Goal: Information Seeking & Learning: Learn about a topic

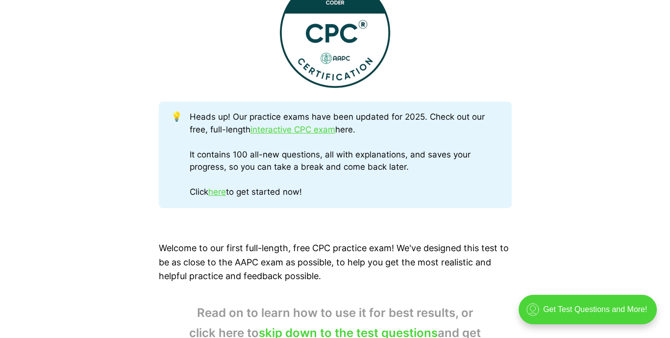
scroll to position [441, 0]
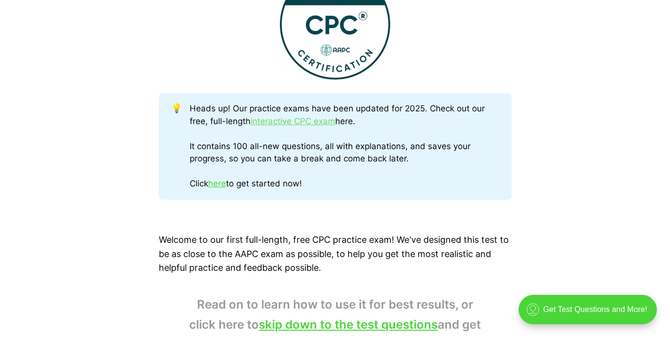
click at [299, 120] on link "interactive CPC exam" at bounding box center [293, 121] width 85 height 10
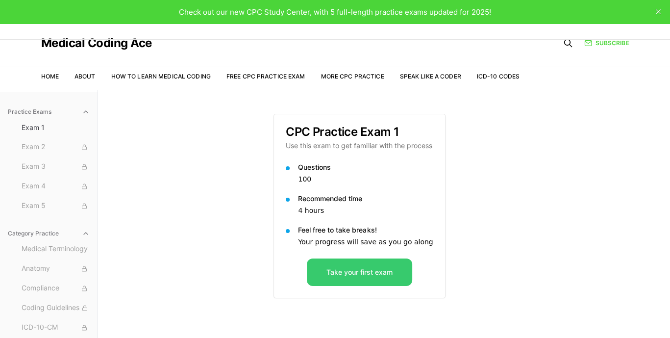
click at [348, 268] on button "Take your first exam" at bounding box center [359, 271] width 105 height 27
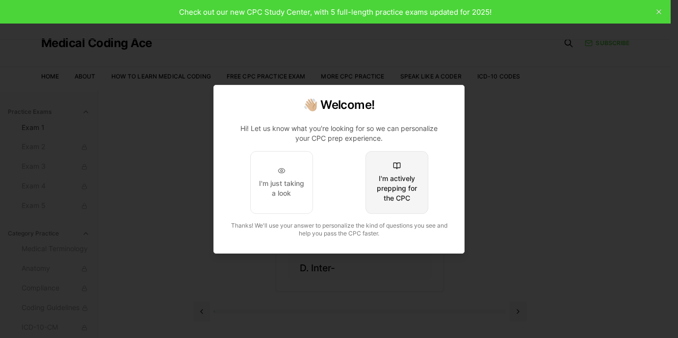
click at [404, 192] on div "I'm actively prepping for the CPC" at bounding box center [397, 188] width 46 height 29
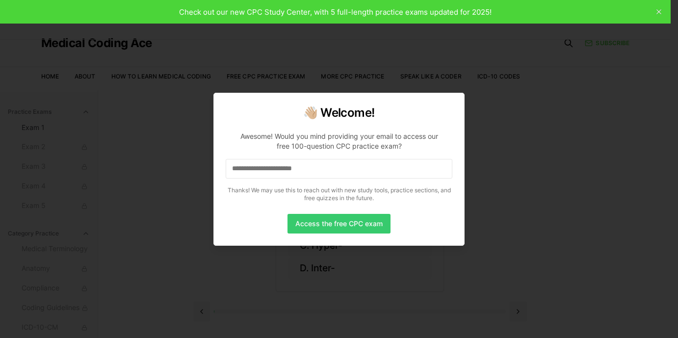
click at [328, 220] on button "Access the free CPC exam" at bounding box center [338, 224] width 103 height 20
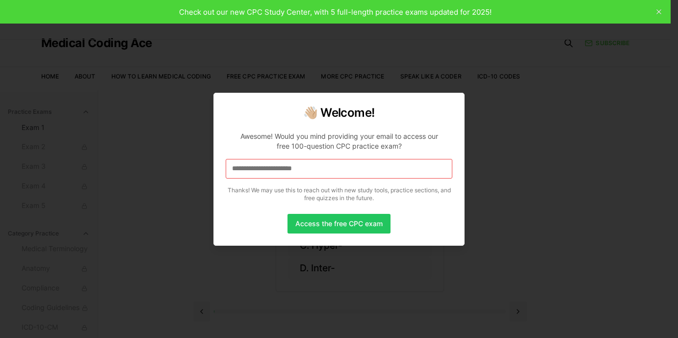
click at [272, 163] on input at bounding box center [339, 169] width 227 height 20
click at [325, 221] on button "Access the free CPC exam" at bounding box center [338, 224] width 103 height 20
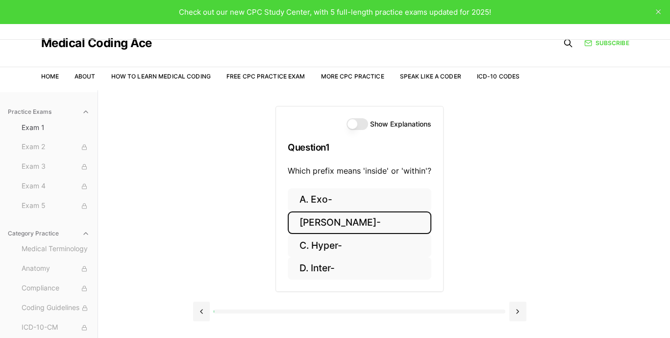
click at [308, 221] on button "[PERSON_NAME]-" at bounding box center [360, 222] width 144 height 23
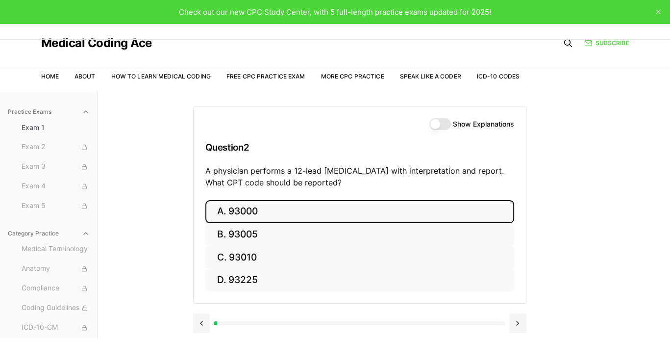
click at [227, 213] on button "A. 93000" at bounding box center [359, 211] width 309 height 23
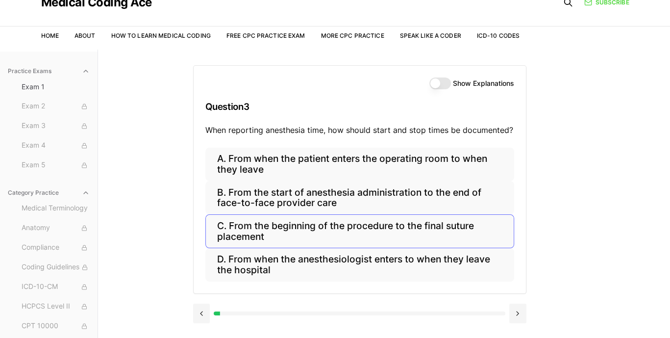
scroll to position [49, 0]
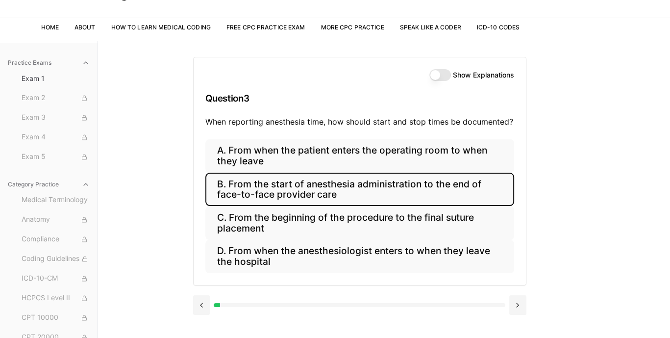
click at [355, 191] on button "B. From the start of anesthesia administration to the end of face-to-face provi…" at bounding box center [359, 189] width 309 height 33
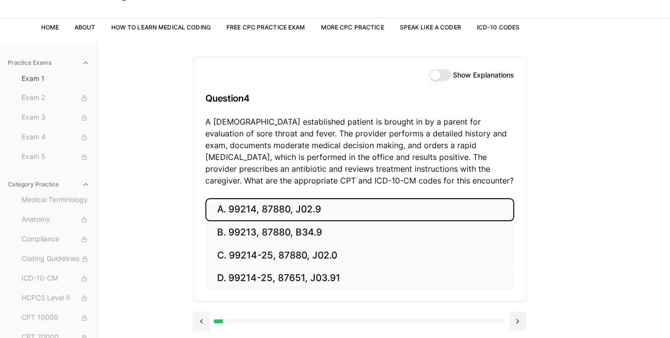
click at [266, 211] on button "A. 99214, 87880, J02.9" at bounding box center [359, 209] width 309 height 23
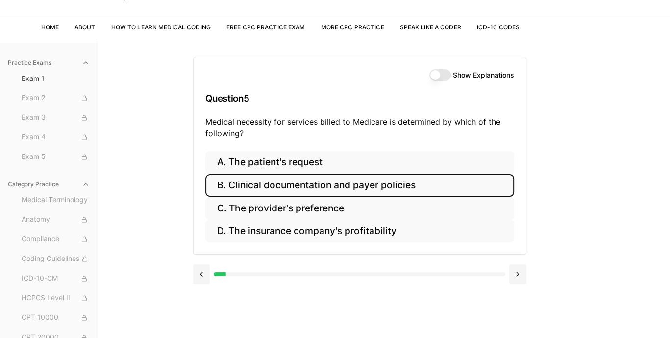
click at [400, 190] on button "B. Clinical documentation and payer policies" at bounding box center [359, 185] width 309 height 23
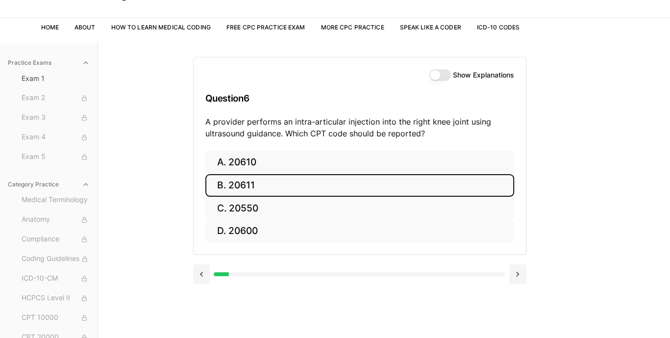
click at [255, 185] on button "B. 20611" at bounding box center [359, 185] width 309 height 23
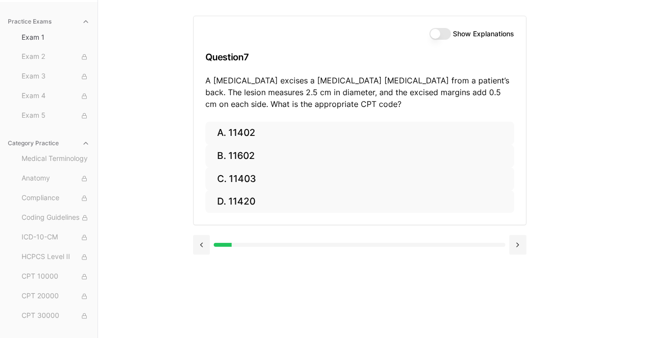
scroll to position [41, 0]
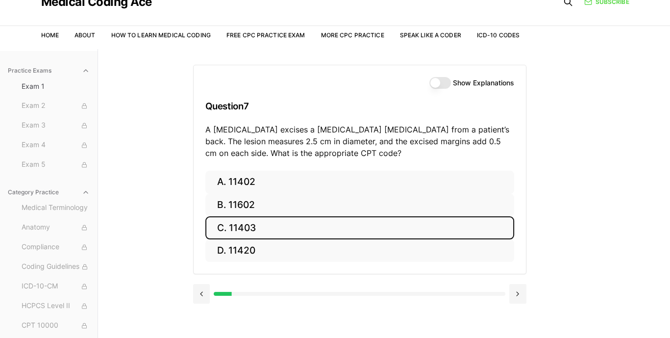
click at [257, 222] on button "C. 11403" at bounding box center [359, 227] width 309 height 23
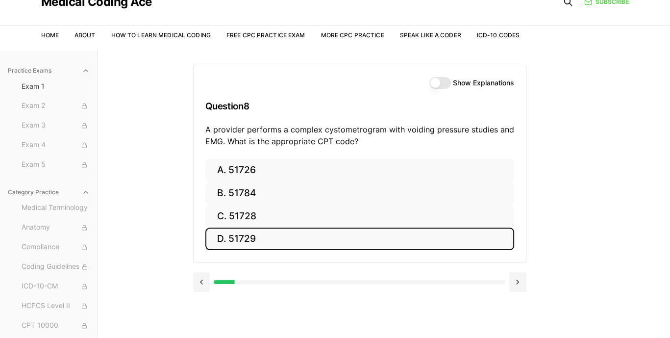
click at [240, 243] on button "D. 51729" at bounding box center [359, 238] width 309 height 23
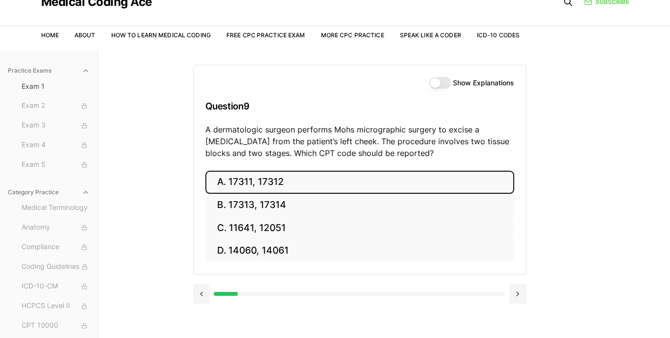
click at [264, 175] on button "A. 17311, 17312" at bounding box center [359, 182] width 309 height 23
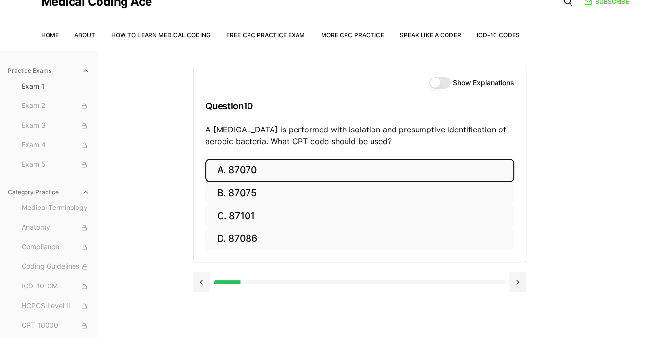
click at [234, 172] on button "A. 87070" at bounding box center [359, 170] width 309 height 23
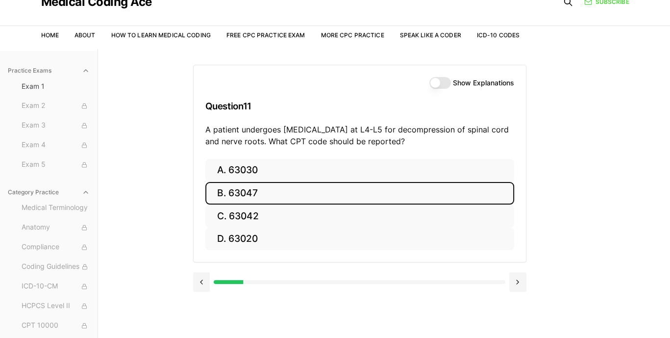
click at [255, 196] on button "B. 63047" at bounding box center [359, 193] width 309 height 23
click at [279, 192] on button "B. Z13.1" at bounding box center [359, 193] width 309 height 23
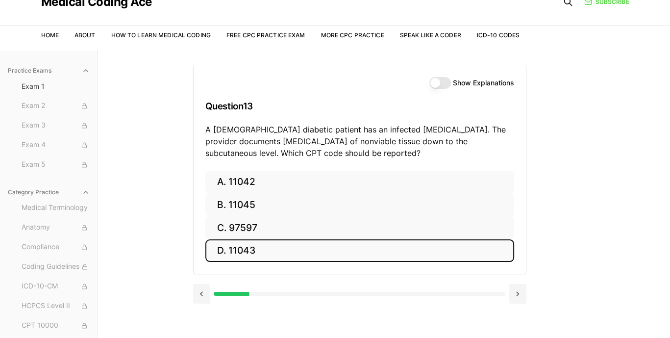
click at [261, 248] on button "D. 11043" at bounding box center [359, 250] width 309 height 23
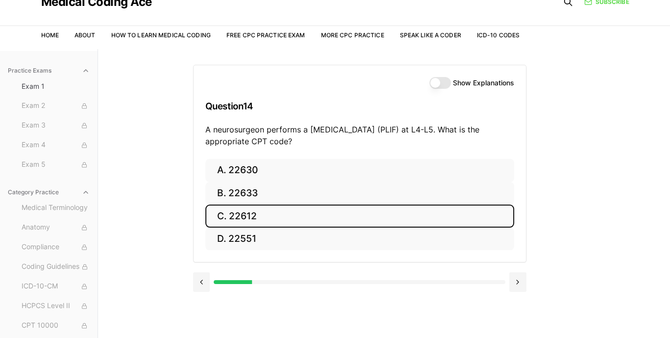
drag, startPoint x: 244, startPoint y: 216, endPoint x: 321, endPoint y: 225, distance: 78.0
click at [244, 217] on button "C. 22612" at bounding box center [359, 215] width 309 height 23
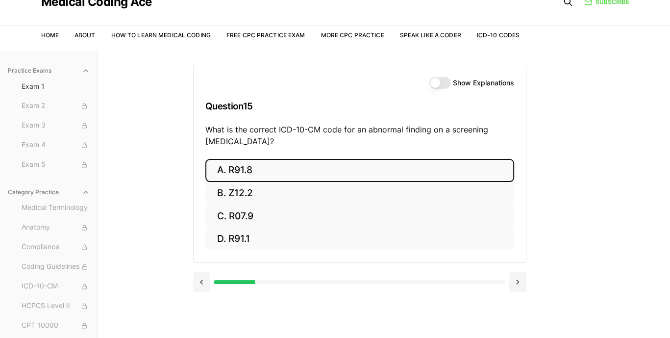
click at [250, 166] on button "A. R91.8" at bounding box center [359, 170] width 309 height 23
click at [260, 173] on button "A. 62270" at bounding box center [359, 170] width 309 height 23
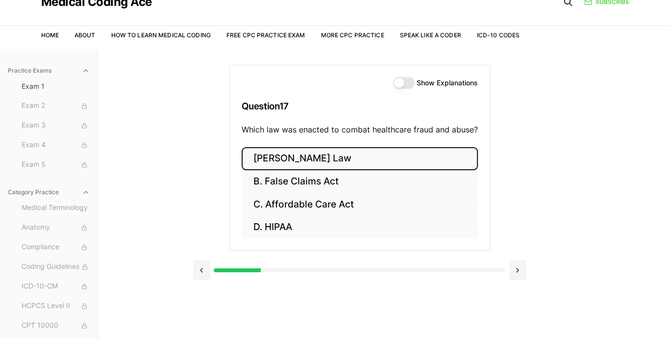
click at [298, 159] on button "[PERSON_NAME] Law" at bounding box center [360, 158] width 236 height 23
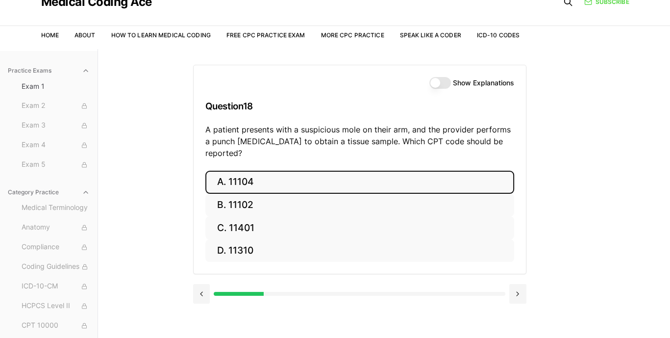
click at [254, 172] on button "A. 11104" at bounding box center [359, 182] width 309 height 23
click at [281, 182] on button "A. S52.501A" at bounding box center [359, 182] width 309 height 23
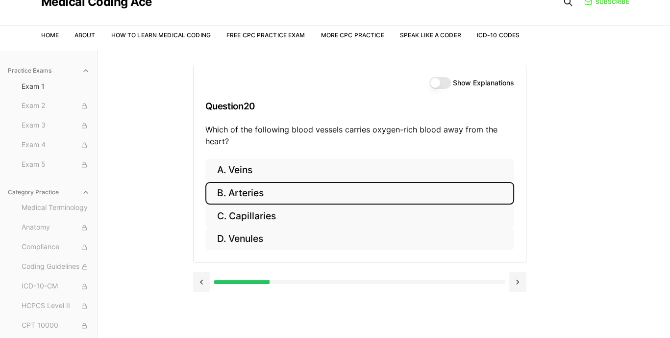
click at [263, 189] on button "B. Arteries" at bounding box center [359, 193] width 309 height 23
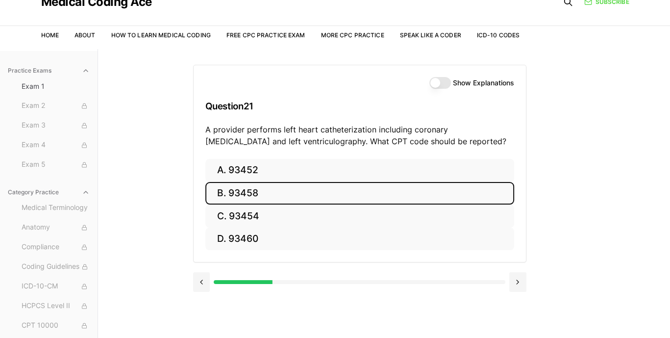
click at [239, 197] on button "B. 93458" at bounding box center [359, 193] width 309 height 23
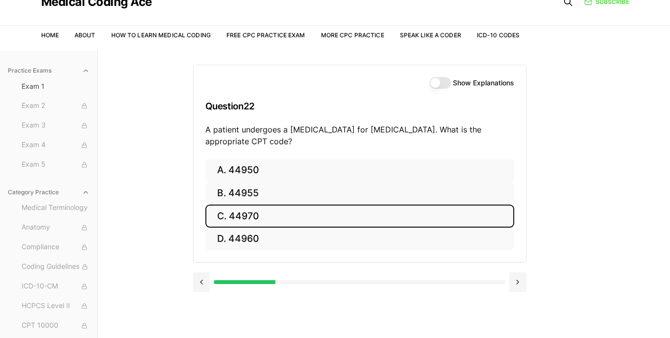
click at [227, 218] on button "C. 44970" at bounding box center [359, 215] width 309 height 23
click at [229, 216] on button "C. 95909" at bounding box center [359, 215] width 309 height 23
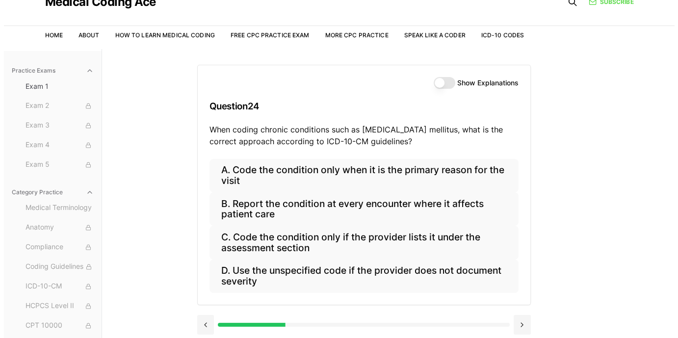
scroll to position [90, 0]
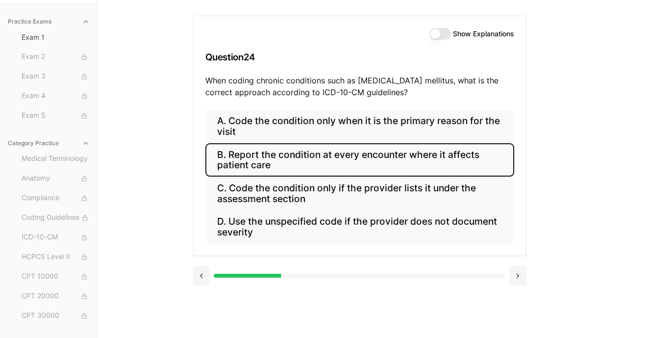
click at [329, 160] on button "B. Report the condition at every encounter where it affects patient care" at bounding box center [359, 159] width 309 height 33
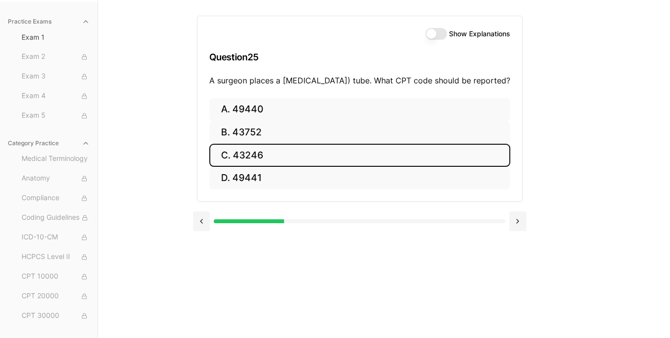
drag, startPoint x: 282, startPoint y: 165, endPoint x: 290, endPoint y: 170, distance: 8.8
click at [283, 165] on button "C. 43246" at bounding box center [359, 155] width 301 height 23
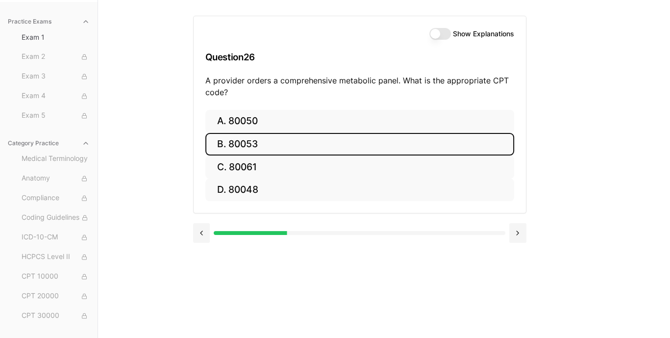
click at [254, 143] on button "B. 80053" at bounding box center [359, 144] width 309 height 23
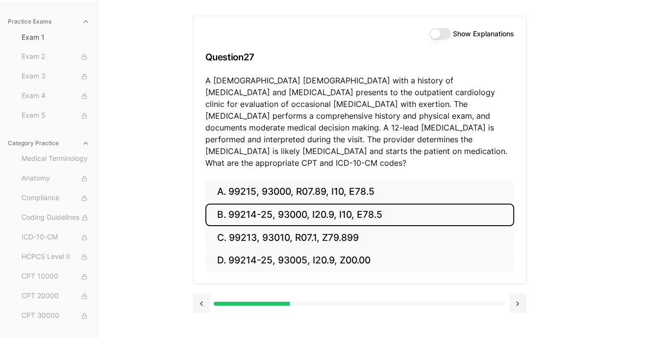
click at [263, 203] on button "B. 99214-25, 93000, I20.9, I10, E78.5" at bounding box center [359, 214] width 309 height 23
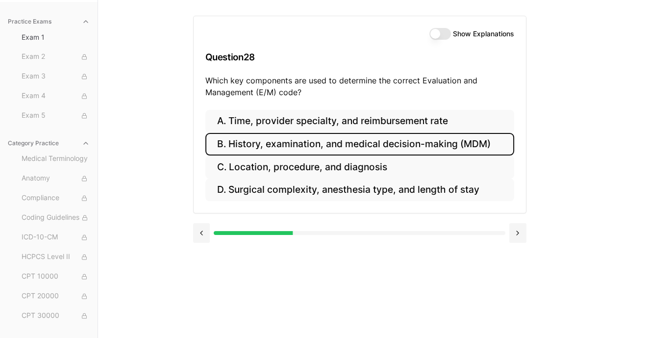
click at [321, 148] on button "B. History, examination, and medical decision-making (MDM)" at bounding box center [359, 144] width 309 height 23
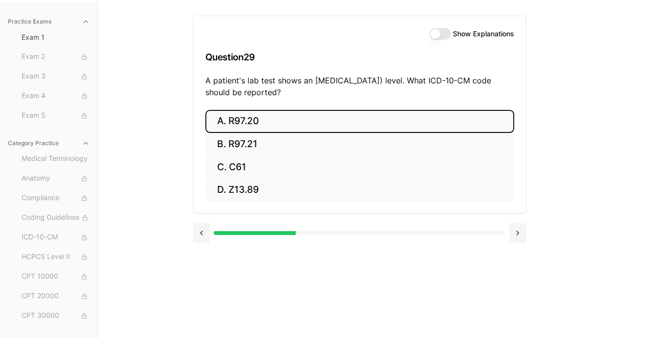
click at [238, 121] on button "A. R97.20" at bounding box center [359, 121] width 309 height 23
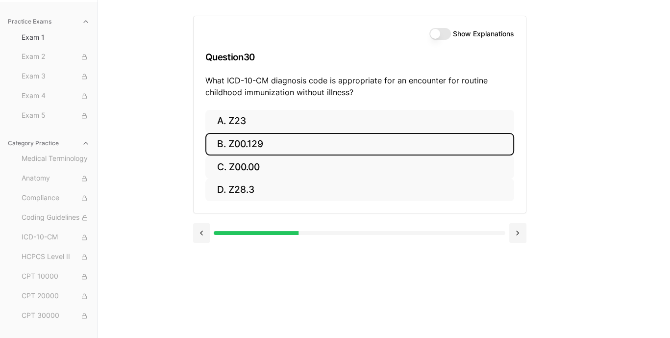
click at [234, 147] on button "B. Z00.129" at bounding box center [359, 144] width 309 height 23
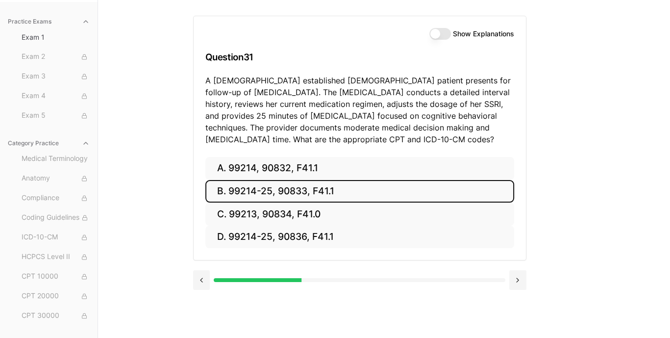
click at [304, 194] on button "B. 99214-25, 90833, F41.1" at bounding box center [359, 191] width 309 height 23
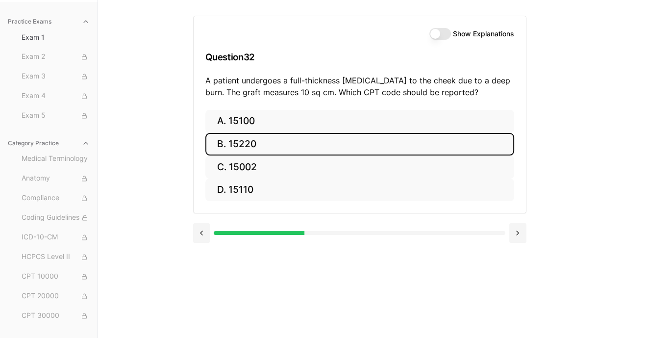
click at [236, 143] on button "B. 15220" at bounding box center [359, 144] width 309 height 23
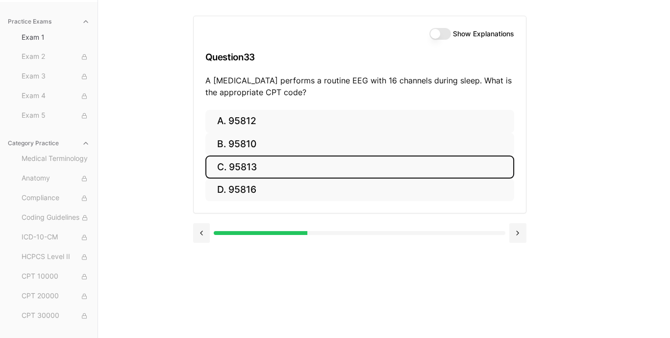
click at [257, 171] on button "C. 95813" at bounding box center [359, 166] width 309 height 23
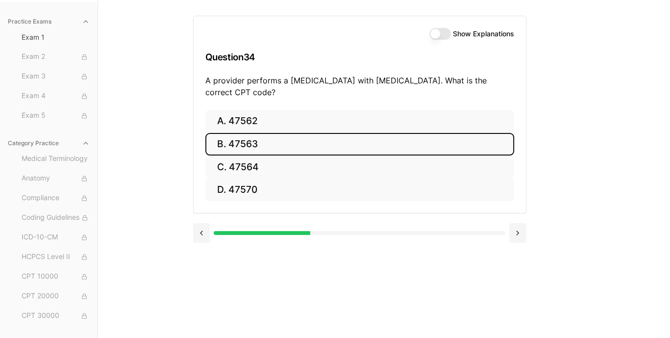
click at [242, 147] on button "B. 47563" at bounding box center [359, 144] width 309 height 23
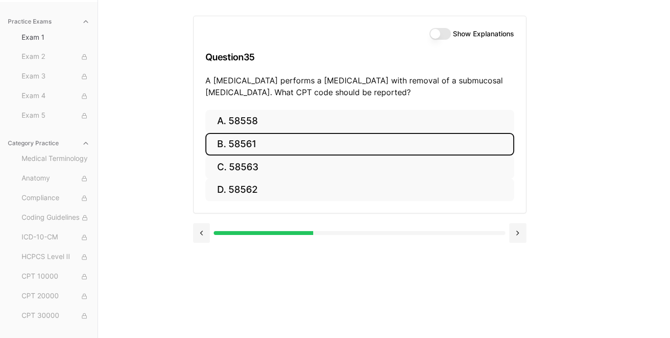
click at [249, 147] on button "B. 58561" at bounding box center [359, 144] width 309 height 23
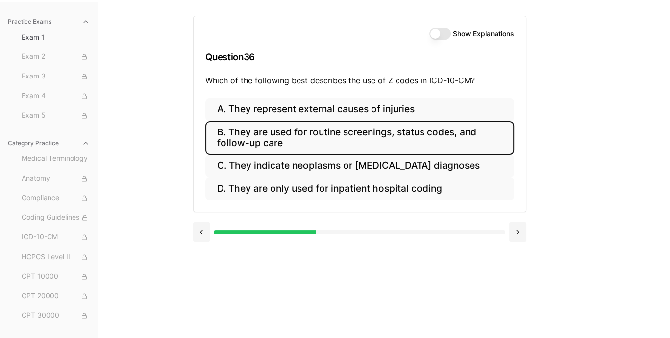
click at [322, 137] on button "B. They are used for routine screenings, status codes, and follow-up care" at bounding box center [359, 137] width 309 height 33
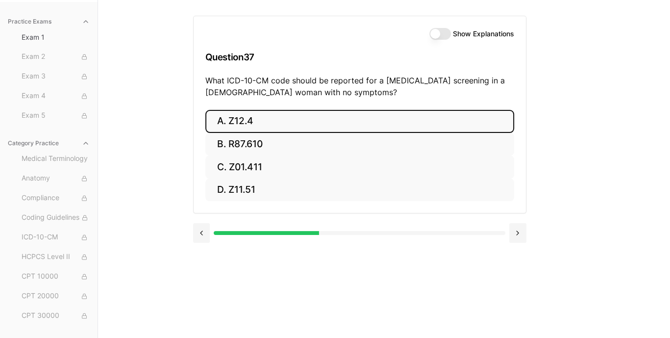
click at [230, 123] on button "A. Z12.4" at bounding box center [359, 121] width 309 height 23
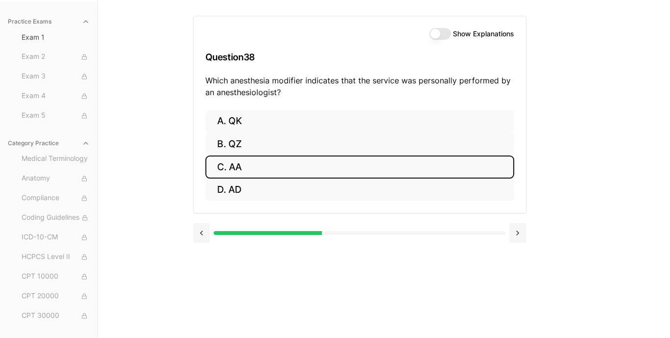
click at [250, 168] on button "C. AA" at bounding box center [359, 166] width 309 height 23
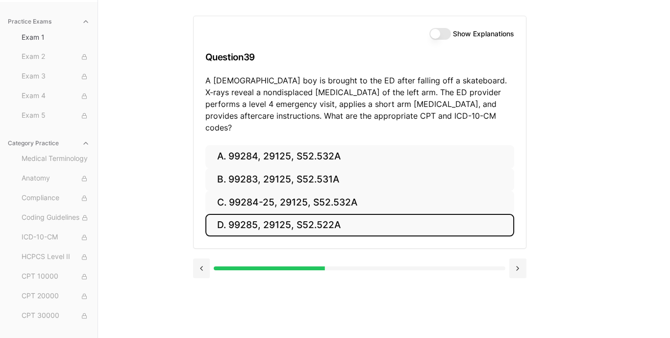
click at [322, 214] on button "D. 99285, 29125, S52.522A" at bounding box center [359, 225] width 309 height 23
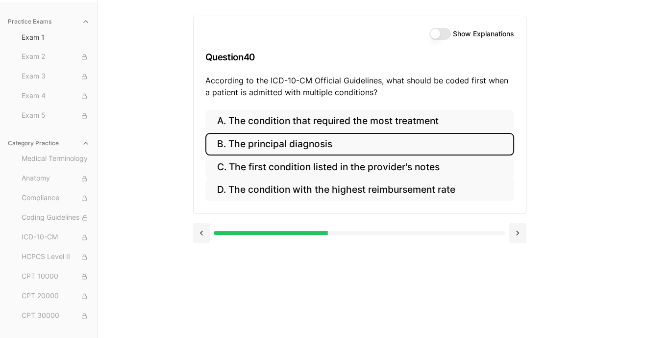
click at [289, 143] on button "B. The principal diagnosis" at bounding box center [359, 144] width 309 height 23
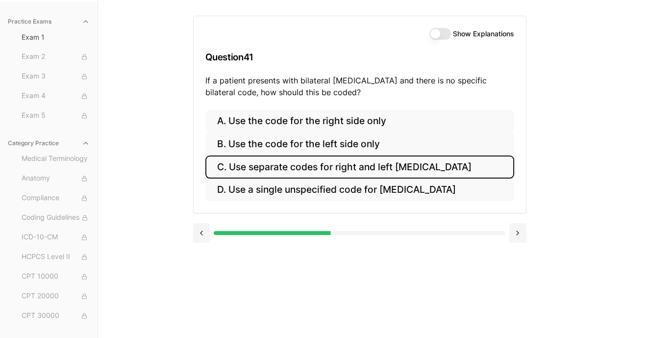
click at [324, 169] on button "C. Use separate codes for right and left [MEDICAL_DATA]" at bounding box center [359, 166] width 309 height 23
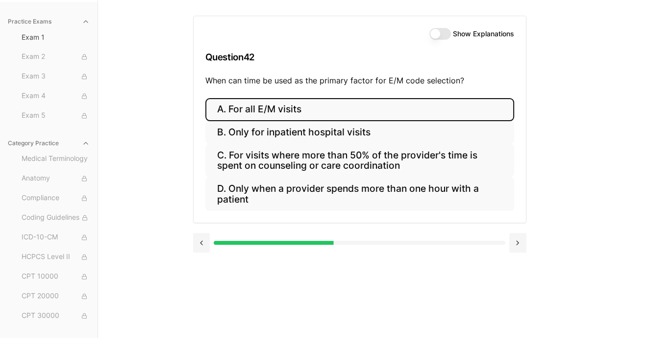
click at [255, 112] on button "A. For all E/M visits" at bounding box center [359, 109] width 309 height 23
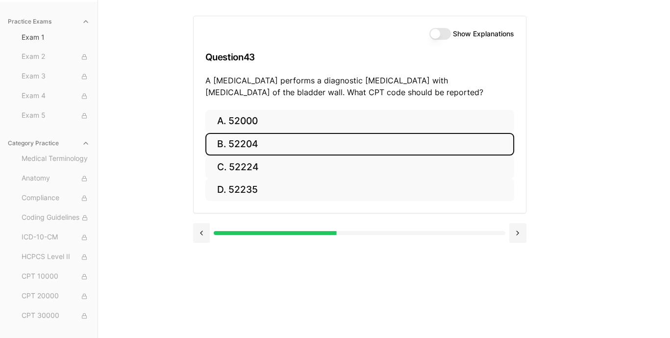
click at [221, 145] on button "B. 52204" at bounding box center [359, 144] width 309 height 23
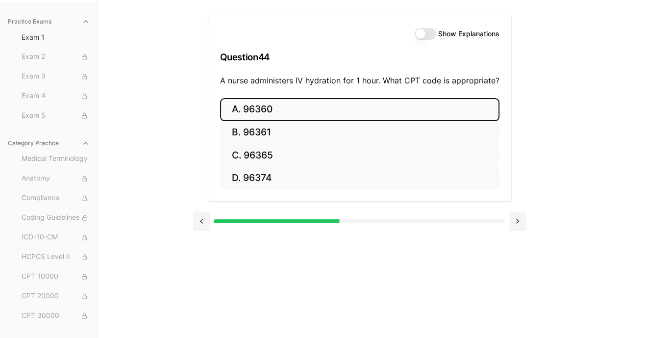
click at [273, 112] on button "A. 96360" at bounding box center [359, 109] width 279 height 23
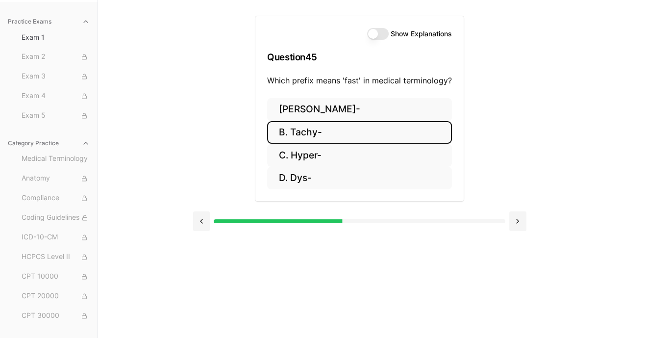
click at [309, 131] on button "B. Tachy-" at bounding box center [359, 132] width 185 height 23
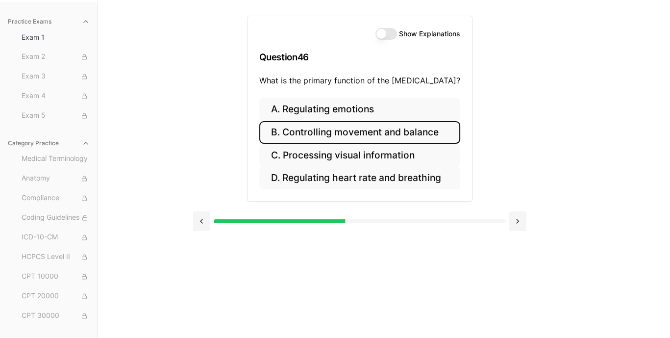
click at [379, 130] on button "B. Controlling movement and balance" at bounding box center [359, 132] width 201 height 23
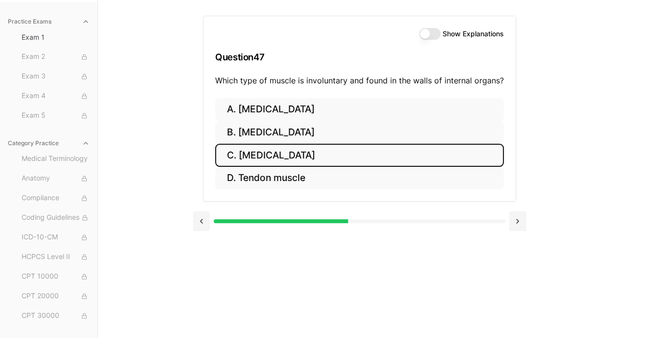
click at [291, 151] on button "C. [MEDICAL_DATA]" at bounding box center [359, 155] width 289 height 23
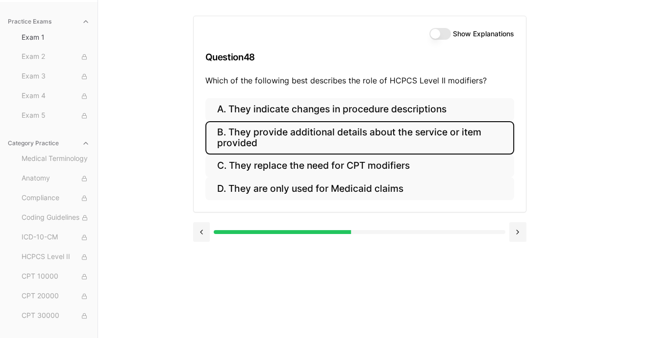
click at [310, 137] on button "B. They provide additional details about the service or item provided" at bounding box center [359, 137] width 309 height 33
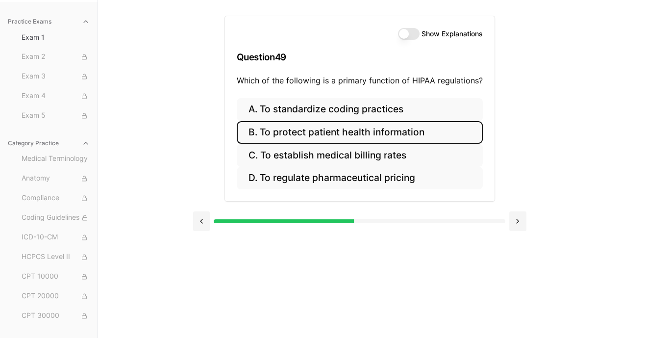
click at [402, 134] on button "B. To protect patient health information" at bounding box center [360, 132] width 246 height 23
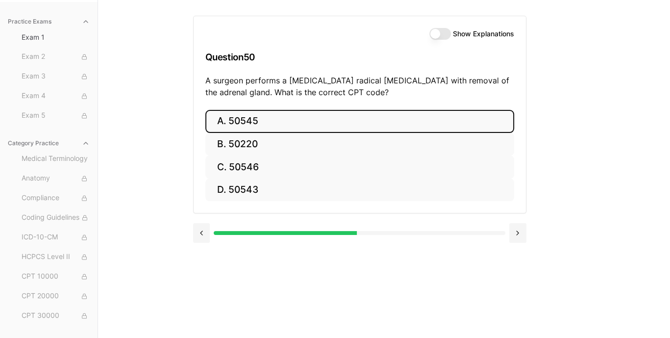
click at [253, 125] on button "A. 50545" at bounding box center [359, 121] width 309 height 23
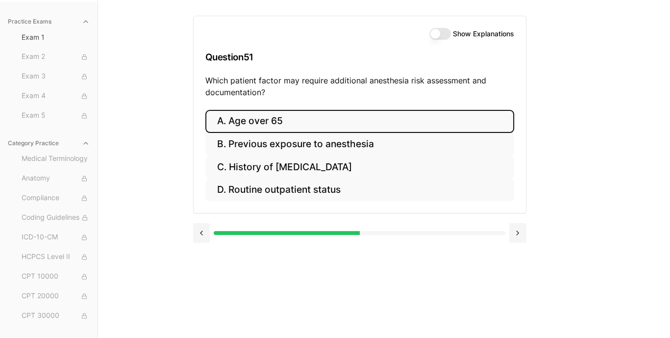
click at [263, 120] on button "A. Age over 65" at bounding box center [359, 121] width 309 height 23
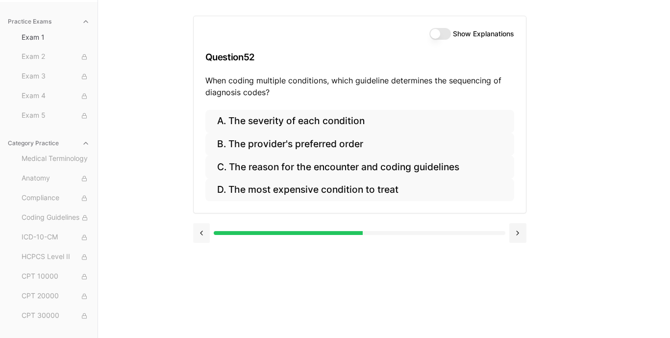
click at [200, 232] on button at bounding box center [201, 233] width 17 height 20
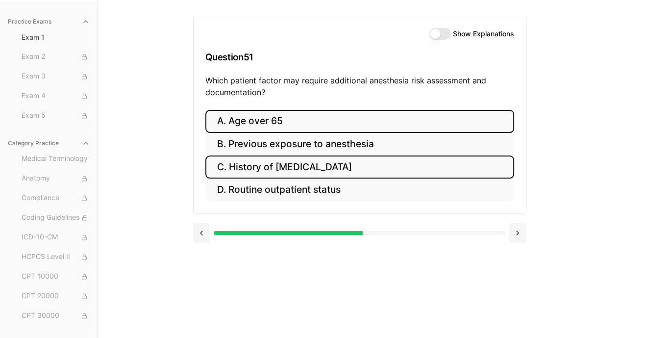
click at [281, 166] on button "C. History of [MEDICAL_DATA]" at bounding box center [359, 166] width 309 height 23
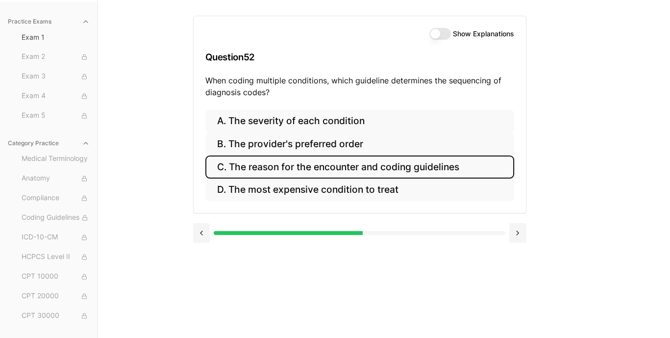
click at [410, 171] on button "C. The reason for the encounter and coding guidelines" at bounding box center [359, 166] width 309 height 23
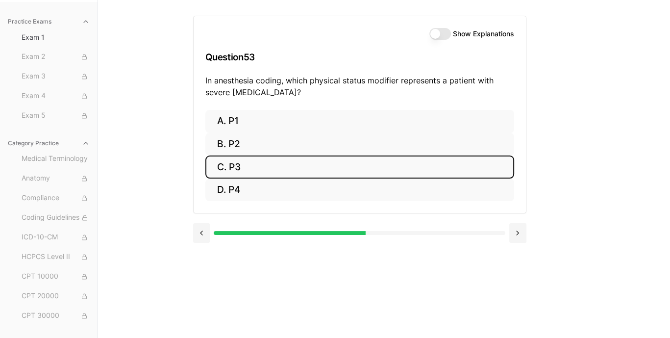
click at [240, 171] on button "C. P3" at bounding box center [359, 166] width 309 height 23
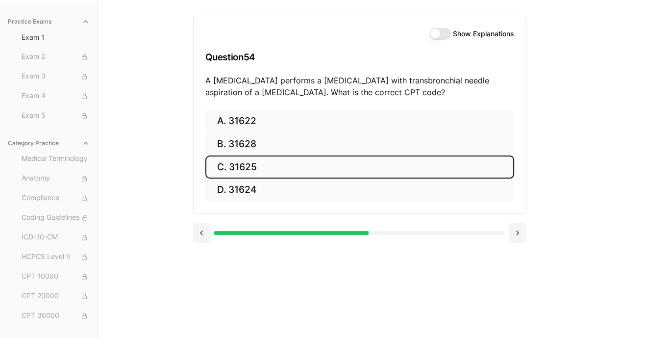
click at [248, 165] on button "C. 31625" at bounding box center [359, 166] width 309 height 23
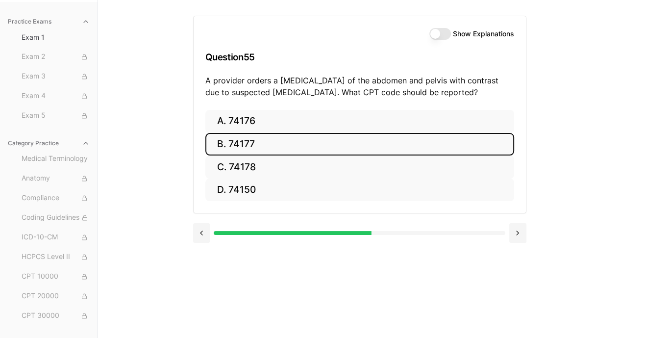
click at [251, 142] on button "B. 74177" at bounding box center [359, 144] width 309 height 23
click at [268, 146] on button "B. 71046" at bounding box center [359, 144] width 309 height 23
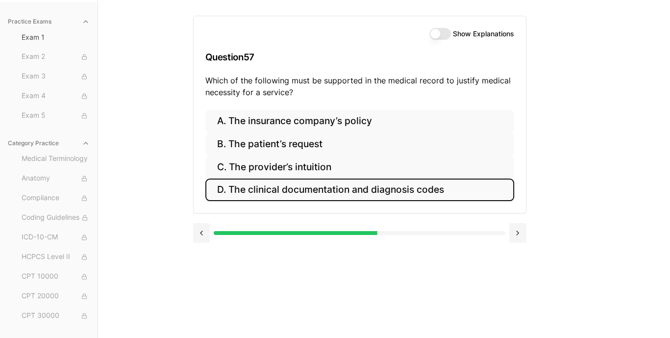
click at [400, 192] on button "D. The clinical documentation and diagnosis codes" at bounding box center [359, 189] width 309 height 23
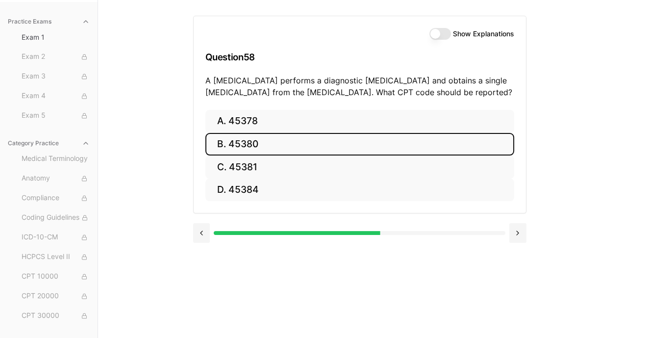
click at [250, 149] on button "B. 45380" at bounding box center [359, 144] width 309 height 23
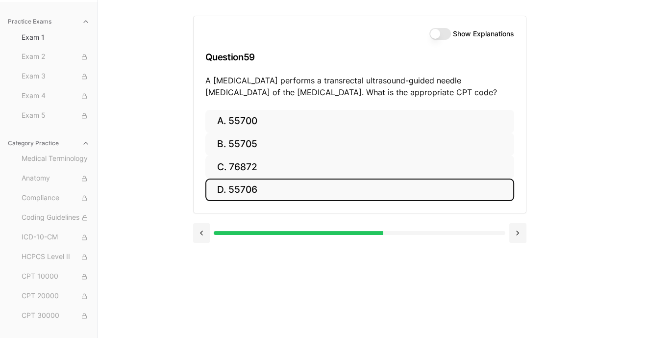
click at [277, 189] on button "D. 55706" at bounding box center [359, 189] width 309 height 23
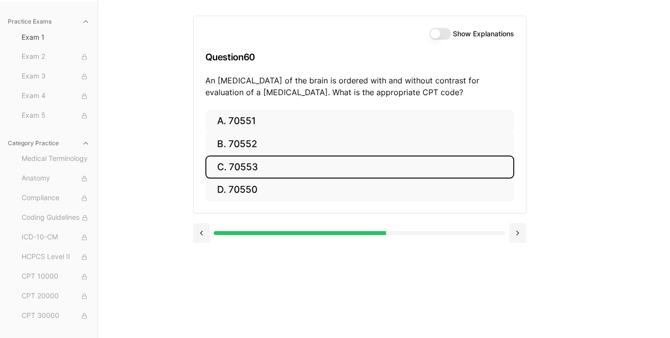
click at [249, 165] on button "C. 70553" at bounding box center [359, 166] width 309 height 23
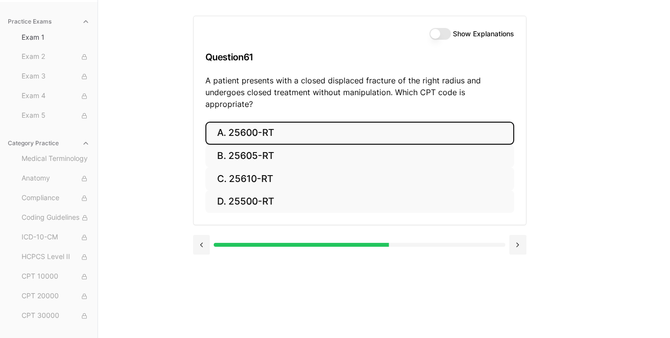
click at [262, 122] on button "A. 25600-RT" at bounding box center [359, 133] width 309 height 23
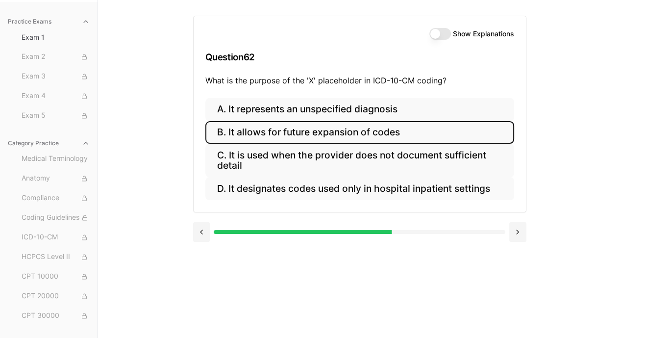
click at [306, 132] on button "B. It allows for future expansion of codes" at bounding box center [359, 132] width 309 height 23
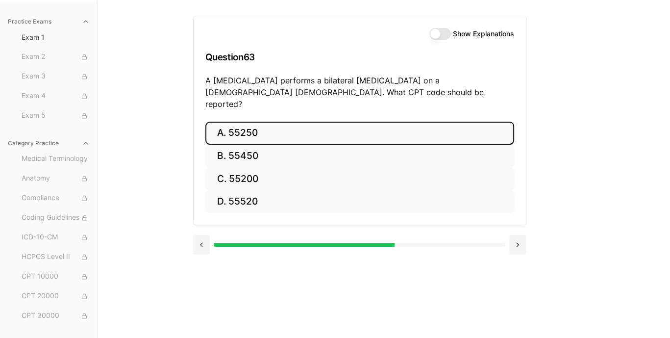
click at [241, 122] on button "A. 55250" at bounding box center [359, 133] width 309 height 23
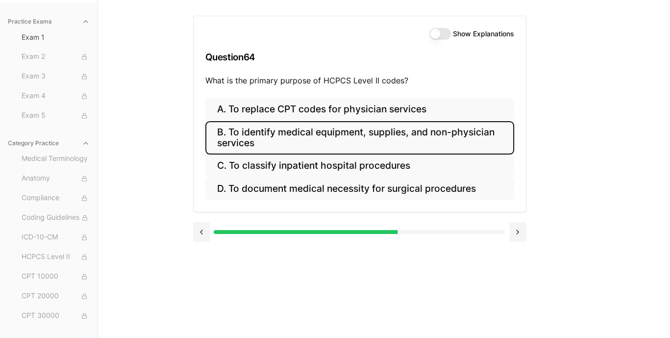
click at [321, 137] on button "B. To identify medical equipment, supplies, and non-physician services" at bounding box center [359, 137] width 309 height 33
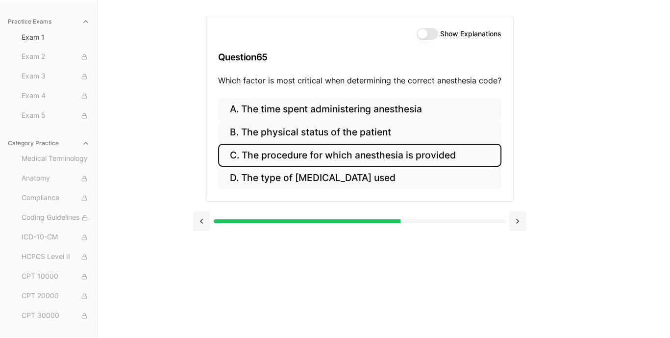
click at [307, 157] on button "C. The procedure for which anesthesia is provided" at bounding box center [359, 155] width 283 height 23
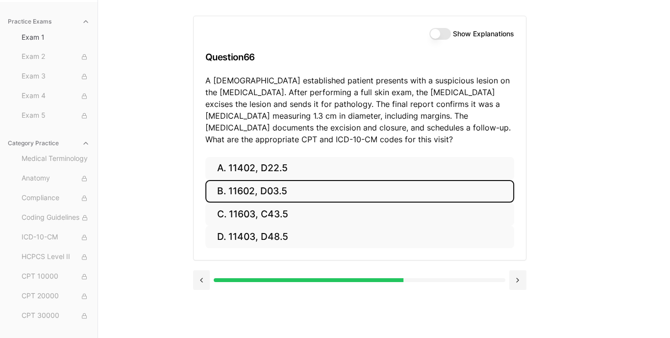
click at [311, 186] on button "B. 11602, D03.5" at bounding box center [359, 191] width 309 height 23
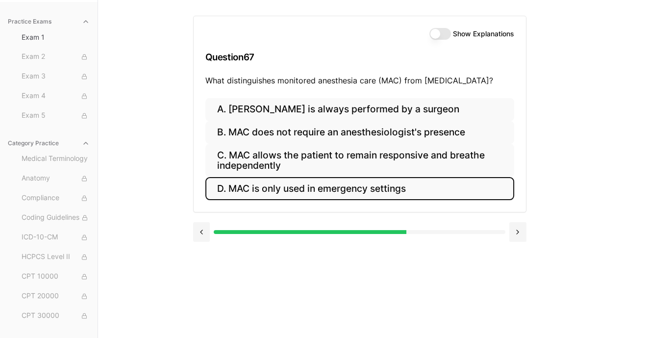
click at [347, 191] on button "D. MAC is only used in emergency settings" at bounding box center [359, 188] width 309 height 23
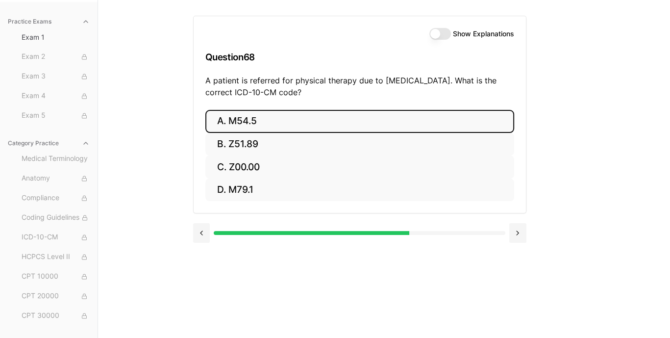
click at [245, 120] on button "A. M54.5" at bounding box center [359, 121] width 309 height 23
click at [239, 117] on button "A. 25260" at bounding box center [359, 121] width 309 height 23
click at [264, 127] on button "A. 61312" at bounding box center [359, 121] width 309 height 23
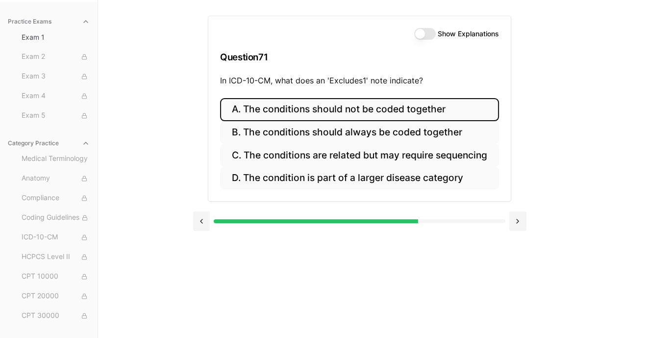
click at [372, 109] on button "A. The conditions should not be coded together" at bounding box center [359, 109] width 279 height 23
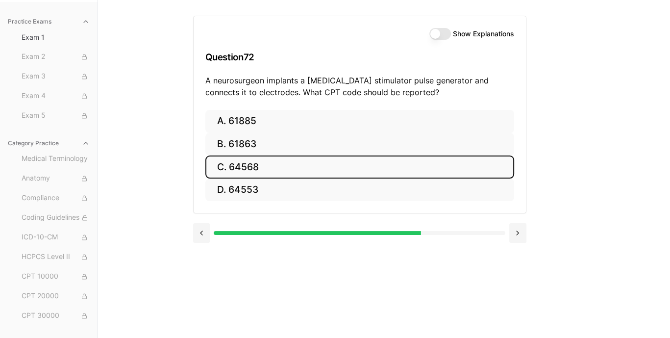
click at [255, 162] on button "C. 64568" at bounding box center [359, 166] width 309 height 23
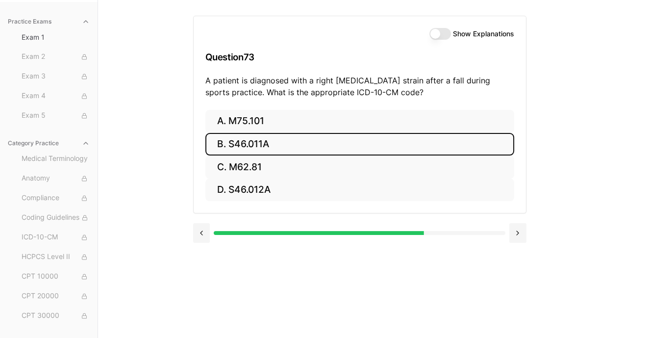
click at [261, 144] on button "B. S46.011A" at bounding box center [359, 144] width 309 height 23
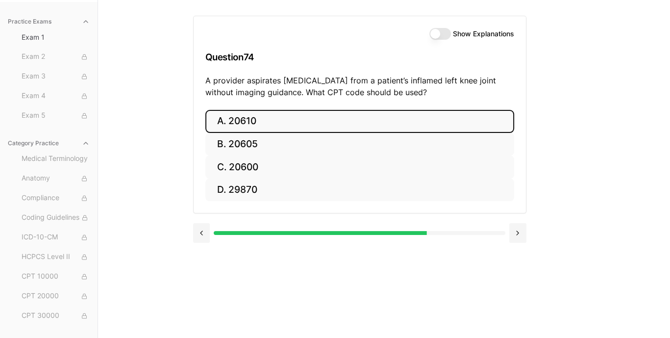
click at [260, 118] on button "A. 20610" at bounding box center [359, 121] width 309 height 23
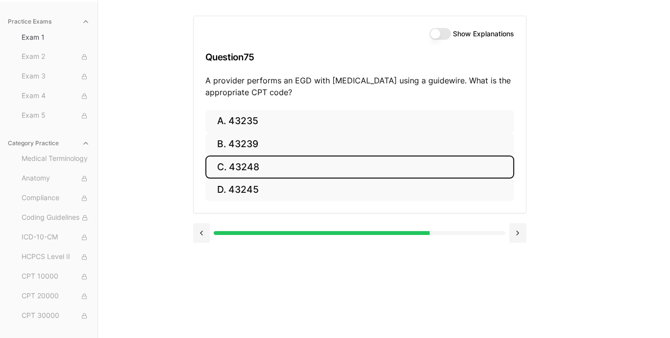
click at [272, 172] on button "C. 43248" at bounding box center [359, 166] width 309 height 23
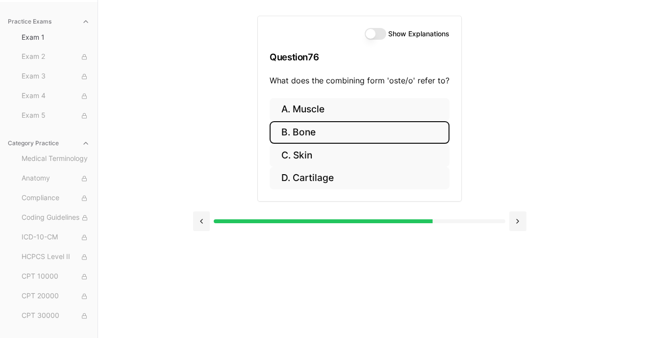
click at [328, 131] on button "B. Bone" at bounding box center [360, 132] width 180 height 23
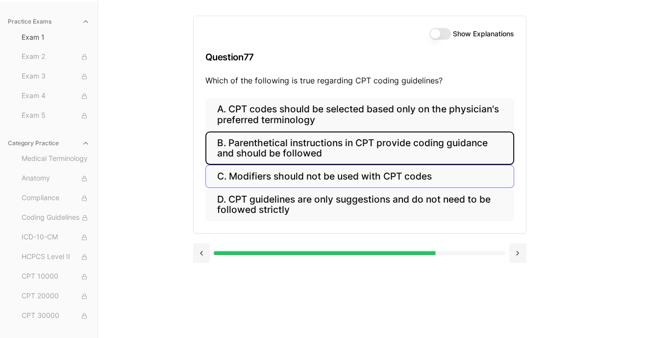
click at [301, 146] on button "B. Parenthetical instructions in CPT provide coding guidance and should be foll…" at bounding box center [359, 147] width 309 height 33
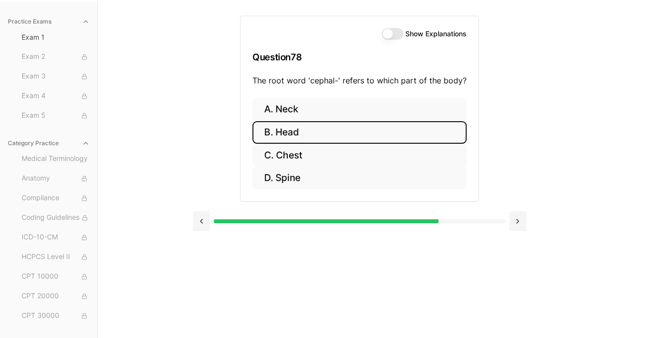
click at [299, 134] on button "B. Head" at bounding box center [359, 132] width 214 height 23
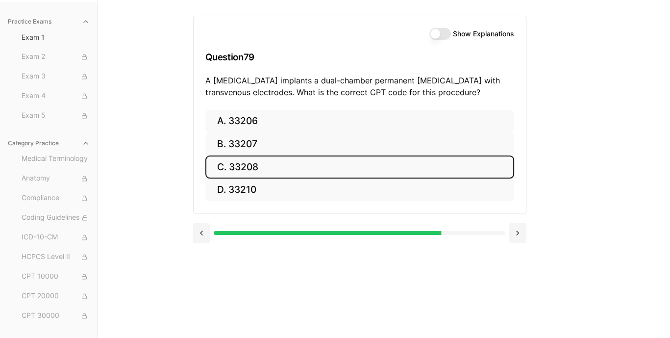
click at [289, 169] on button "C. 33208" at bounding box center [359, 166] width 309 height 23
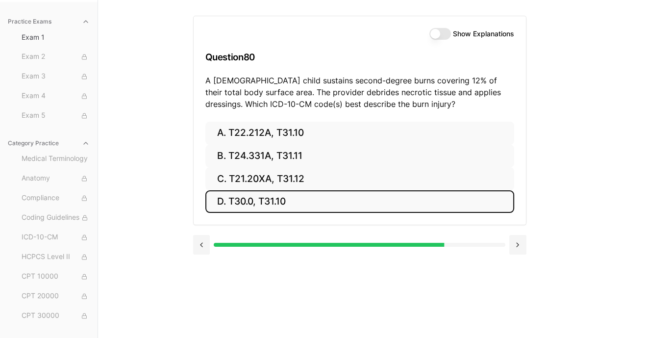
click at [270, 198] on button "D. T30.0, T31.10" at bounding box center [359, 201] width 309 height 23
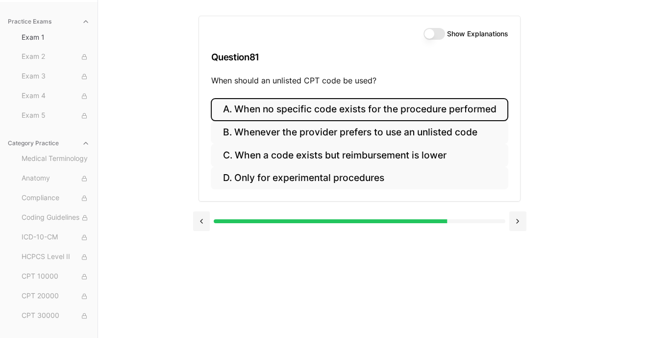
click at [322, 111] on button "A. When no specific code exists for the procedure performed" at bounding box center [359, 109] width 297 height 23
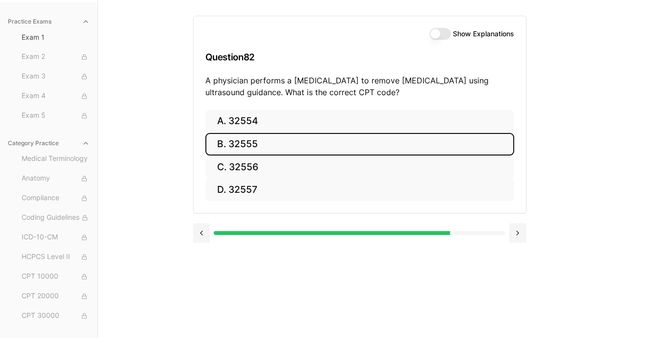
click at [245, 145] on button "B. 32555" at bounding box center [359, 144] width 309 height 23
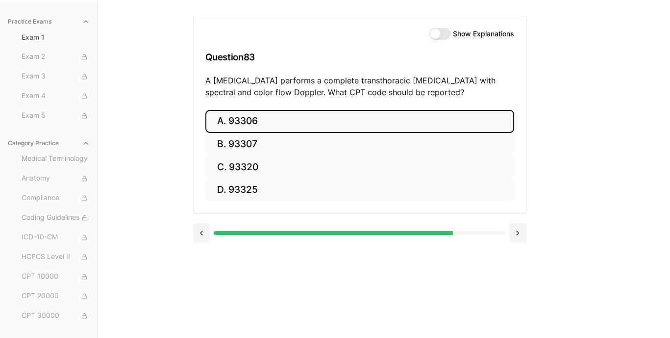
click at [250, 118] on button "A. 93306" at bounding box center [359, 121] width 309 height 23
click at [264, 120] on button "A. 35301" at bounding box center [359, 121] width 309 height 23
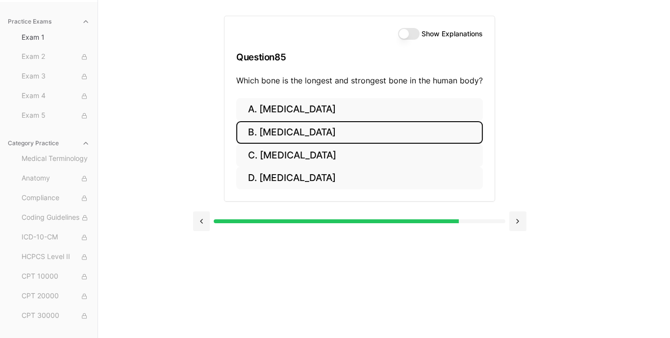
click at [275, 132] on button "B. [MEDICAL_DATA]" at bounding box center [359, 132] width 247 height 23
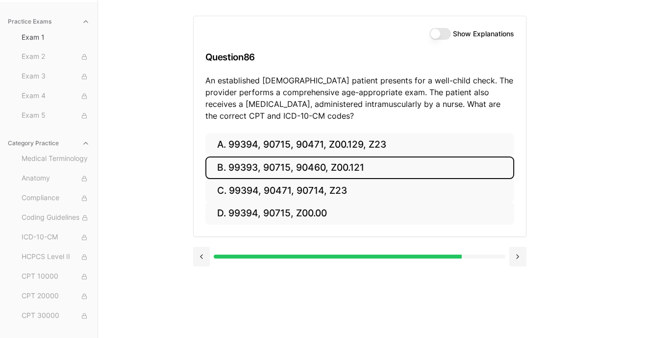
click at [315, 167] on button "B. 99393, 90715, 90460, Z00.121" at bounding box center [359, 167] width 309 height 23
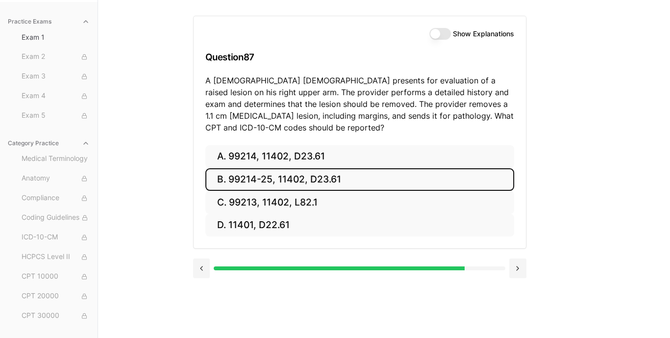
click at [294, 179] on button "B. 99214-25, 11402, D23.61" at bounding box center [359, 179] width 309 height 23
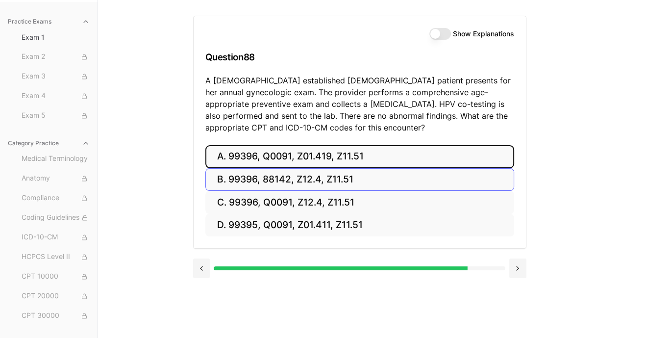
drag, startPoint x: 302, startPoint y: 154, endPoint x: 307, endPoint y: 156, distance: 5.1
click at [304, 154] on button "A. 99396, Q0091, Z01.419, Z11.51" at bounding box center [359, 156] width 309 height 23
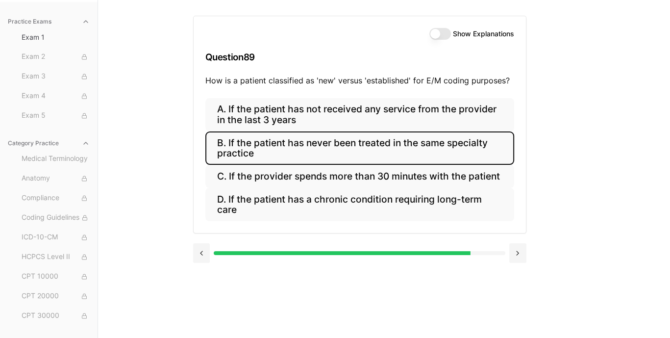
click at [393, 144] on button "B. If the patient has never been treated in the same specialty practice" at bounding box center [359, 147] width 309 height 33
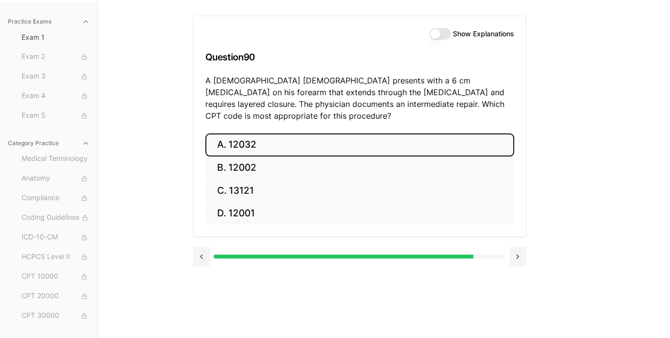
click at [232, 136] on button "A. 12032" at bounding box center [359, 144] width 309 height 23
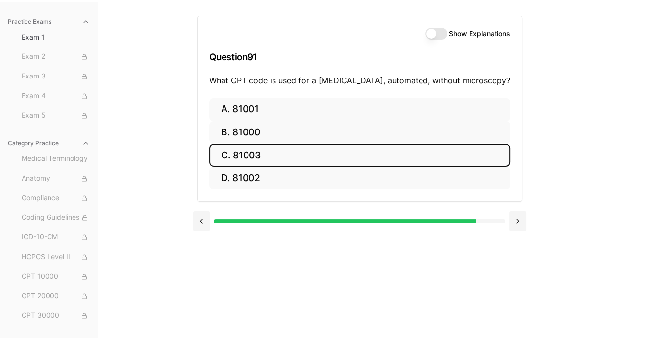
click at [250, 158] on button "C. 81003" at bounding box center [359, 155] width 301 height 23
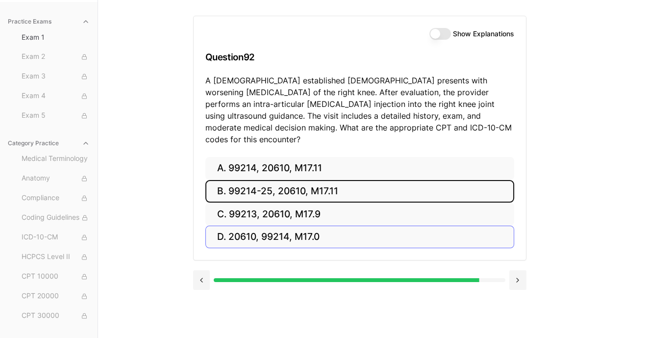
click at [332, 180] on button "B. 99214-25, 20610, M17.11" at bounding box center [359, 191] width 309 height 23
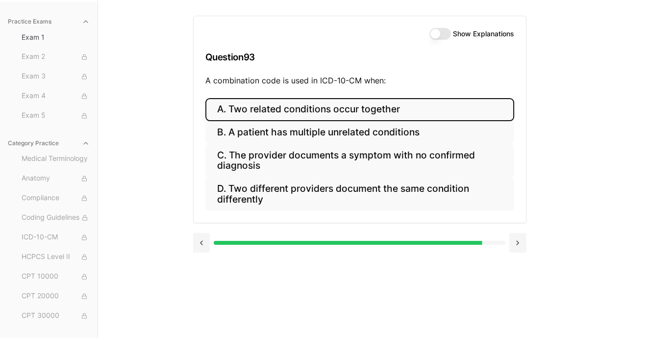
click at [363, 112] on button "A. Two related conditions occur together" at bounding box center [359, 109] width 309 height 23
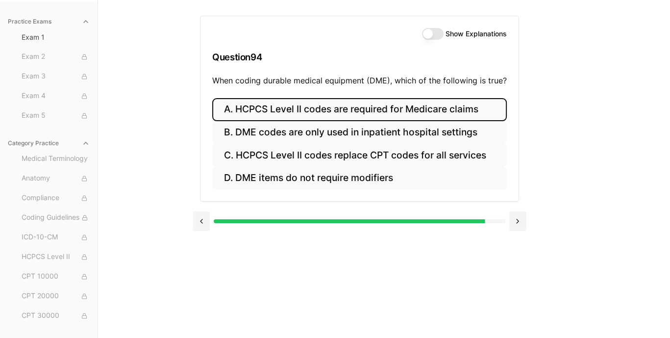
click at [346, 112] on button "A. HCPCS Level II codes are required for Medicare claims" at bounding box center [359, 109] width 295 height 23
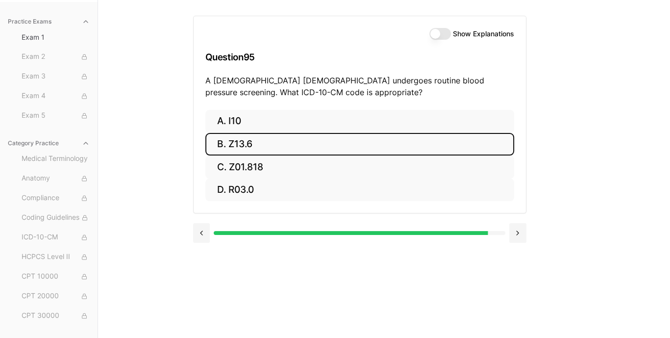
click at [258, 144] on button "B. Z13.6" at bounding box center [359, 144] width 309 height 23
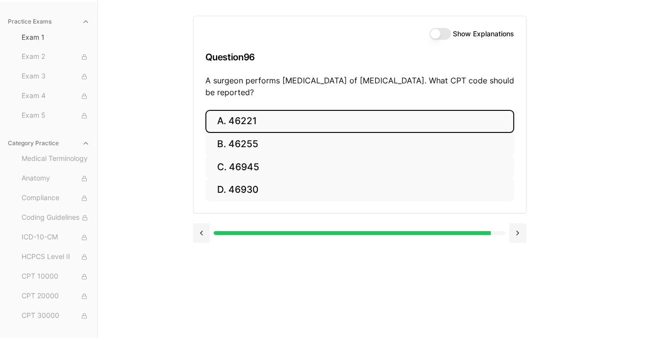
click at [259, 122] on button "A. 46221" at bounding box center [359, 121] width 309 height 23
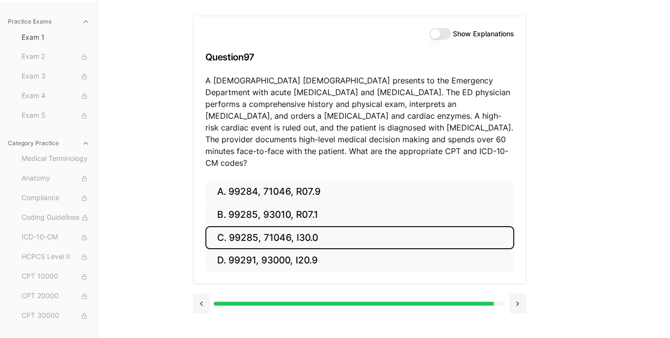
click at [326, 226] on button "C. 99285, 71046, I30.0" at bounding box center [359, 237] width 309 height 23
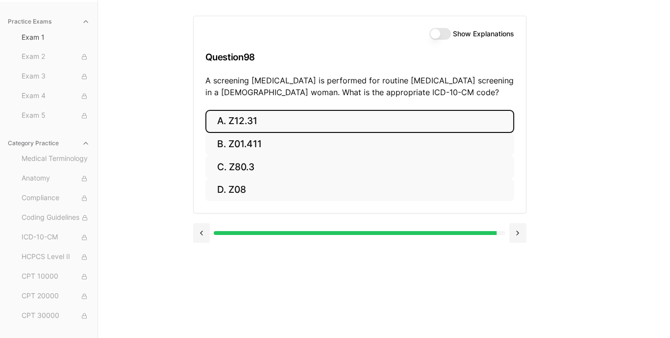
click at [269, 122] on button "A. Z12.31" at bounding box center [359, 121] width 309 height 23
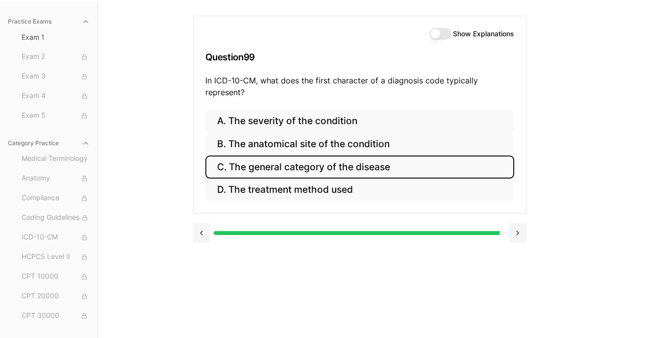
click at [354, 172] on button "C. The general category of the disease" at bounding box center [359, 166] width 309 height 23
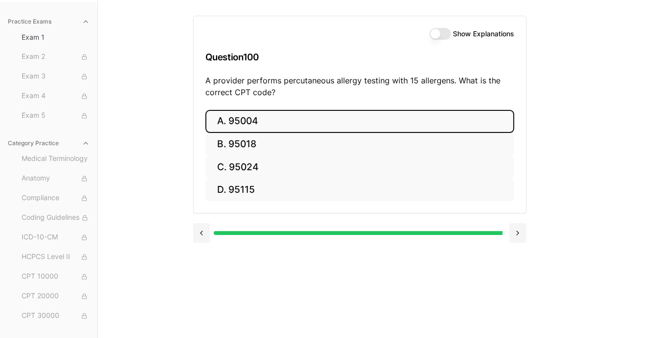
click at [252, 122] on button "A. 95004" at bounding box center [359, 121] width 309 height 23
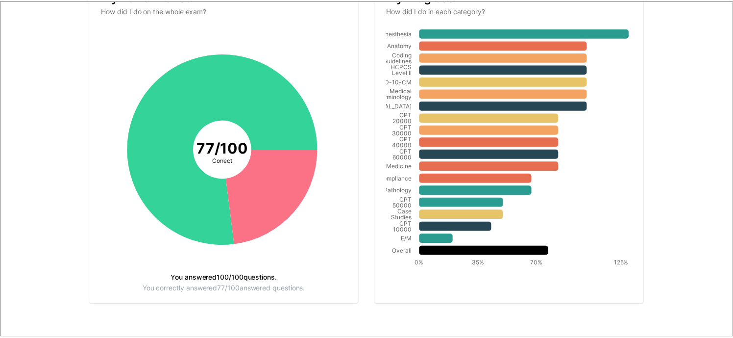
scroll to position [0, 0]
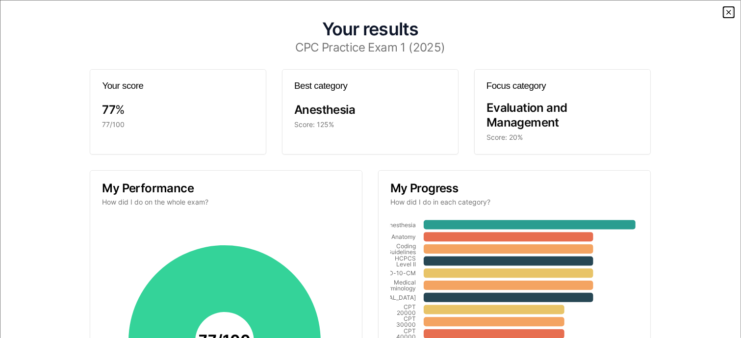
click at [670, 13] on icon "button" at bounding box center [729, 12] width 8 height 8
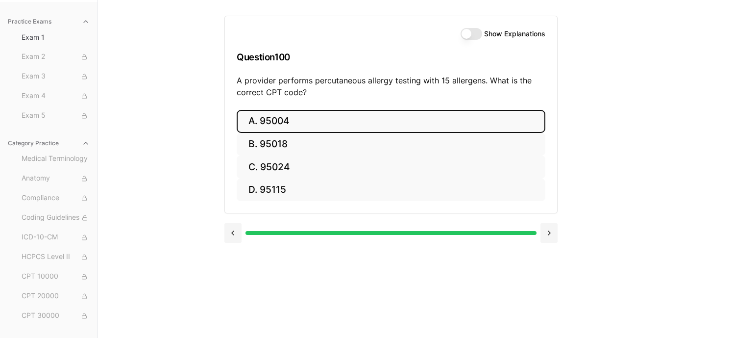
click at [467, 31] on button "Show Explanations" at bounding box center [472, 34] width 22 height 12
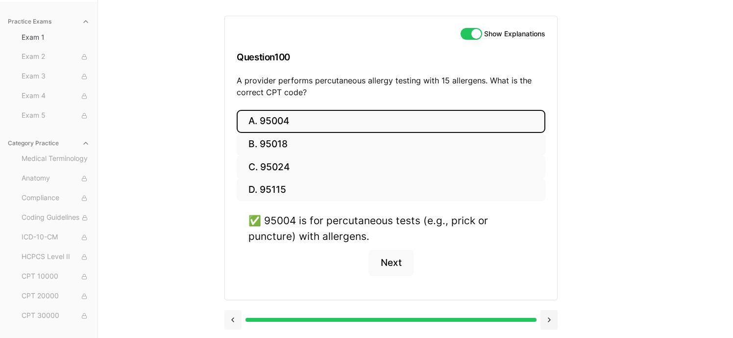
click at [231, 317] on button at bounding box center [233, 320] width 17 height 20
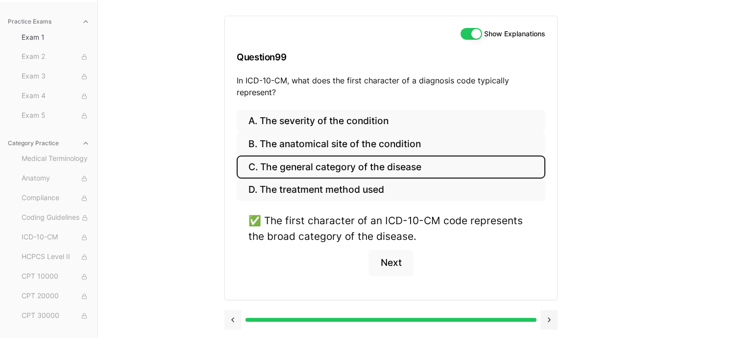
click at [231, 317] on button at bounding box center [233, 320] width 17 height 20
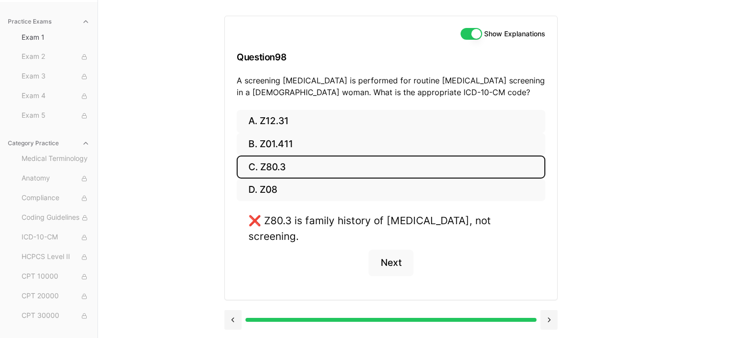
click at [231, 317] on div at bounding box center [391, 318] width 333 height 37
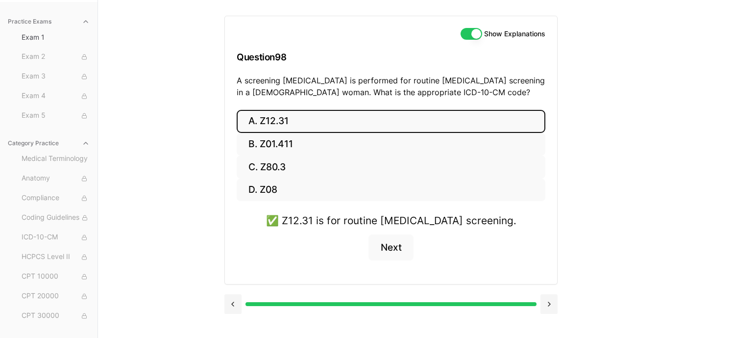
click at [231, 317] on div at bounding box center [391, 302] width 333 height 37
click at [549, 304] on button at bounding box center [549, 304] width 17 height 20
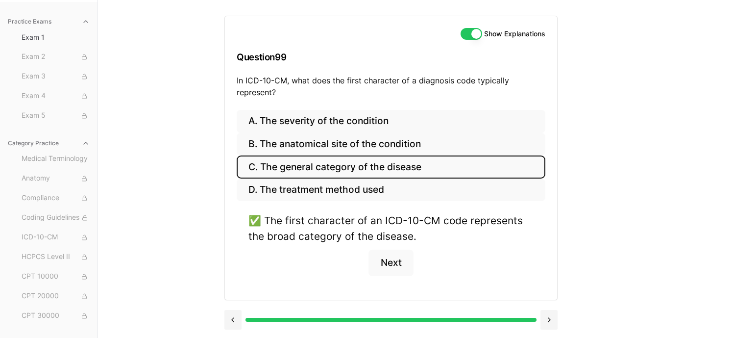
click at [549, 302] on div at bounding box center [391, 318] width 333 height 37
click at [550, 316] on button at bounding box center [549, 320] width 17 height 20
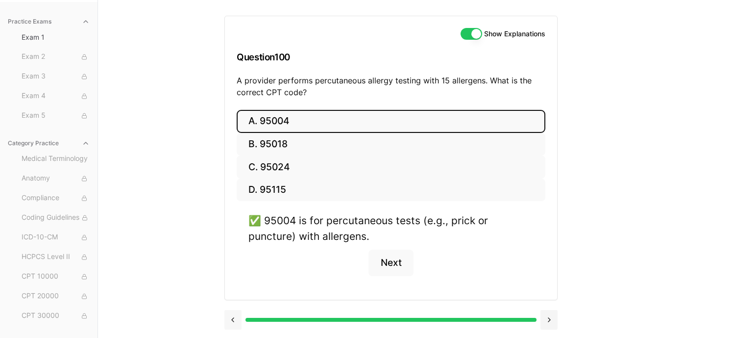
click at [232, 316] on button at bounding box center [233, 320] width 17 height 20
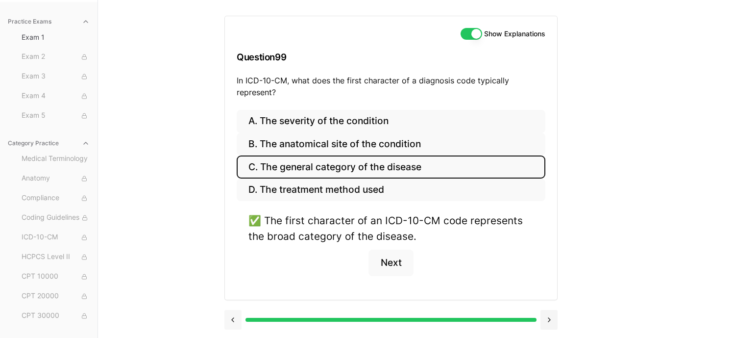
click at [232, 316] on button at bounding box center [233, 320] width 17 height 20
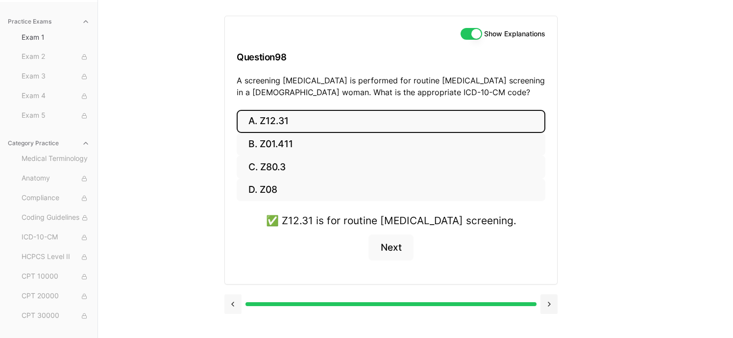
click at [234, 299] on button at bounding box center [233, 304] width 17 height 20
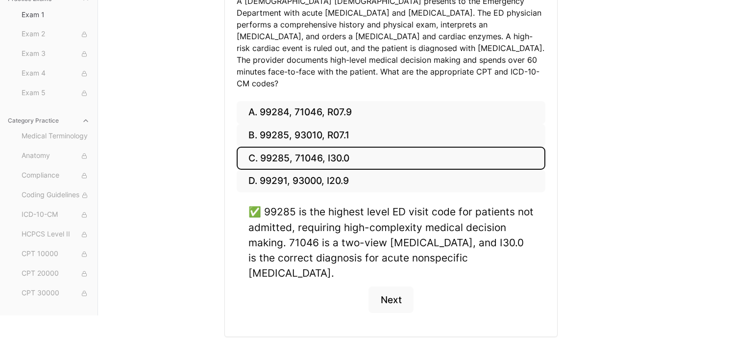
scroll to position [177, 0]
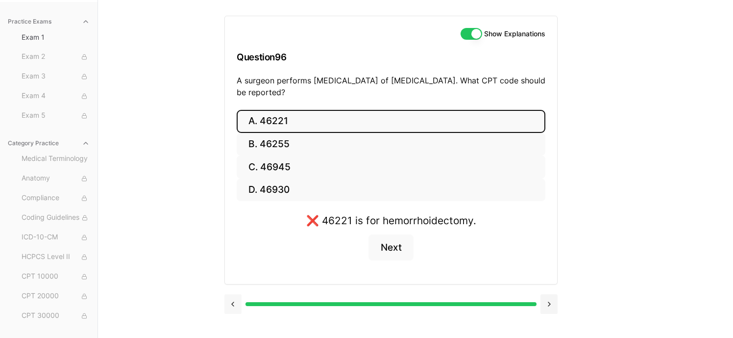
scroll to position [90, 0]
click at [388, 251] on button "Next" at bounding box center [391, 247] width 45 height 26
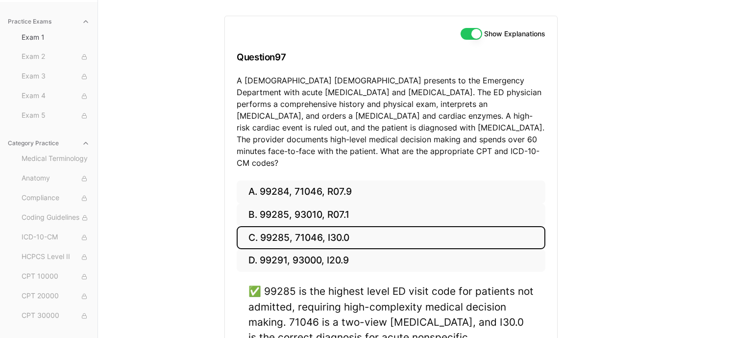
scroll to position [139, 0]
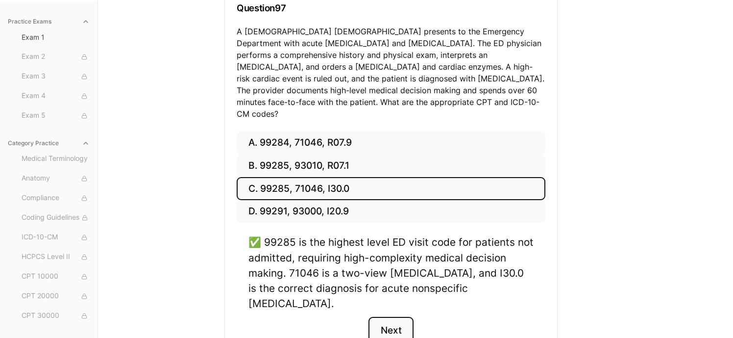
click at [388, 317] on button "Next" at bounding box center [391, 330] width 45 height 26
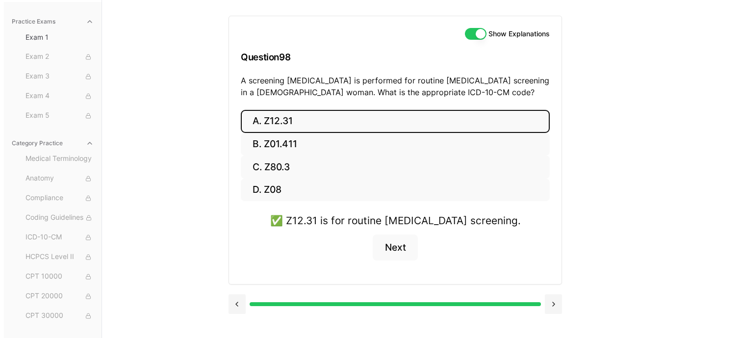
scroll to position [90, 0]
click at [393, 244] on button "Next" at bounding box center [391, 247] width 45 height 26
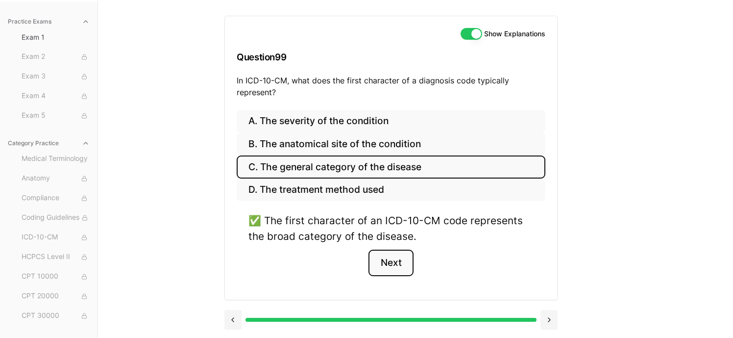
click at [390, 259] on button "Next" at bounding box center [391, 263] width 45 height 26
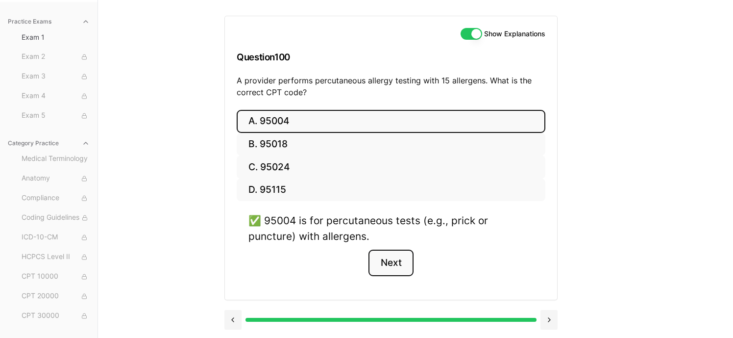
click at [390, 260] on button "Next" at bounding box center [391, 263] width 45 height 26
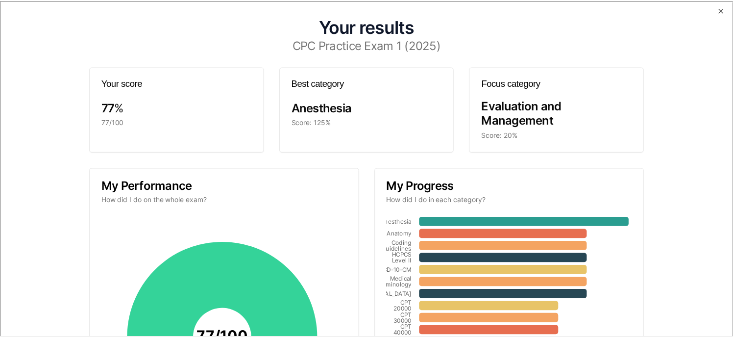
scroll to position [0, 0]
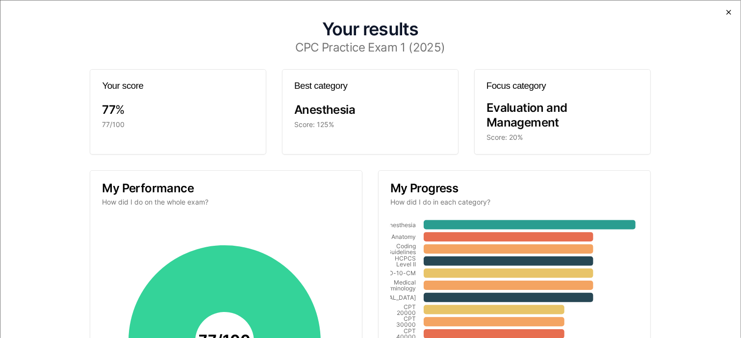
click at [670, 8] on icon "button" at bounding box center [729, 12] width 8 height 8
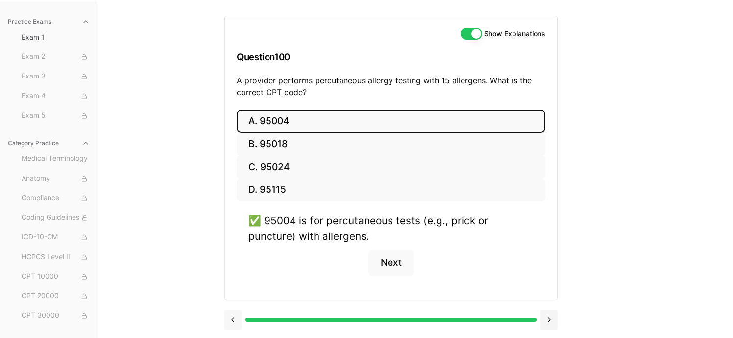
click at [233, 317] on button at bounding box center [233, 320] width 17 height 20
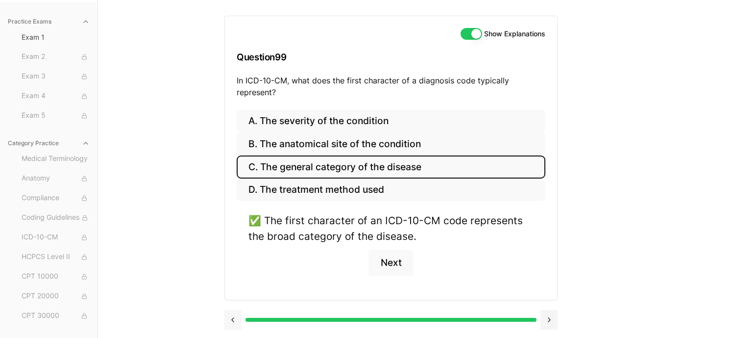
click at [233, 316] on button at bounding box center [233, 320] width 17 height 20
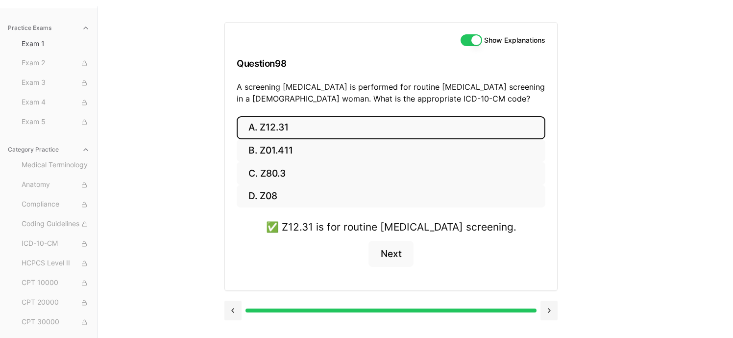
scroll to position [90, 0]
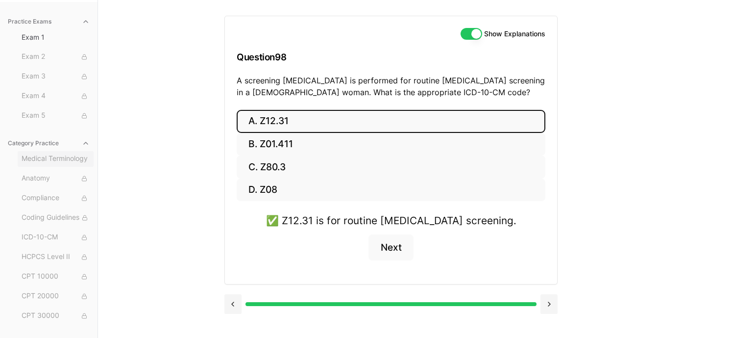
click at [56, 155] on span "Medical Terminology" at bounding box center [56, 158] width 68 height 11
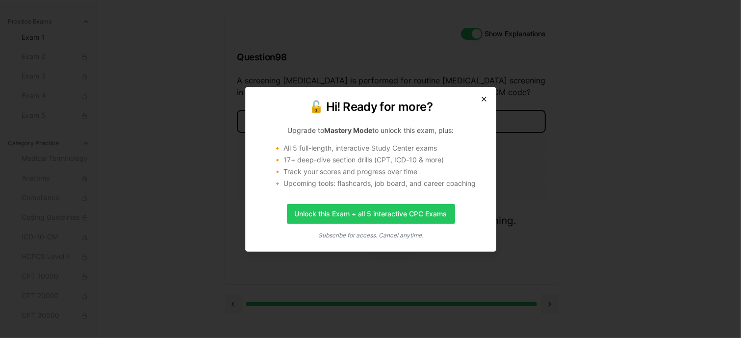
click at [484, 97] on icon "button" at bounding box center [484, 99] width 8 height 8
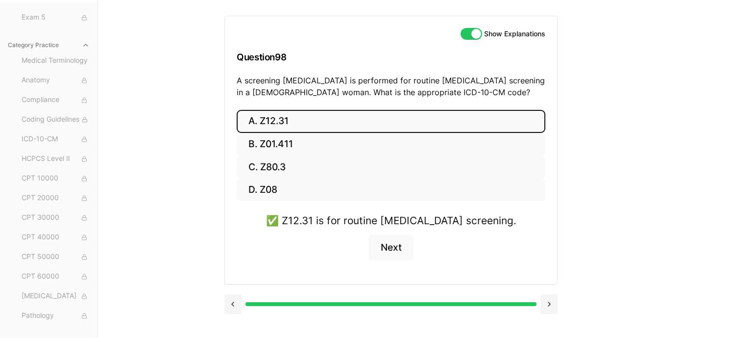
click at [232, 304] on button at bounding box center [233, 304] width 17 height 20
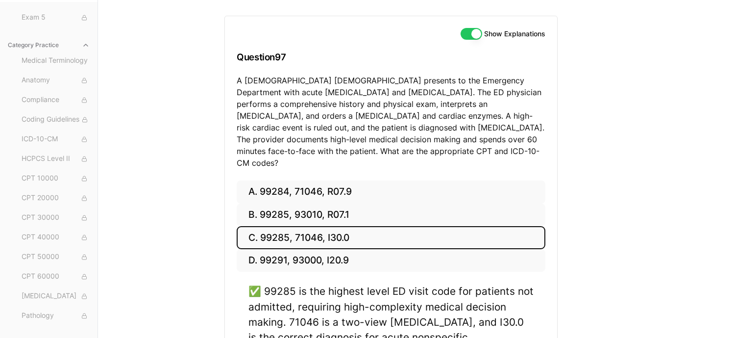
click at [232, 304] on div "A. 99284, 71046, R07.9 B. 99285, 93010, R07.1 C. 99285, 71046, I30.0 D. 99291, …" at bounding box center [391, 297] width 332 height 235
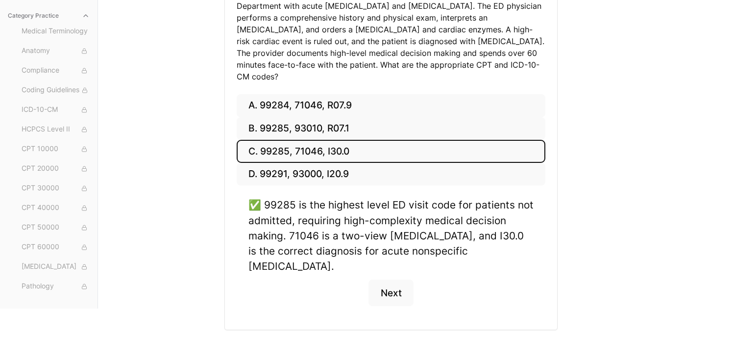
scroll to position [177, 0]
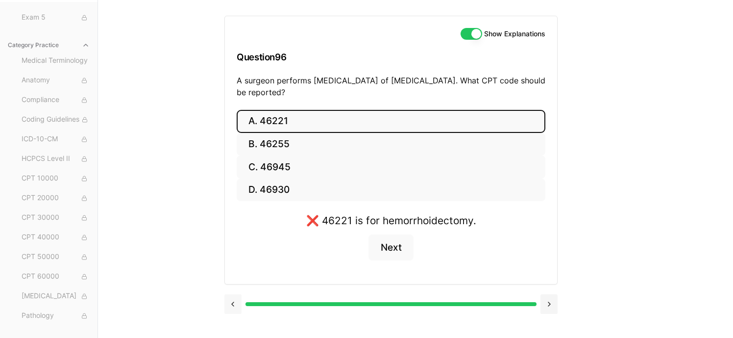
click at [233, 304] on button at bounding box center [233, 304] width 17 height 20
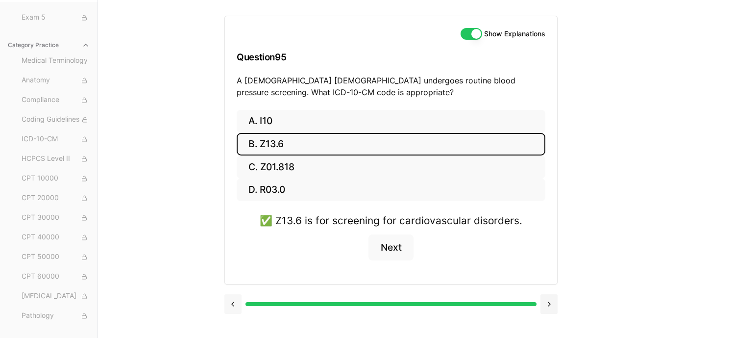
click at [234, 304] on button at bounding box center [233, 304] width 17 height 20
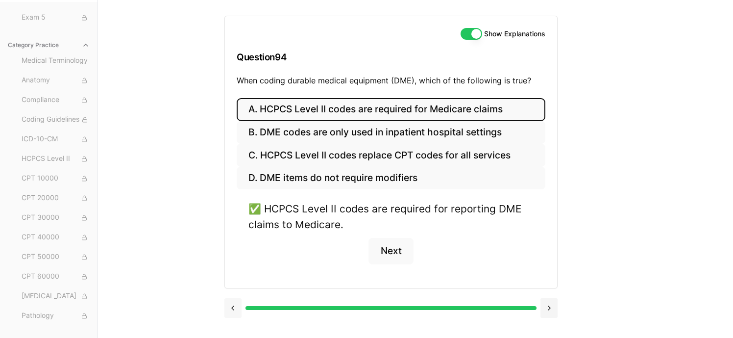
click at [234, 304] on button at bounding box center [233, 308] width 17 height 20
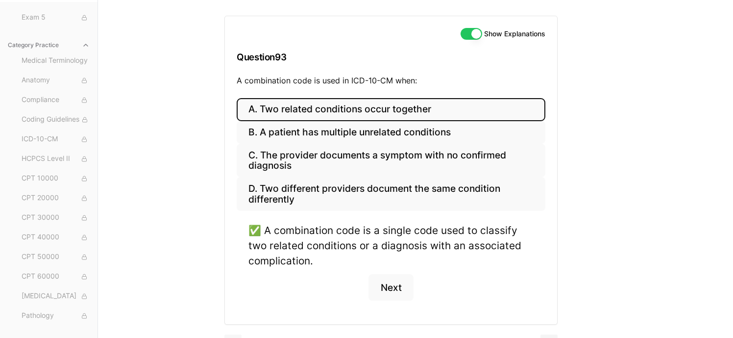
scroll to position [113, 0]
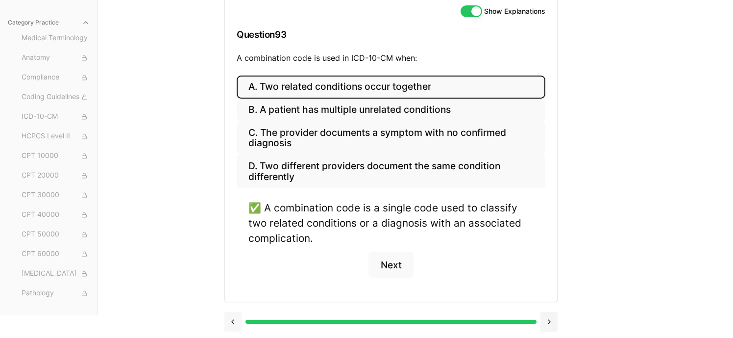
click at [234, 318] on button at bounding box center [233, 322] width 17 height 20
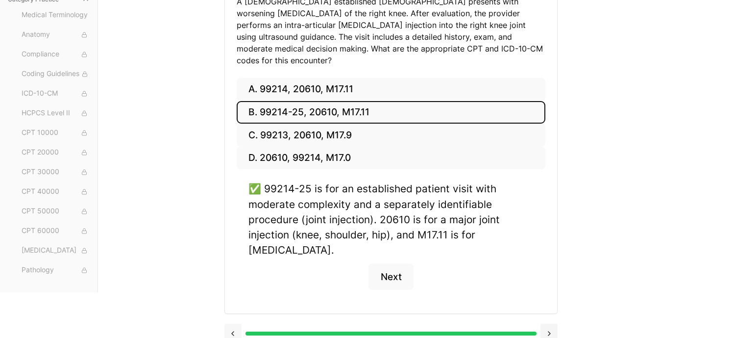
click at [233, 324] on button at bounding box center [233, 334] width 17 height 20
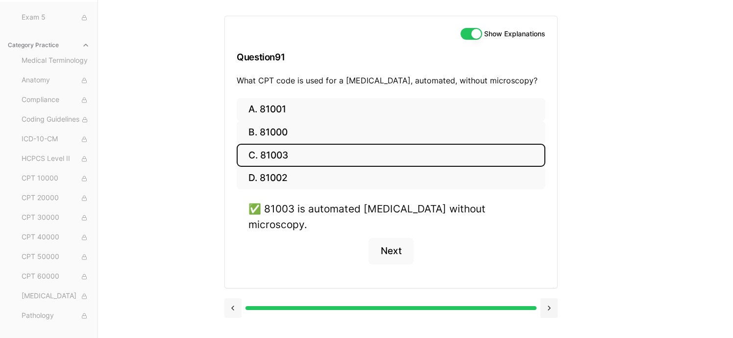
click at [233, 298] on button at bounding box center [233, 308] width 17 height 20
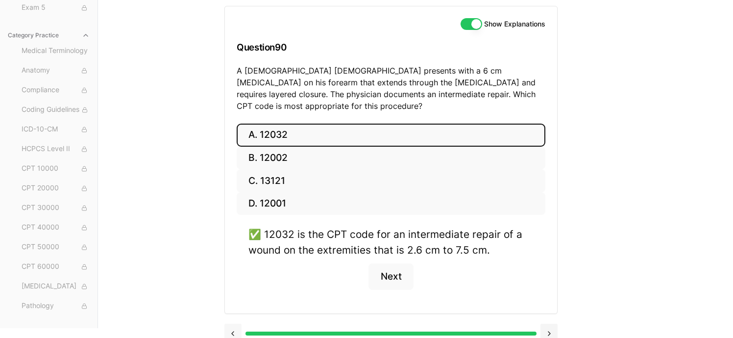
click at [235, 324] on button at bounding box center [233, 334] width 17 height 20
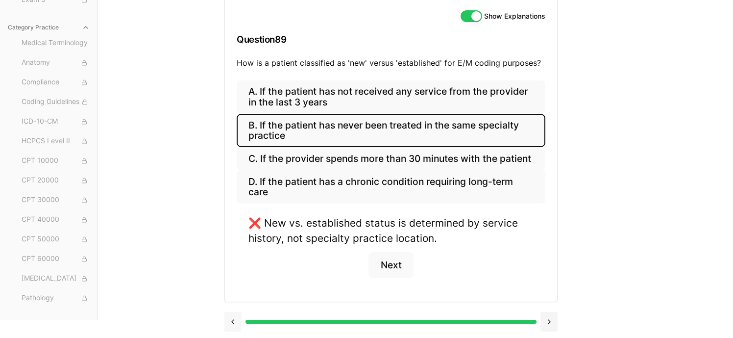
click at [233, 320] on button at bounding box center [233, 322] width 17 height 20
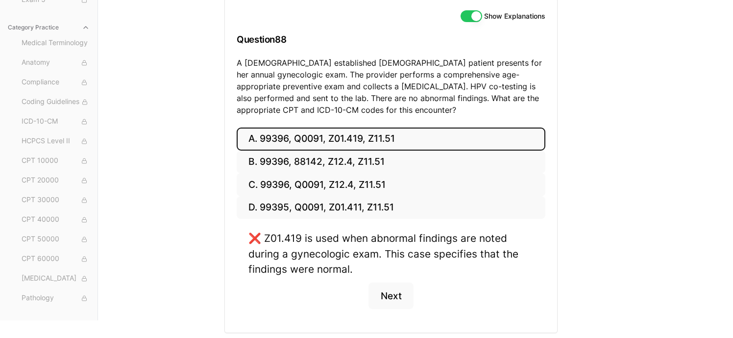
scroll to position [139, 0]
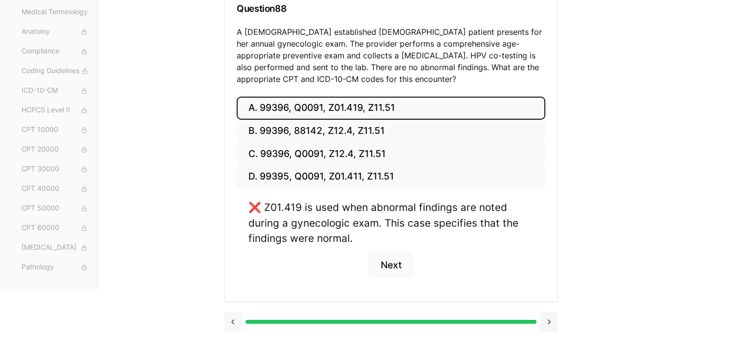
click at [233, 323] on button at bounding box center [233, 322] width 17 height 20
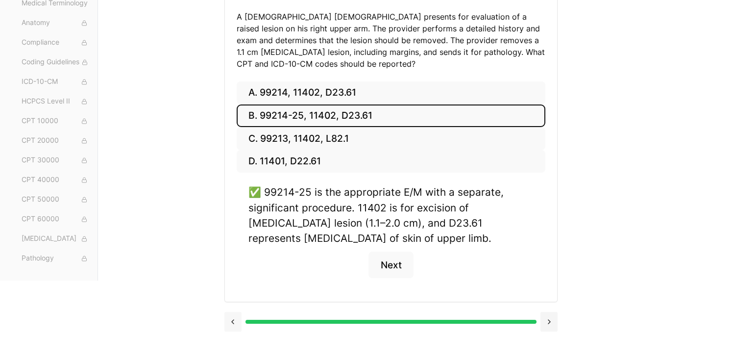
click at [233, 324] on button at bounding box center [233, 322] width 17 height 20
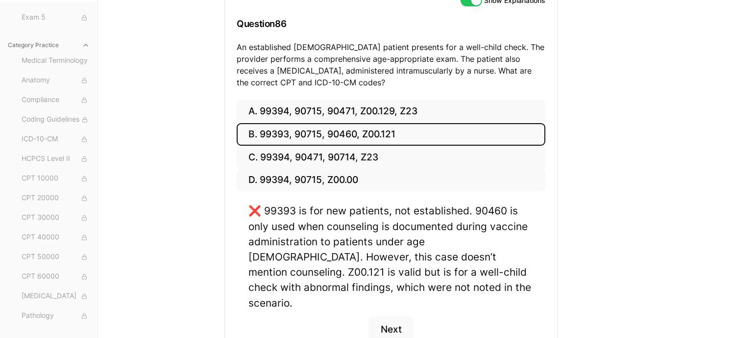
scroll to position [173, 0]
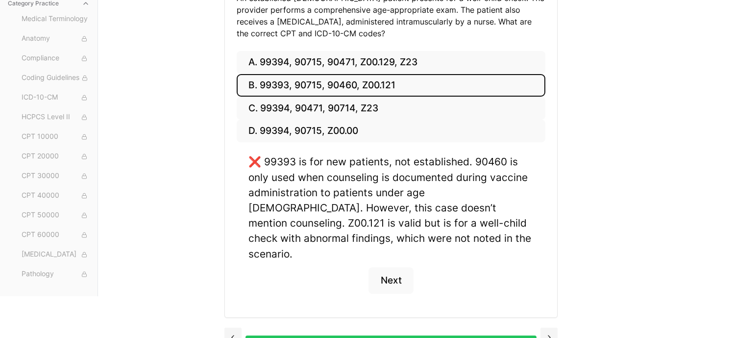
click at [230, 327] on button at bounding box center [233, 337] width 17 height 20
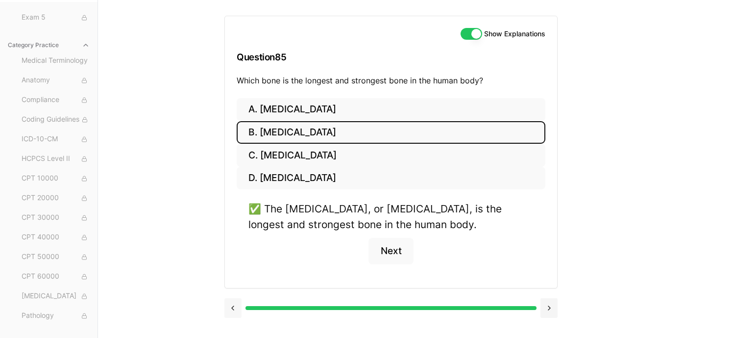
click at [231, 306] on button at bounding box center [233, 308] width 17 height 20
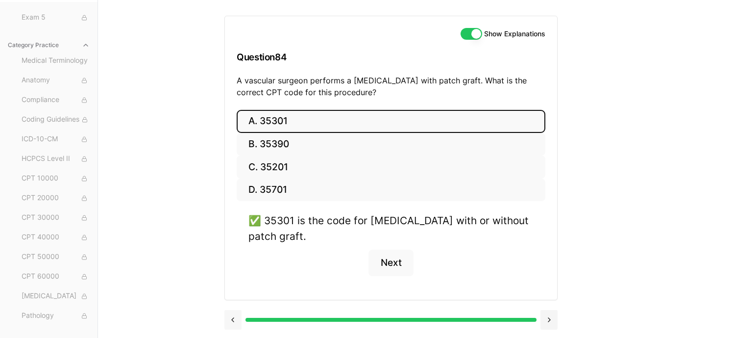
click at [232, 322] on button at bounding box center [233, 320] width 17 height 20
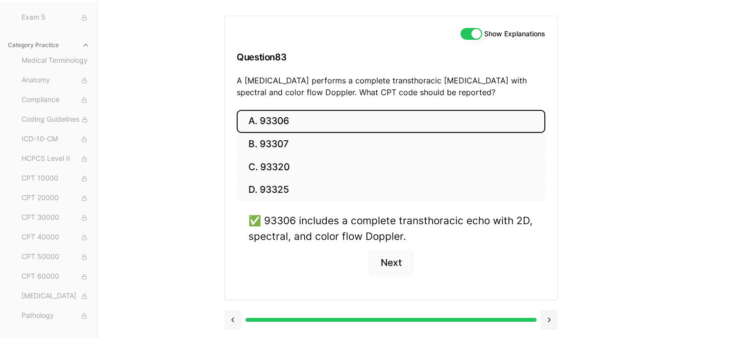
click at [232, 322] on button at bounding box center [233, 320] width 17 height 20
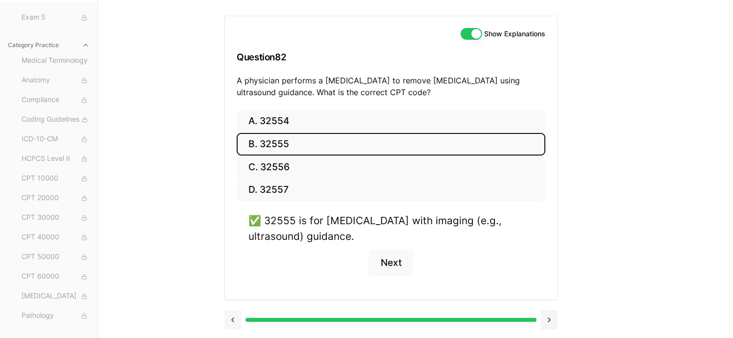
click at [232, 322] on button at bounding box center [233, 320] width 17 height 20
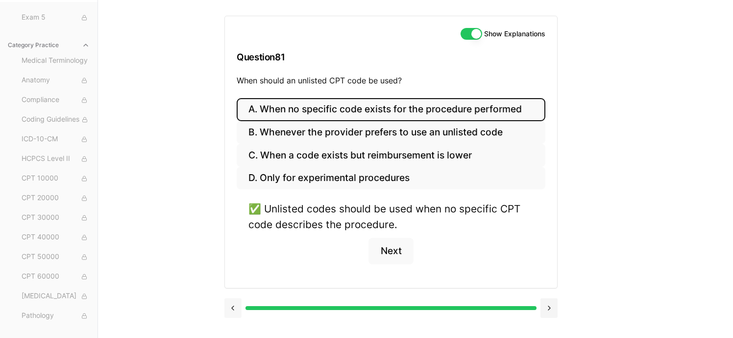
click at [233, 307] on button at bounding box center [233, 308] width 17 height 20
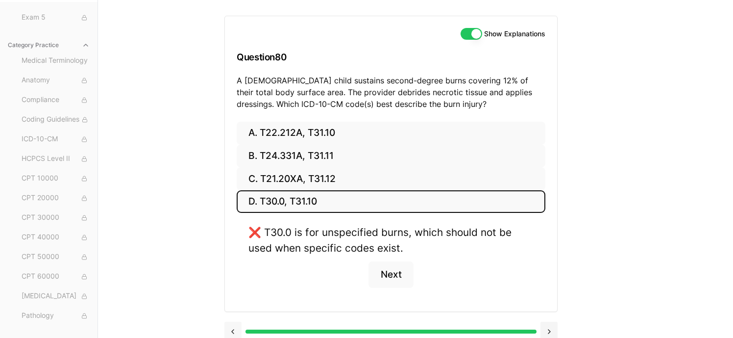
scroll to position [100, 0]
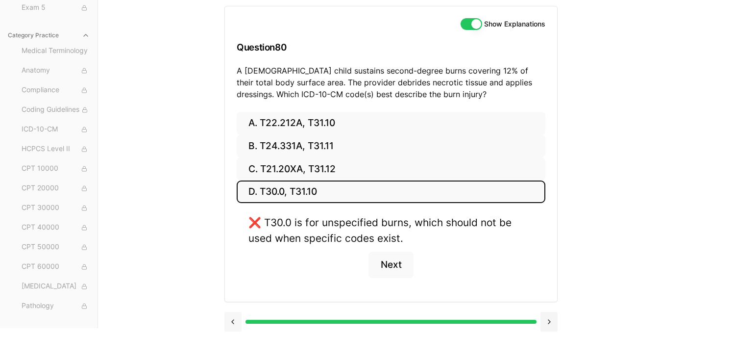
click at [234, 322] on button at bounding box center [233, 322] width 17 height 20
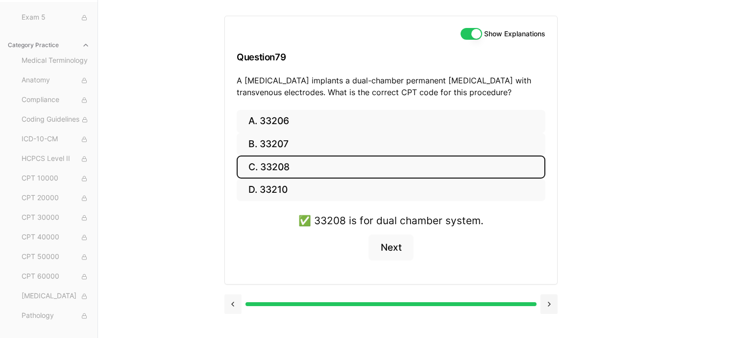
click at [236, 306] on button at bounding box center [233, 304] width 17 height 20
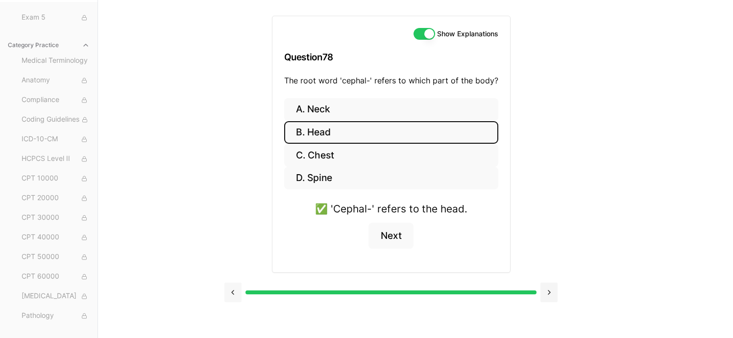
click at [236, 291] on button at bounding box center [233, 292] width 17 height 20
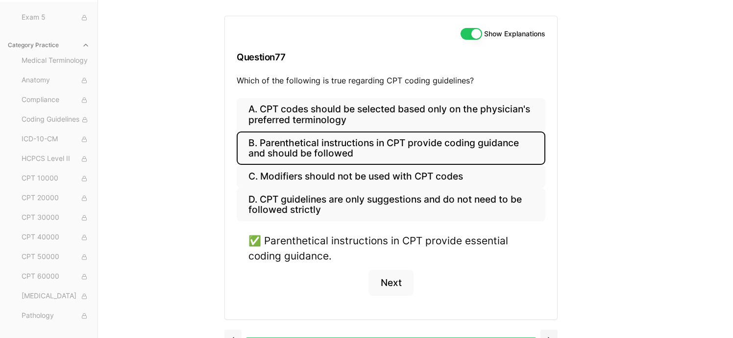
scroll to position [108, 0]
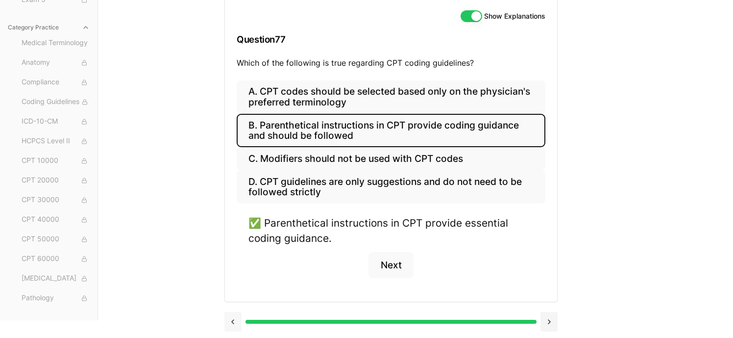
click at [231, 321] on button at bounding box center [233, 322] width 17 height 20
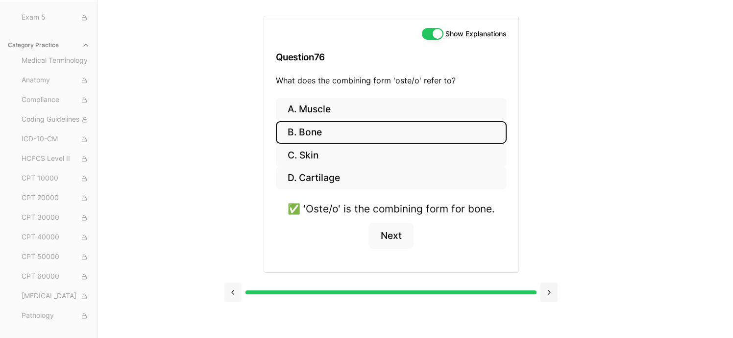
click at [239, 297] on button at bounding box center [233, 292] width 17 height 20
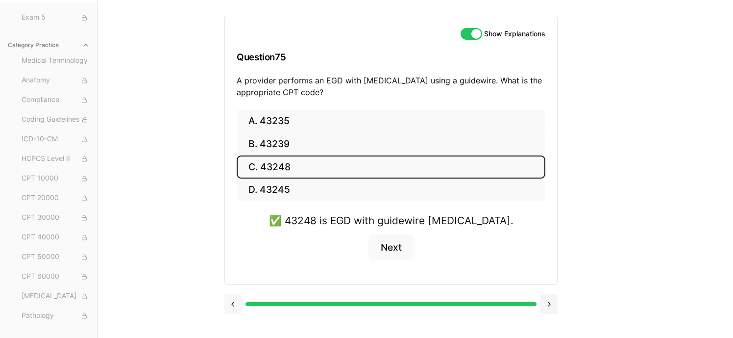
click at [232, 301] on button at bounding box center [233, 304] width 17 height 20
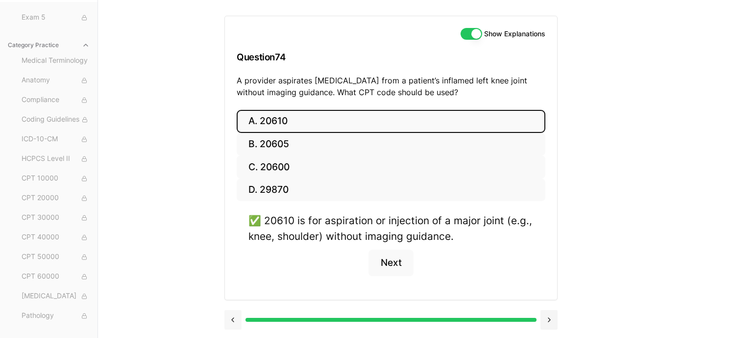
click at [232, 301] on div at bounding box center [391, 318] width 333 height 37
click at [232, 324] on button at bounding box center [233, 320] width 17 height 20
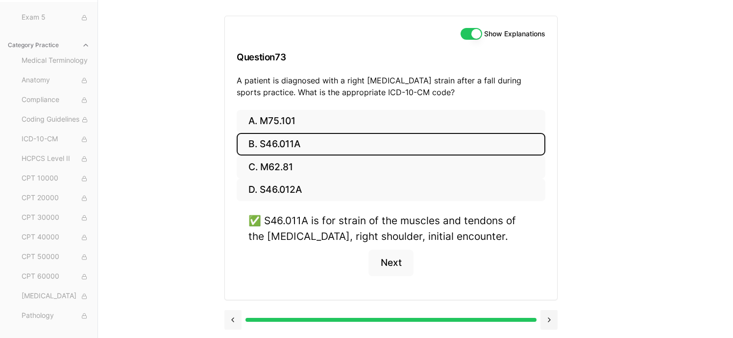
click at [234, 322] on button at bounding box center [233, 320] width 17 height 20
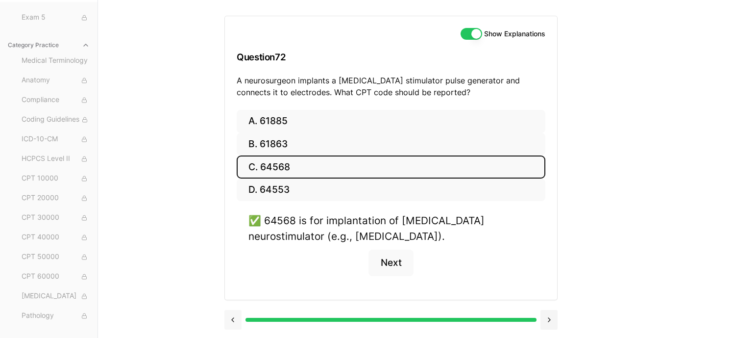
click at [234, 322] on button at bounding box center [233, 320] width 17 height 20
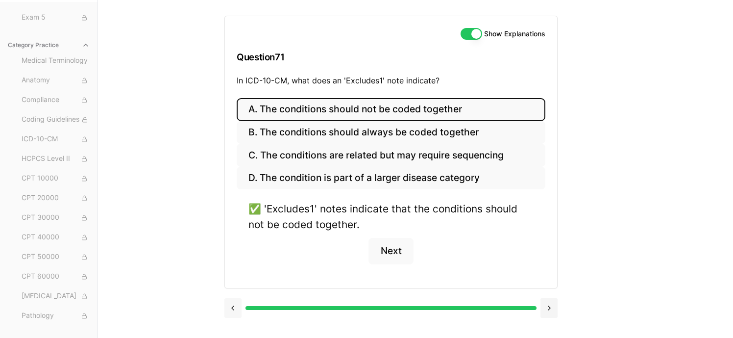
click at [234, 307] on button at bounding box center [233, 308] width 17 height 20
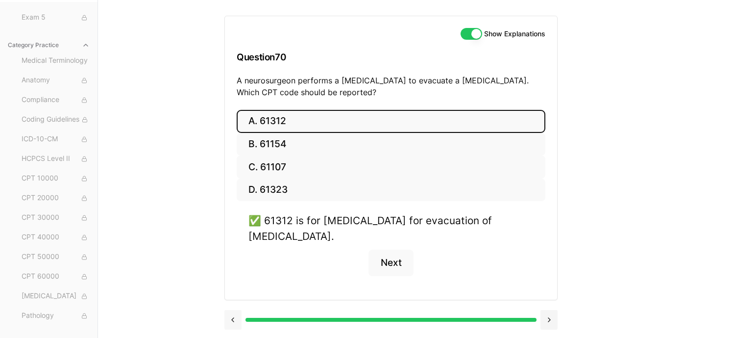
click at [232, 317] on button at bounding box center [233, 320] width 17 height 20
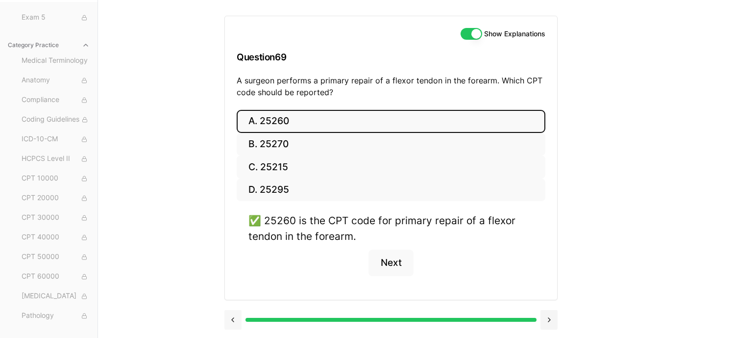
click at [232, 317] on button at bounding box center [233, 320] width 17 height 20
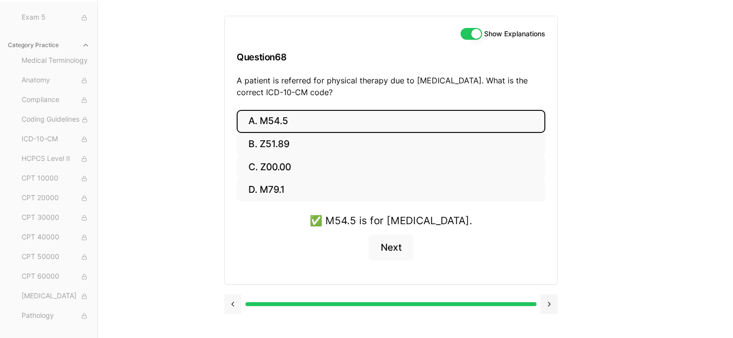
click at [233, 303] on button at bounding box center [233, 304] width 17 height 20
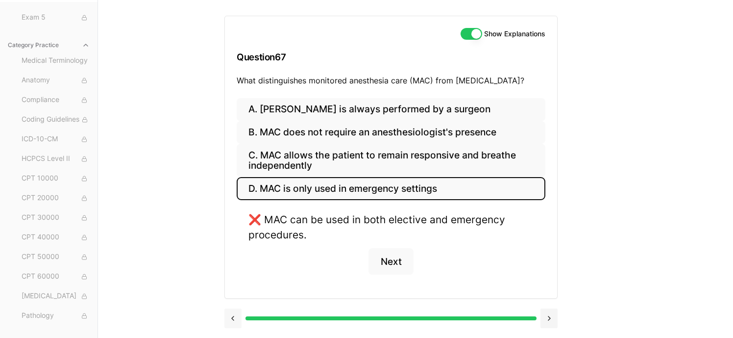
click at [232, 319] on button at bounding box center [233, 318] width 17 height 20
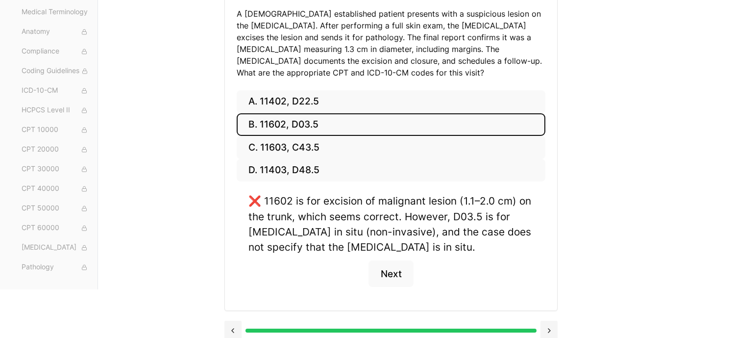
scroll to position [166, 0]
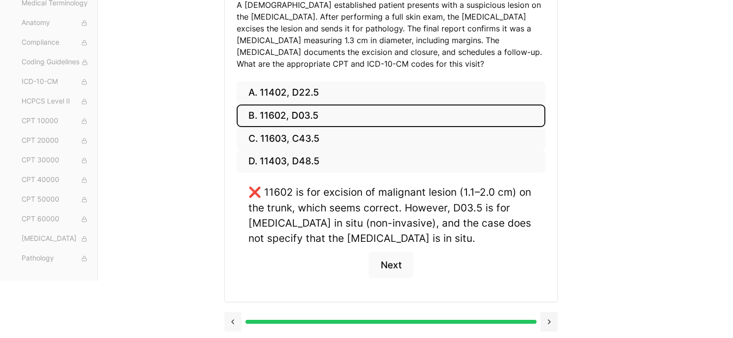
click at [234, 321] on button at bounding box center [233, 322] width 17 height 20
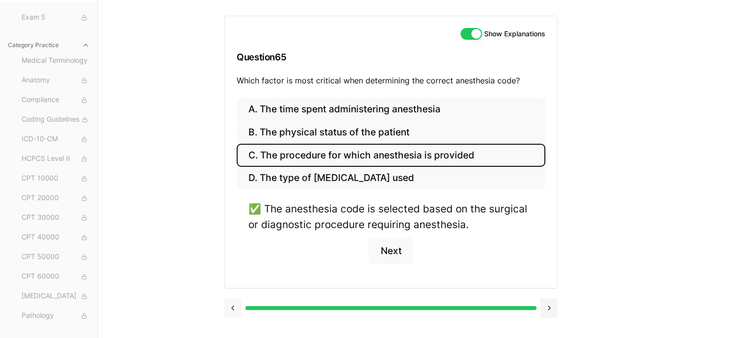
click at [230, 304] on button at bounding box center [233, 308] width 17 height 20
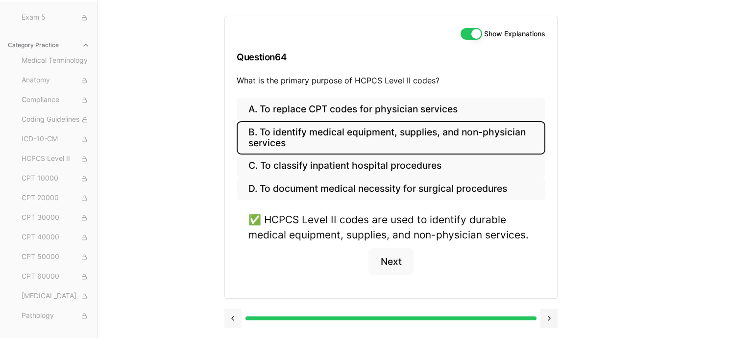
click at [232, 316] on button at bounding box center [233, 318] width 17 height 20
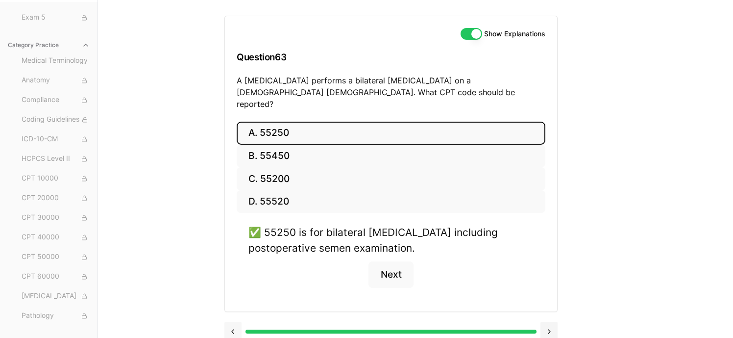
click at [232, 322] on button at bounding box center [233, 332] width 17 height 20
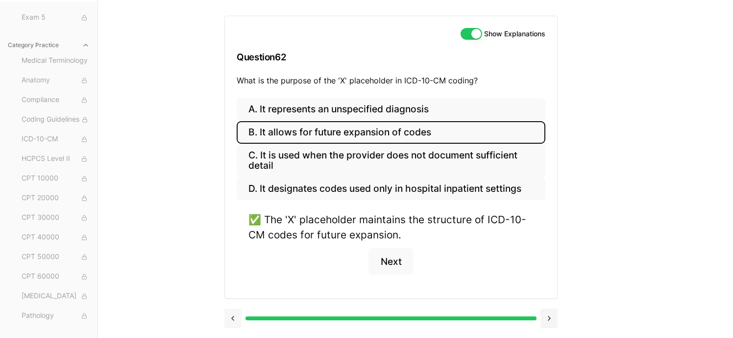
click at [232, 322] on button at bounding box center [233, 318] width 17 height 20
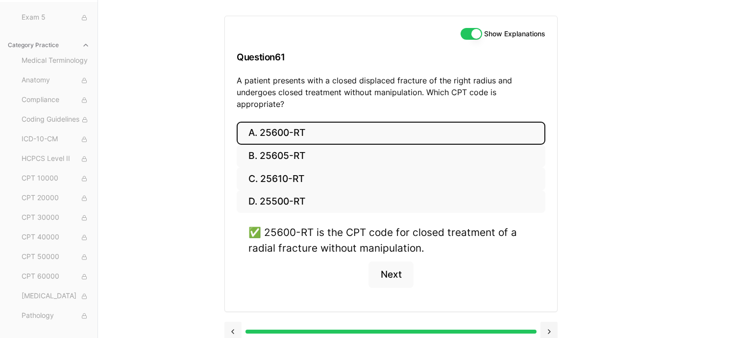
click at [232, 322] on button at bounding box center [233, 332] width 17 height 20
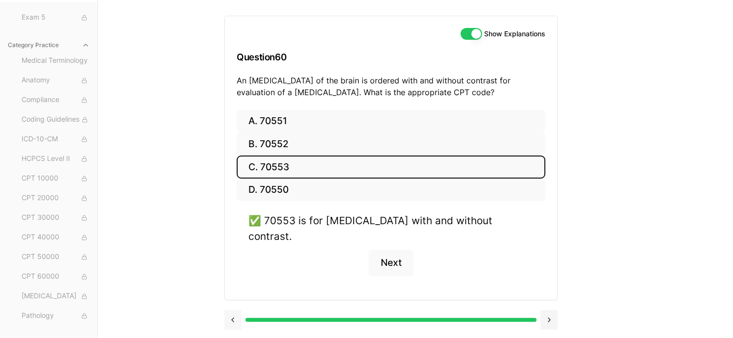
click at [234, 310] on button at bounding box center [233, 320] width 17 height 20
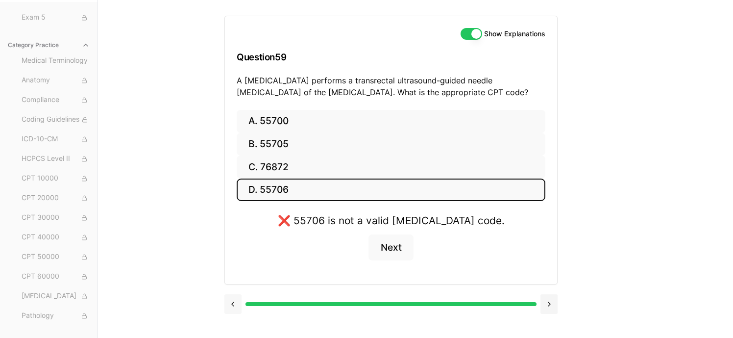
click at [230, 305] on button at bounding box center [233, 304] width 17 height 20
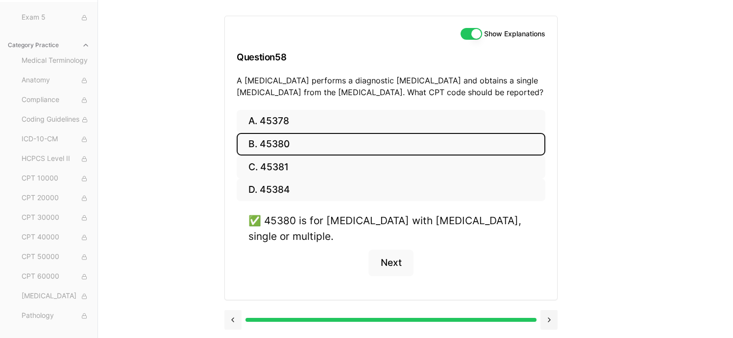
click at [235, 320] on button at bounding box center [233, 320] width 17 height 20
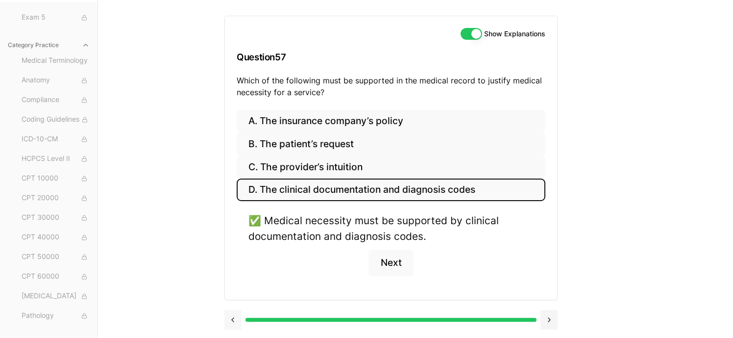
click at [235, 320] on button at bounding box center [233, 320] width 17 height 20
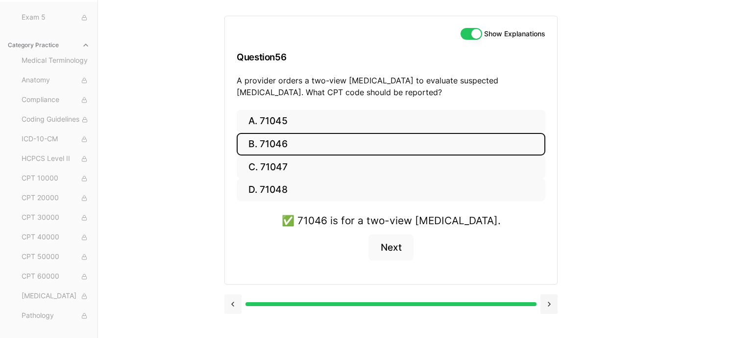
click at [235, 320] on div at bounding box center [391, 302] width 333 height 37
click at [231, 302] on button at bounding box center [233, 304] width 17 height 20
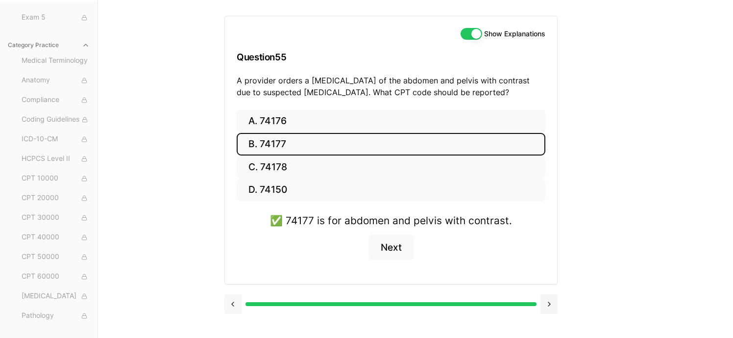
click at [232, 301] on button at bounding box center [233, 304] width 17 height 20
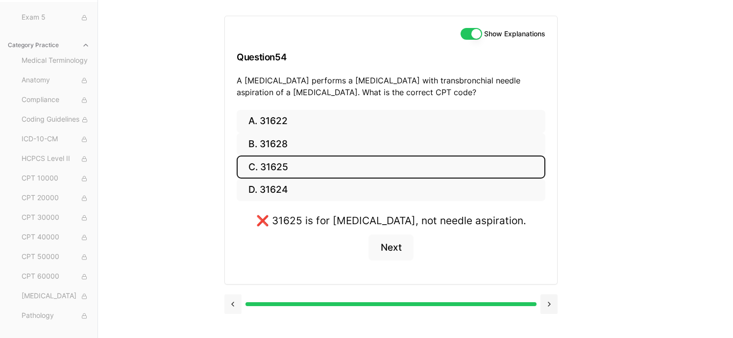
click at [233, 314] on button at bounding box center [233, 304] width 17 height 20
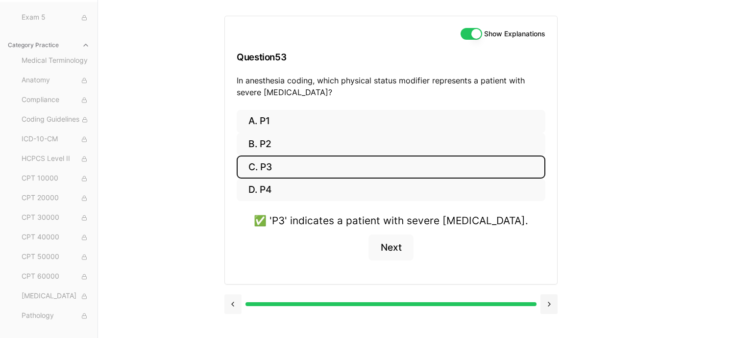
click at [233, 303] on button at bounding box center [233, 304] width 17 height 20
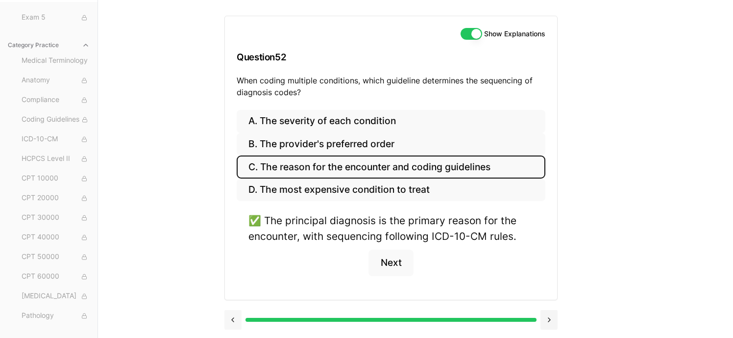
click at [233, 318] on button at bounding box center [233, 320] width 17 height 20
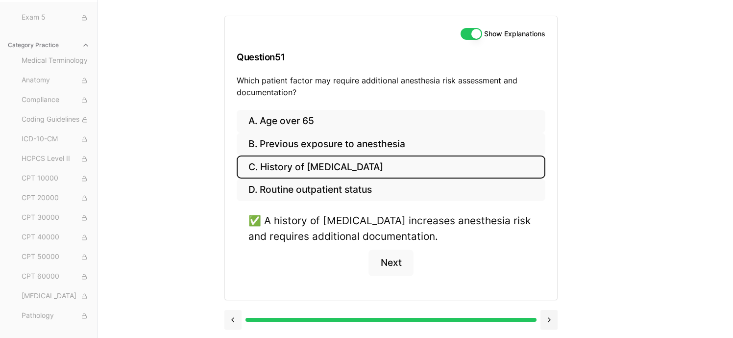
click at [233, 318] on button at bounding box center [233, 320] width 17 height 20
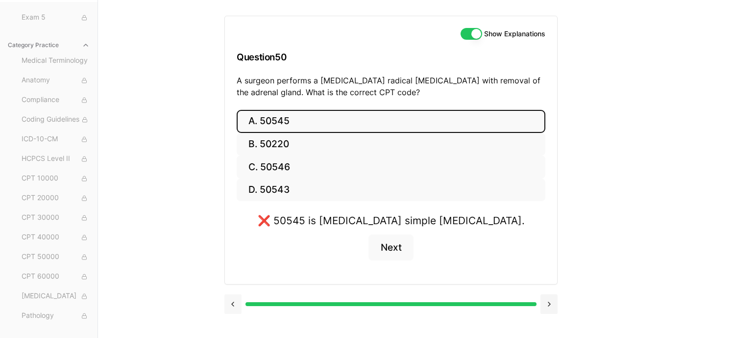
click at [233, 318] on div at bounding box center [391, 302] width 333 height 37
click at [233, 304] on button at bounding box center [233, 304] width 17 height 20
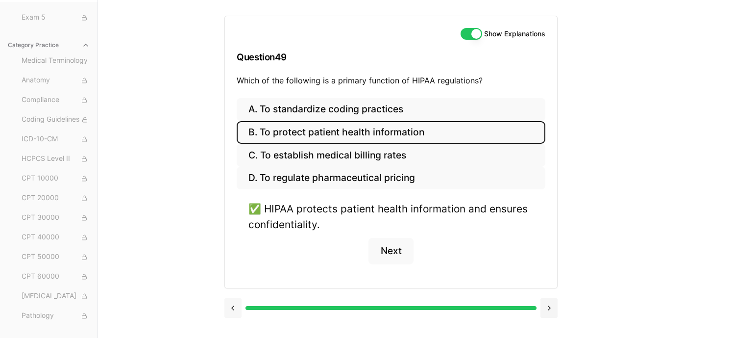
click at [233, 304] on button at bounding box center [233, 308] width 17 height 20
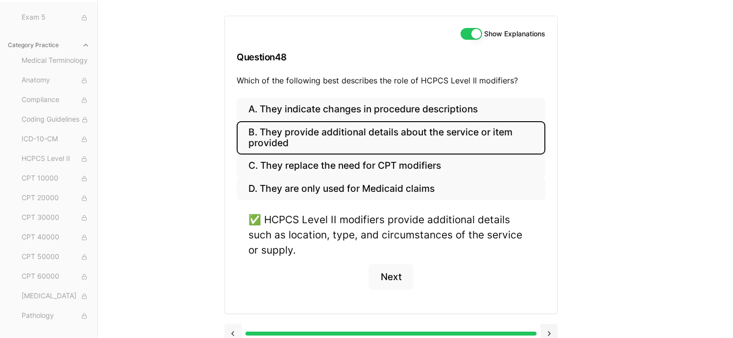
click at [233, 304] on div "A. They indicate changes in procedure descriptions B. They provide additional d…" at bounding box center [391, 205] width 332 height 215
click at [233, 332] on button at bounding box center [233, 334] width 17 height 20
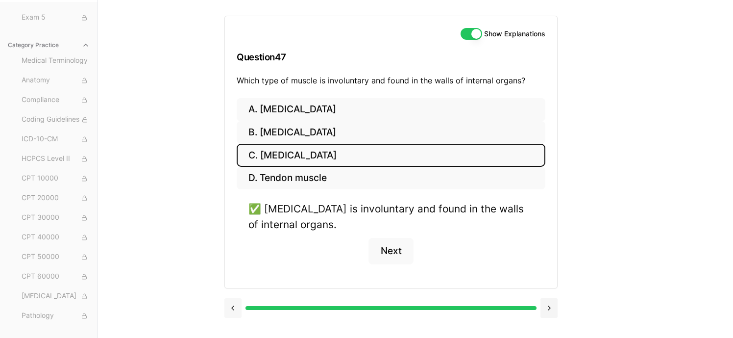
click at [234, 308] on button at bounding box center [233, 308] width 17 height 20
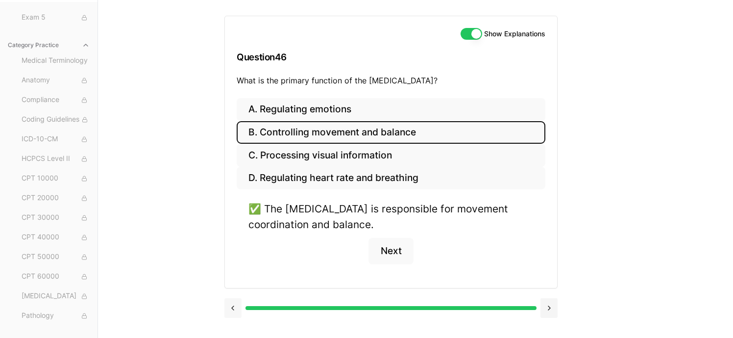
click at [234, 308] on button at bounding box center [233, 308] width 17 height 20
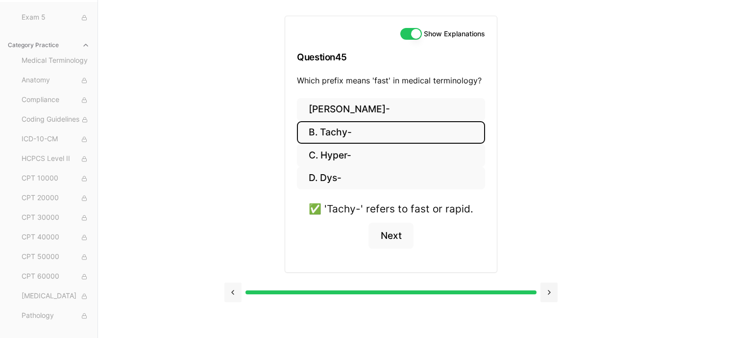
click at [234, 293] on button at bounding box center [233, 292] width 17 height 20
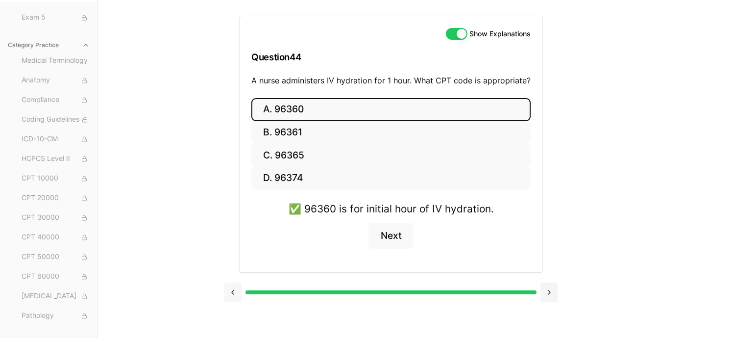
click at [234, 292] on button at bounding box center [233, 292] width 17 height 20
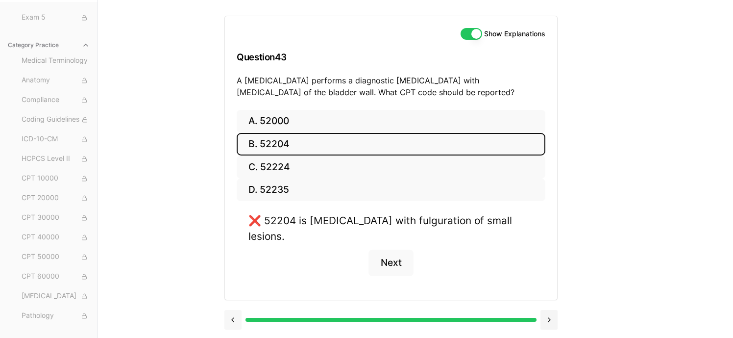
click at [230, 310] on button at bounding box center [233, 320] width 17 height 20
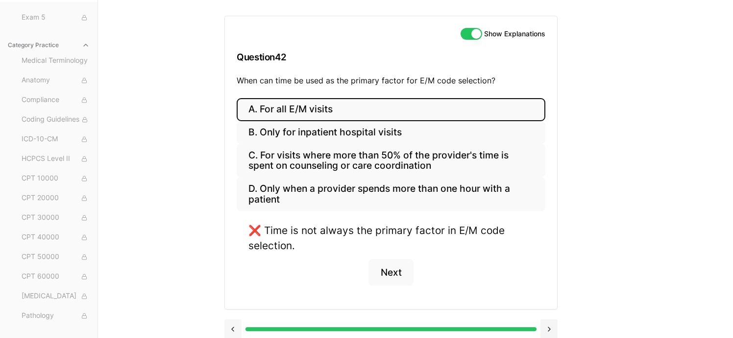
click at [234, 326] on button at bounding box center [233, 329] width 17 height 20
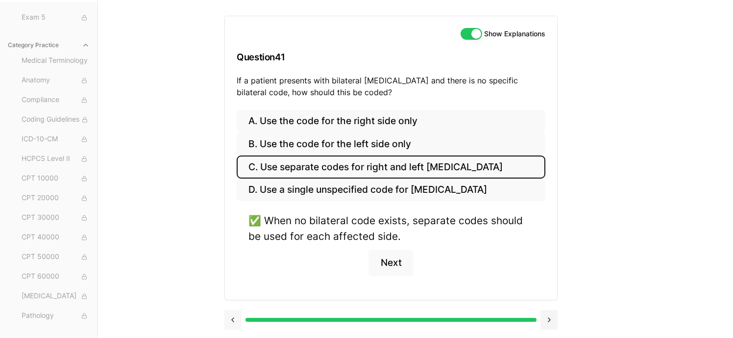
click at [234, 320] on button at bounding box center [233, 320] width 17 height 20
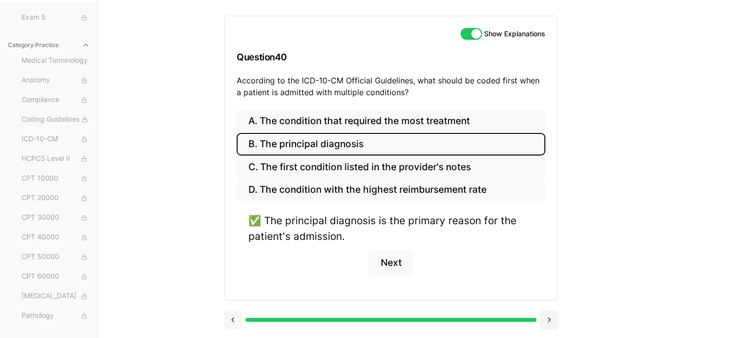
click at [234, 320] on button at bounding box center [233, 320] width 17 height 20
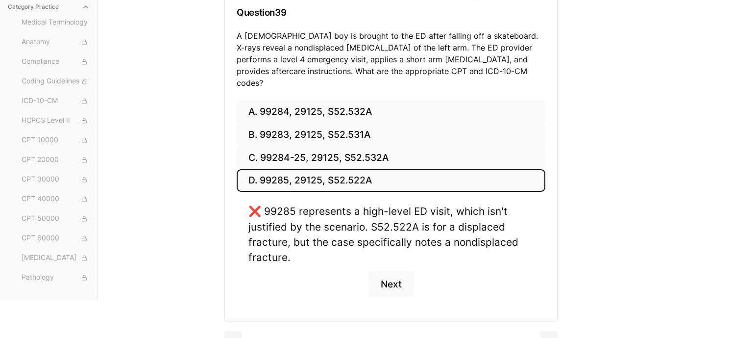
scroll to position [142, 0]
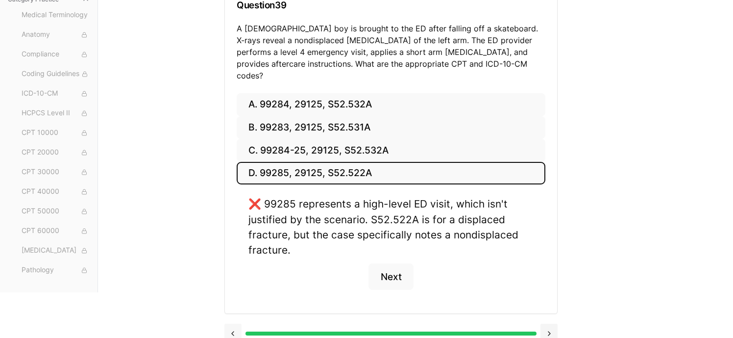
click at [230, 324] on button at bounding box center [233, 334] width 17 height 20
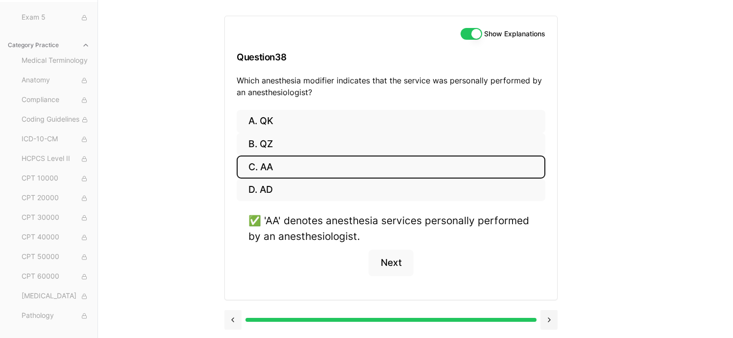
click at [230, 320] on button at bounding box center [233, 320] width 17 height 20
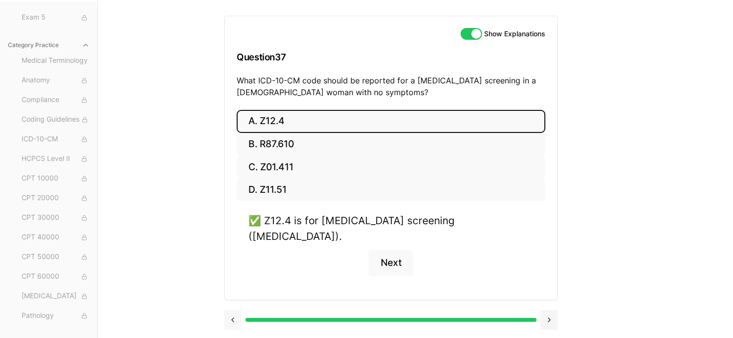
click at [230, 320] on div at bounding box center [391, 318] width 333 height 37
click at [234, 310] on button at bounding box center [233, 320] width 17 height 20
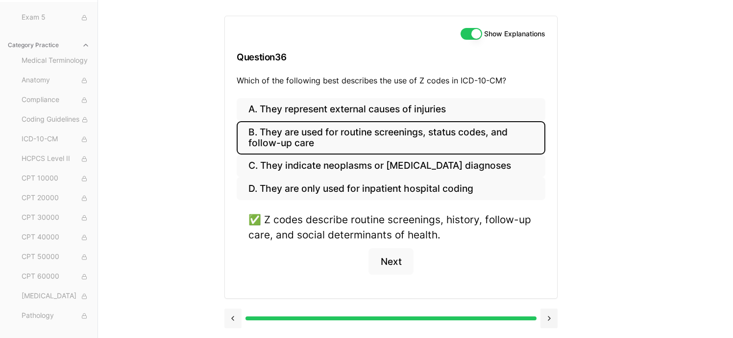
click at [234, 319] on button at bounding box center [233, 318] width 17 height 20
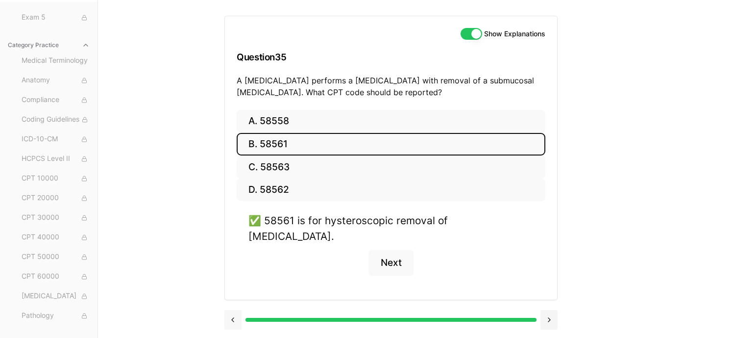
click at [233, 310] on button at bounding box center [233, 320] width 17 height 20
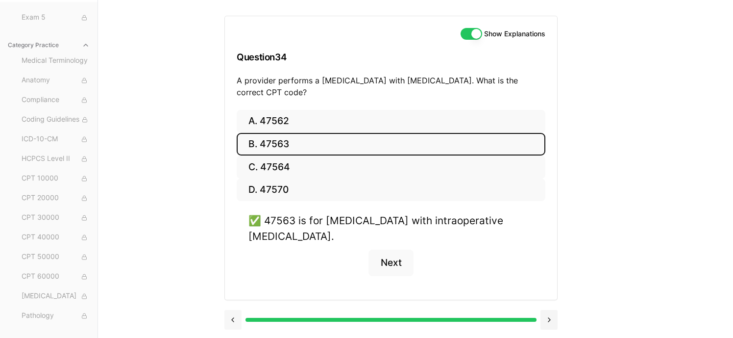
click at [236, 321] on button at bounding box center [233, 320] width 17 height 20
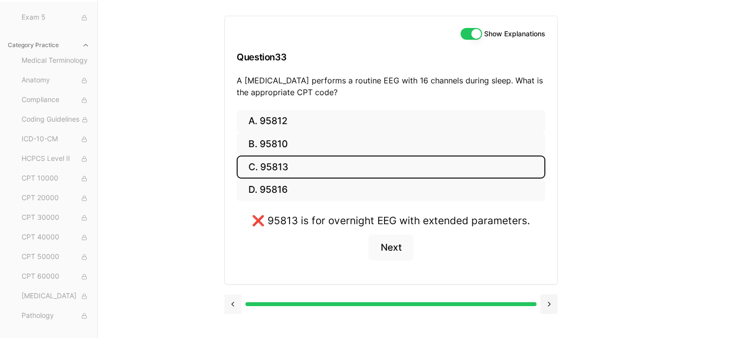
click at [231, 304] on button at bounding box center [233, 304] width 17 height 20
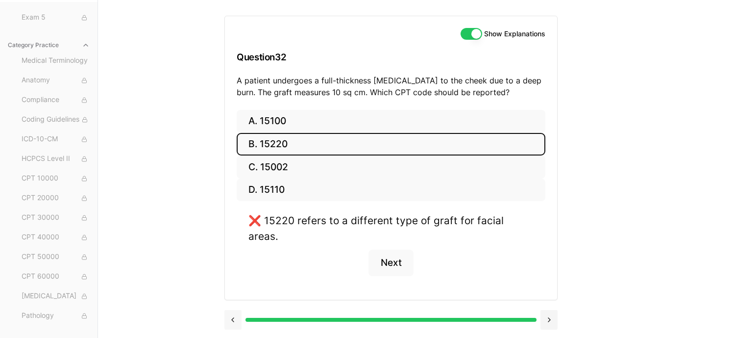
click at [232, 310] on button at bounding box center [233, 320] width 17 height 20
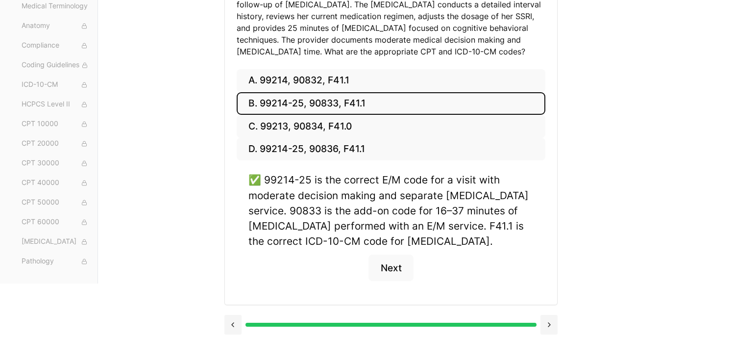
scroll to position [181, 0]
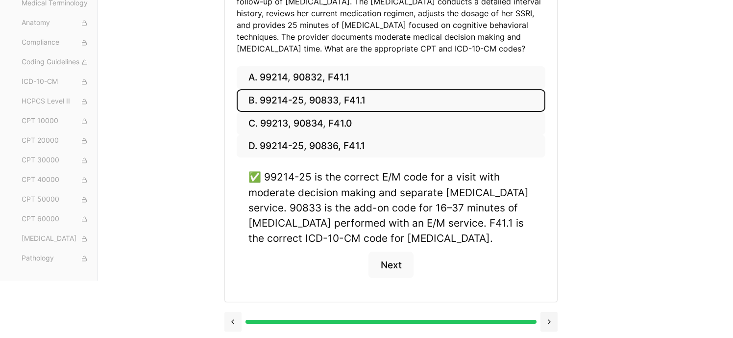
click at [235, 322] on button at bounding box center [233, 322] width 17 height 20
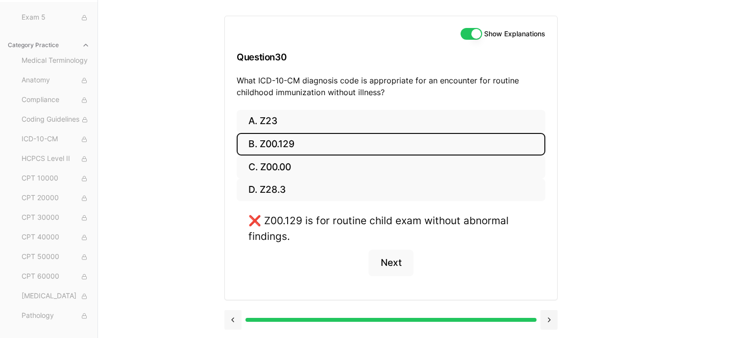
scroll to position [90, 0]
click at [234, 318] on button at bounding box center [233, 320] width 17 height 20
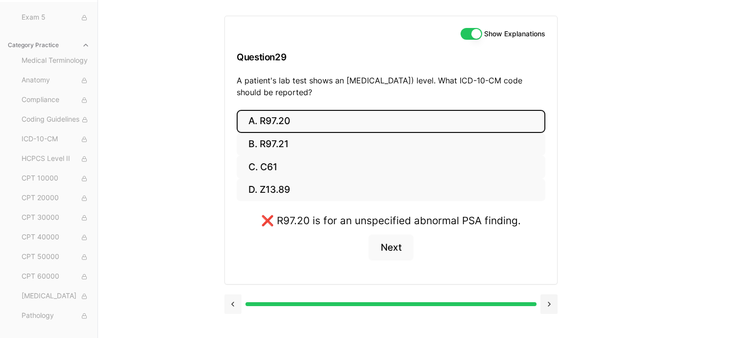
click at [234, 303] on button at bounding box center [233, 304] width 17 height 20
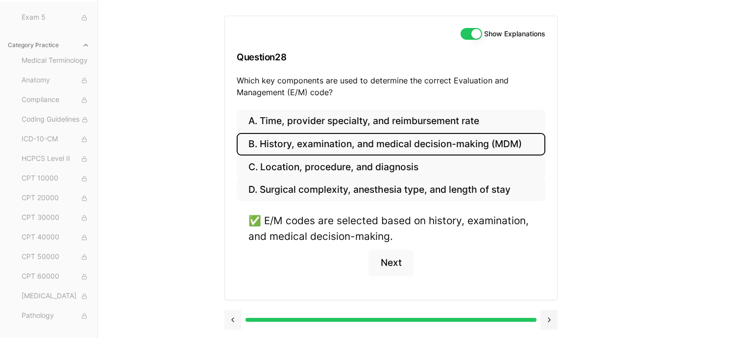
click at [231, 318] on button at bounding box center [233, 320] width 17 height 20
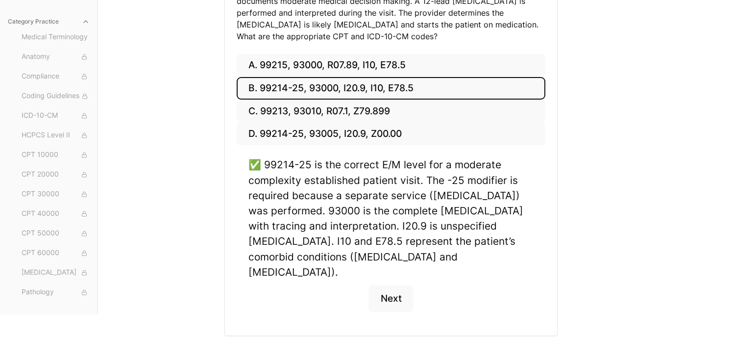
scroll to position [224, 0]
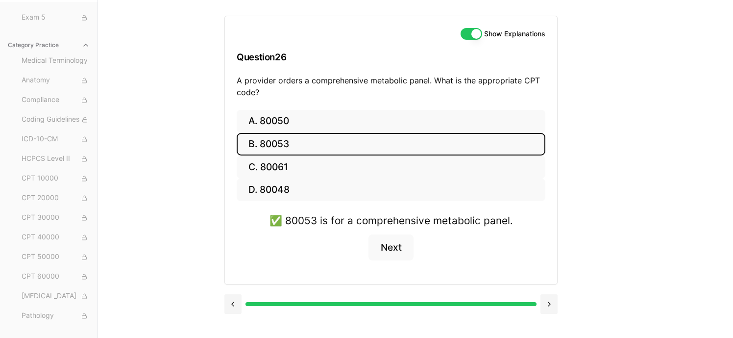
scroll to position [90, 0]
click at [234, 302] on button at bounding box center [233, 304] width 17 height 20
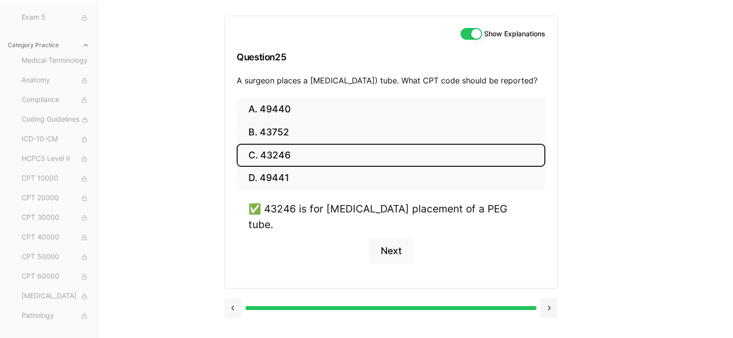
click at [234, 303] on button at bounding box center [233, 308] width 17 height 20
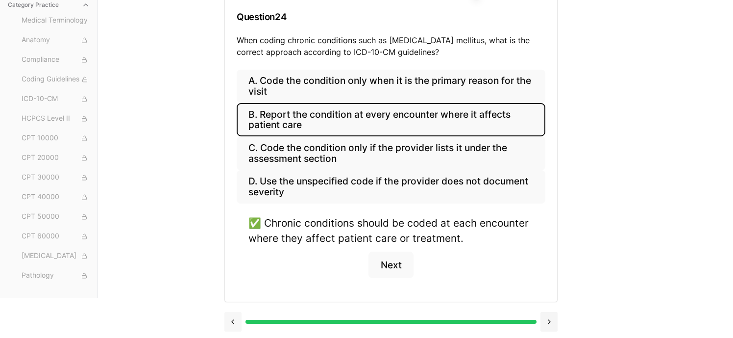
click at [232, 321] on button at bounding box center [233, 322] width 17 height 20
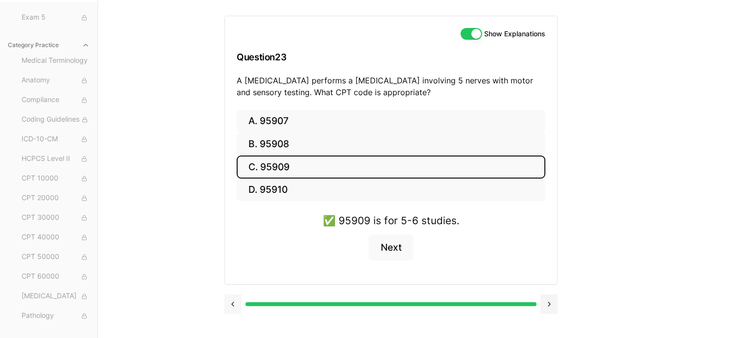
click at [237, 303] on button at bounding box center [233, 304] width 17 height 20
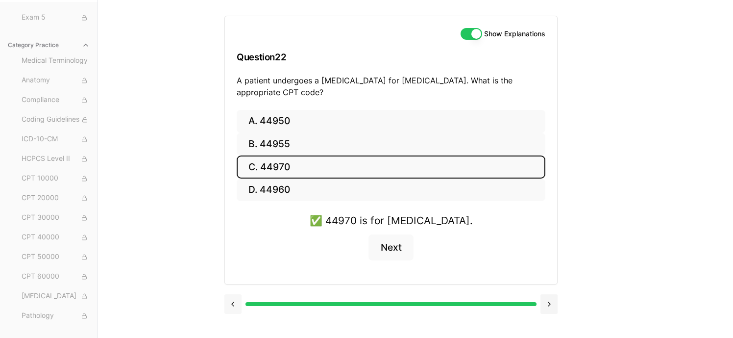
click at [233, 304] on button at bounding box center [233, 304] width 17 height 20
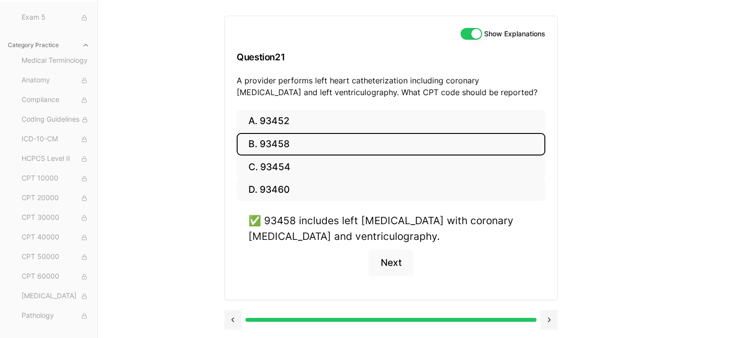
click at [233, 304] on div at bounding box center [391, 318] width 333 height 37
click at [231, 318] on button at bounding box center [233, 320] width 17 height 20
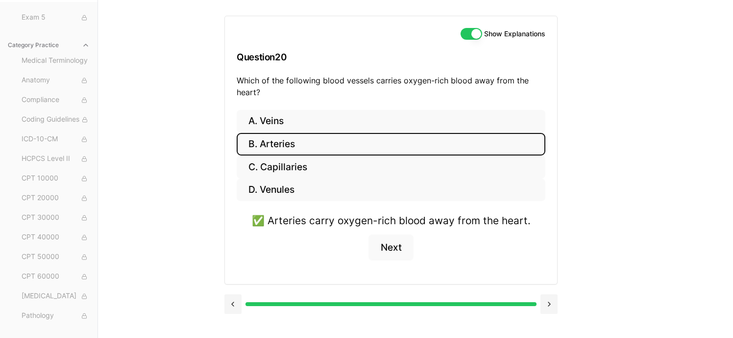
click at [232, 302] on button at bounding box center [233, 304] width 17 height 20
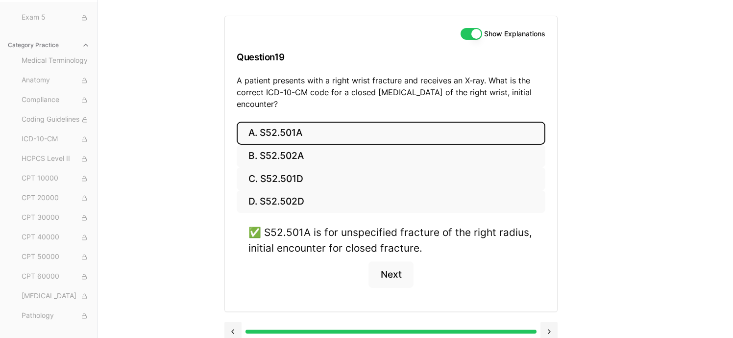
scroll to position [100, 0]
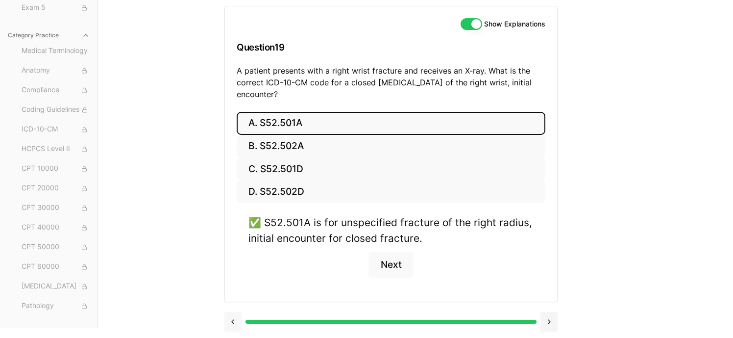
click at [231, 322] on button at bounding box center [233, 322] width 17 height 20
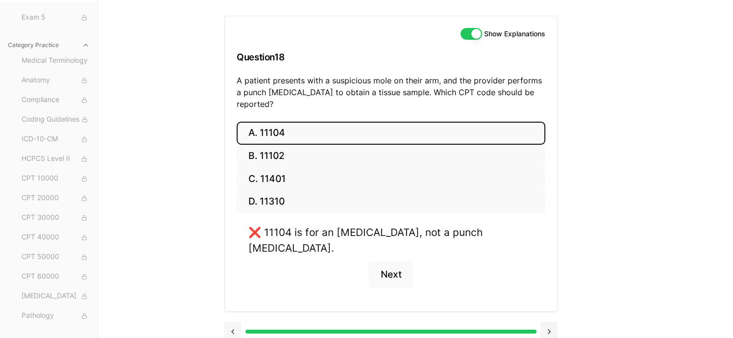
click at [233, 322] on button at bounding box center [233, 332] width 17 height 20
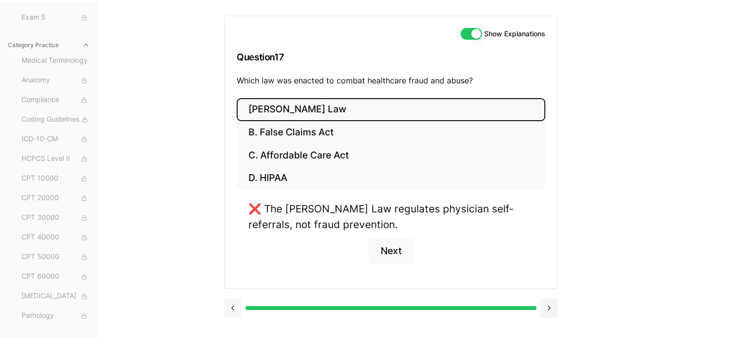
click at [234, 304] on button at bounding box center [233, 308] width 17 height 20
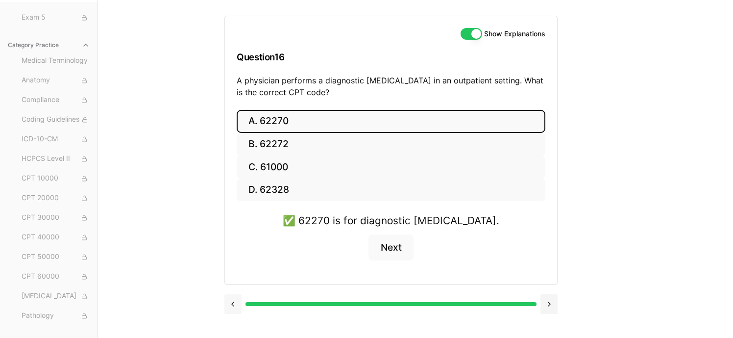
click at [234, 304] on button at bounding box center [233, 304] width 17 height 20
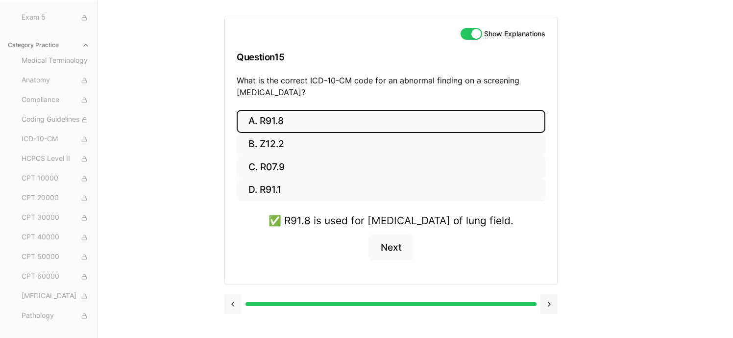
click at [235, 314] on button at bounding box center [233, 304] width 17 height 20
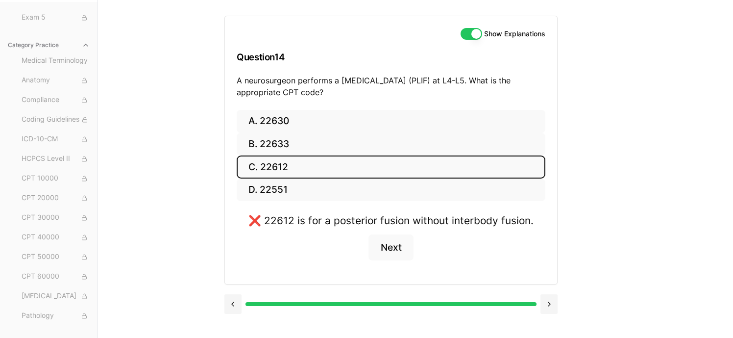
click at [231, 302] on button at bounding box center [233, 304] width 17 height 20
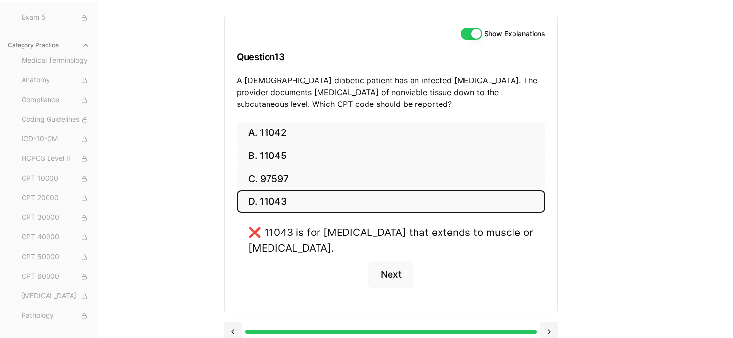
scroll to position [100, 0]
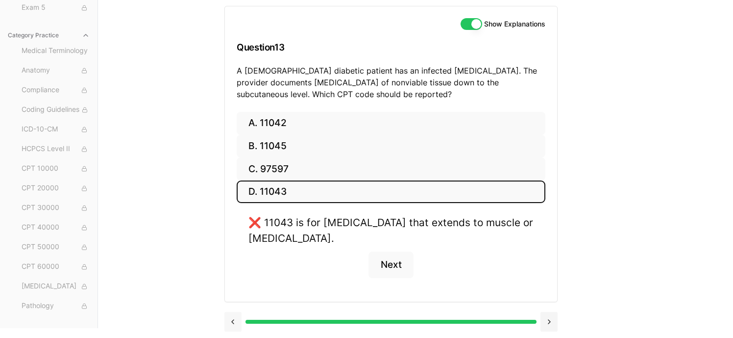
click at [232, 319] on button at bounding box center [233, 322] width 17 height 20
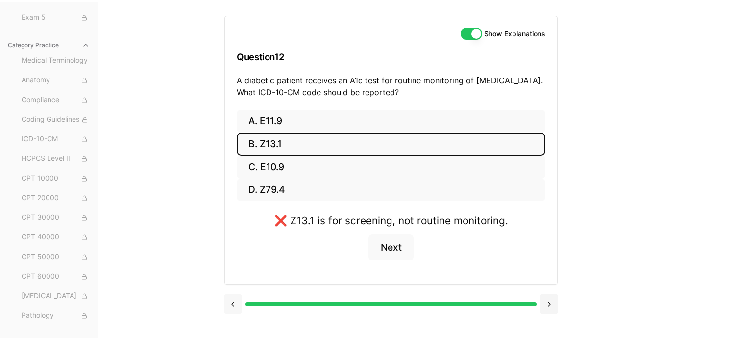
click at [233, 304] on button at bounding box center [233, 304] width 17 height 20
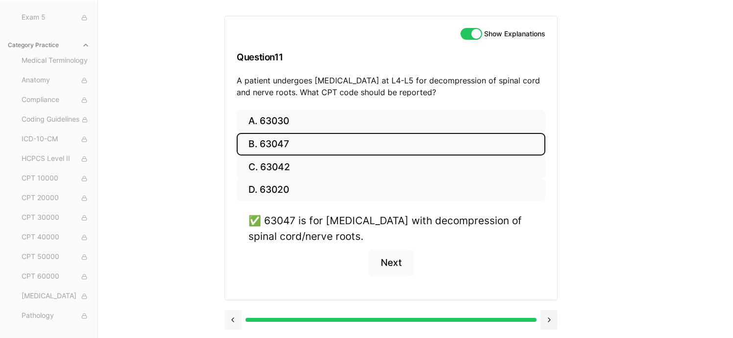
click at [235, 318] on button at bounding box center [233, 320] width 17 height 20
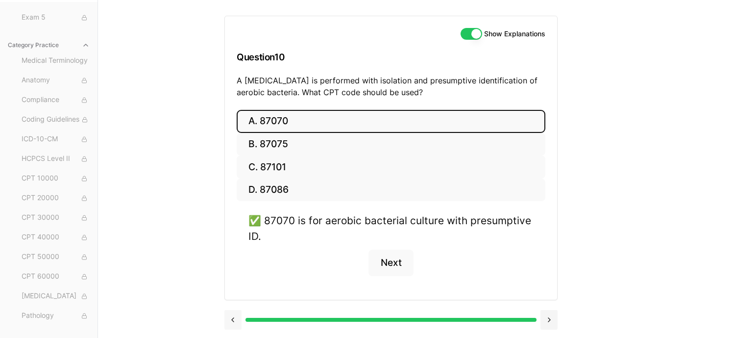
click at [233, 320] on button at bounding box center [233, 320] width 17 height 20
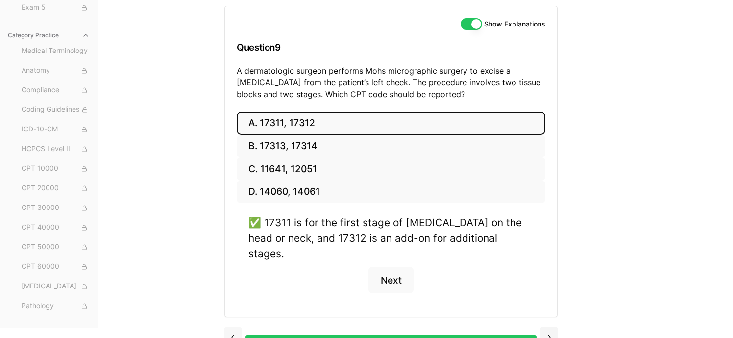
click at [233, 327] on button at bounding box center [233, 337] width 17 height 20
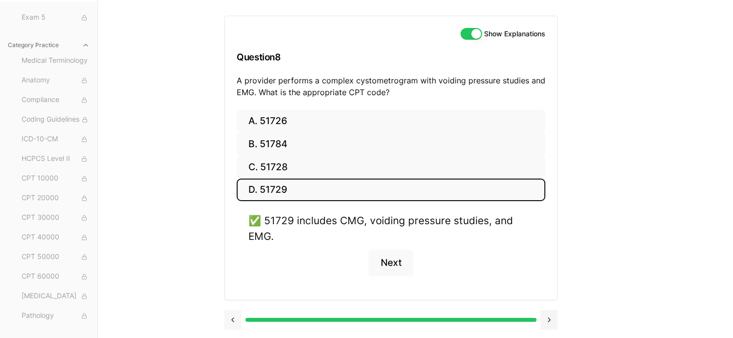
scroll to position [90, 0]
click at [233, 320] on button at bounding box center [233, 320] width 17 height 20
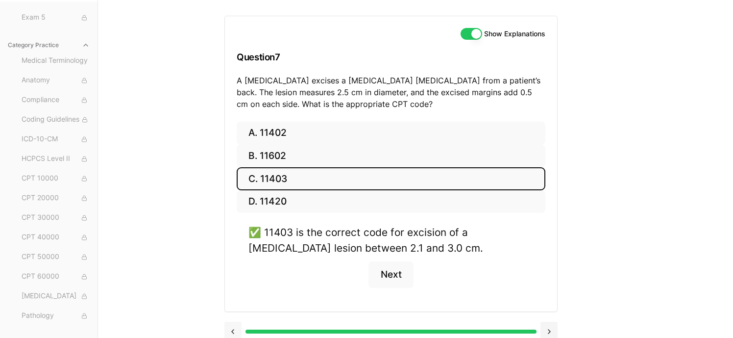
scroll to position [100, 0]
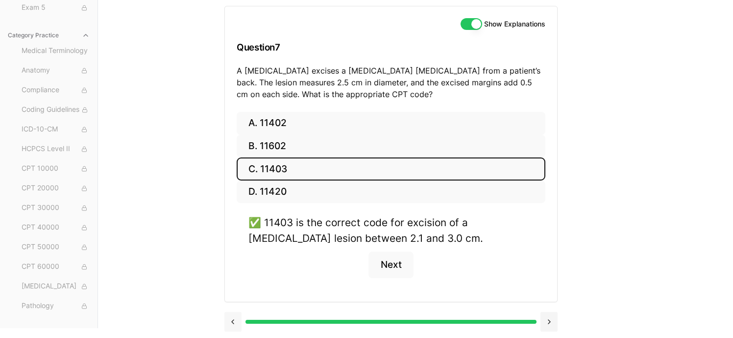
click at [233, 320] on button at bounding box center [233, 322] width 17 height 20
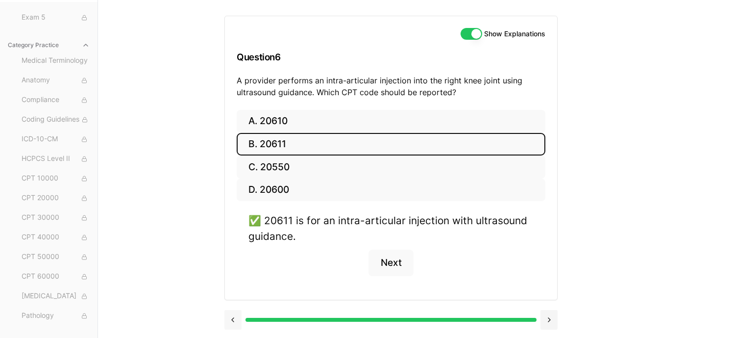
click at [233, 320] on button at bounding box center [233, 320] width 17 height 20
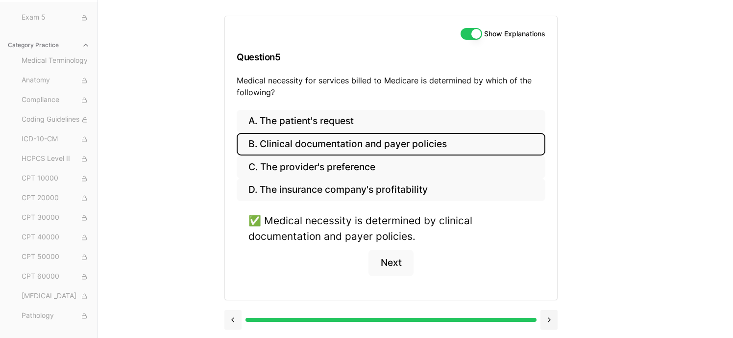
click at [233, 320] on button at bounding box center [233, 320] width 17 height 20
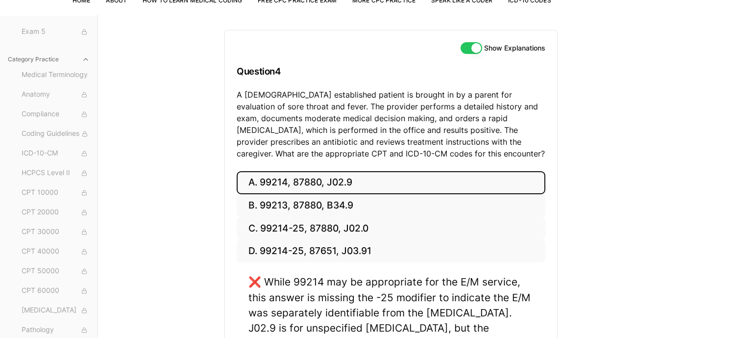
scroll to position [181, 0]
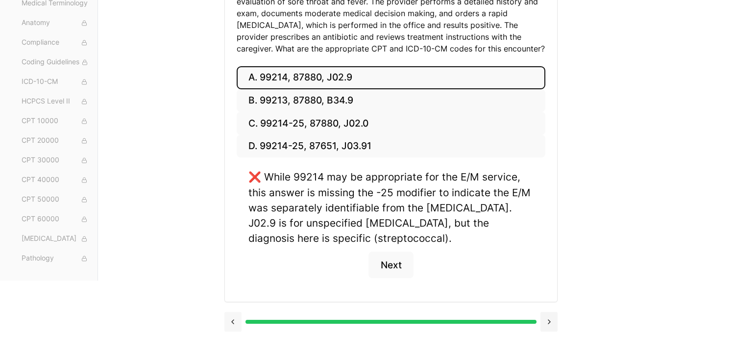
click at [232, 318] on button at bounding box center [233, 322] width 17 height 20
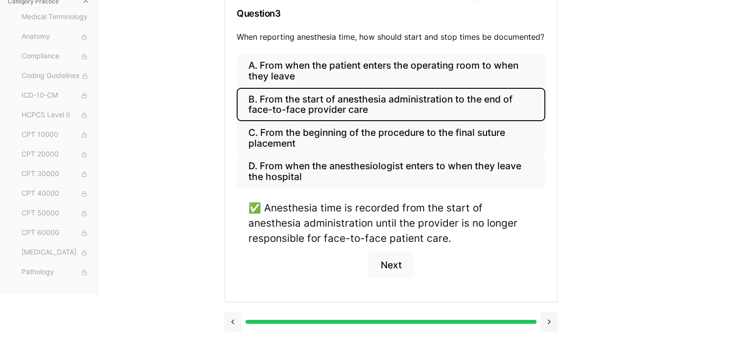
click at [234, 319] on button at bounding box center [233, 322] width 17 height 20
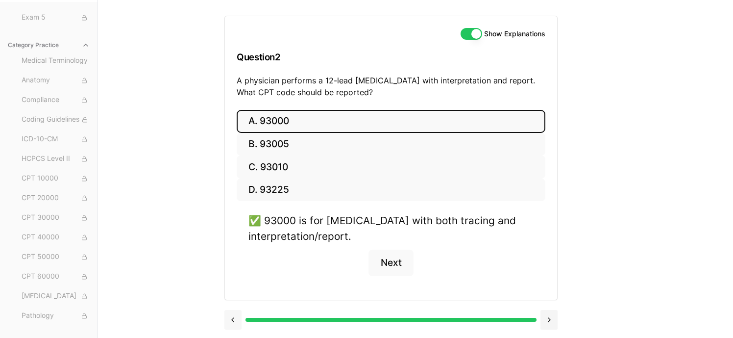
click at [234, 319] on button at bounding box center [233, 320] width 17 height 20
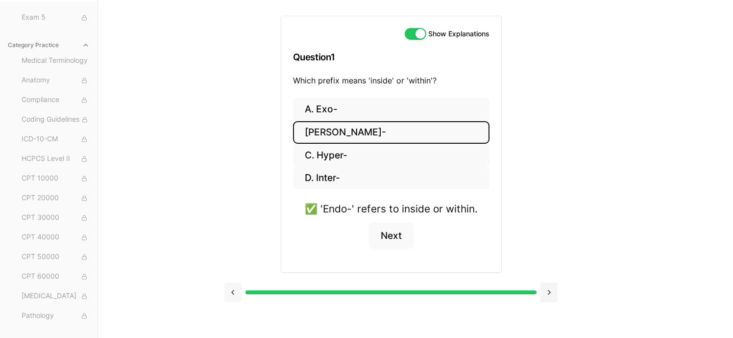
click at [233, 291] on button at bounding box center [233, 292] width 17 height 20
click at [230, 291] on button at bounding box center [233, 292] width 17 height 20
click at [233, 292] on button at bounding box center [233, 292] width 17 height 20
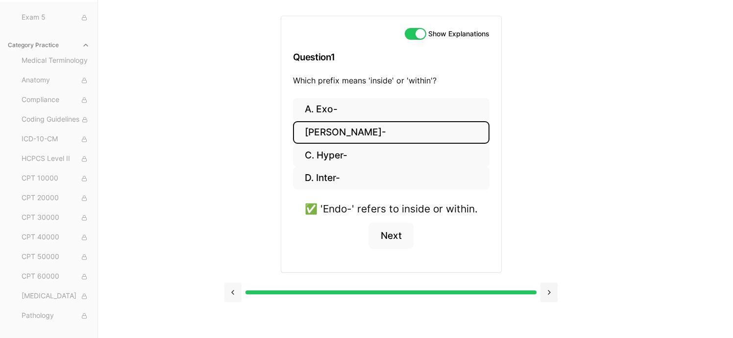
click at [233, 292] on button at bounding box center [233, 292] width 17 height 20
click at [233, 291] on button at bounding box center [233, 292] width 17 height 20
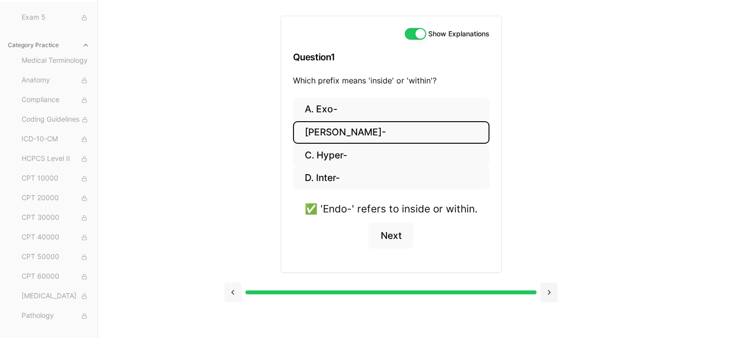
click at [233, 291] on button at bounding box center [233, 292] width 17 height 20
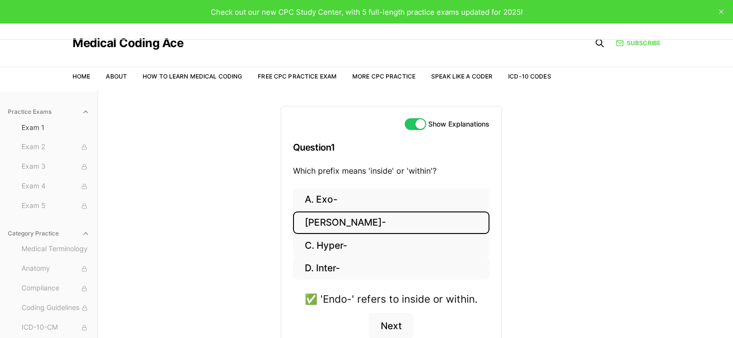
click at [371, 80] on li "More CPC Practice" at bounding box center [384, 76] width 63 height 9
click at [379, 76] on link "More CPC Practice" at bounding box center [384, 76] width 63 height 7
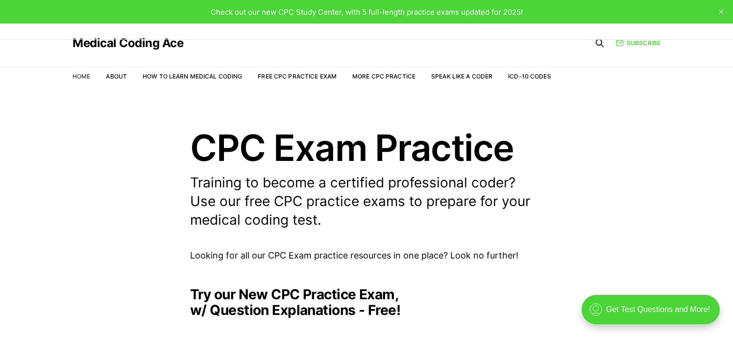
click at [77, 77] on link "Home" at bounding box center [82, 76] width 18 height 7
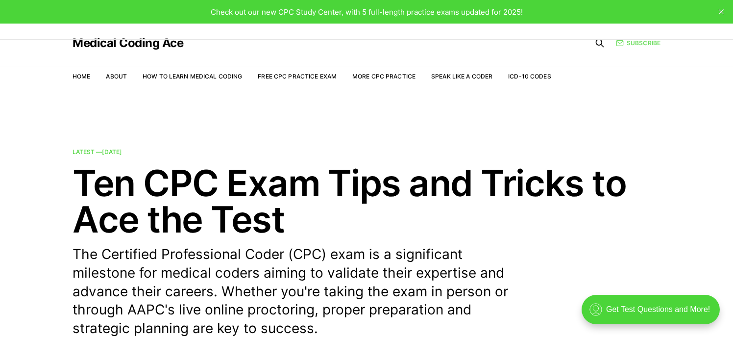
click at [638, 45] on link "Subscribe" at bounding box center [638, 42] width 45 height 9
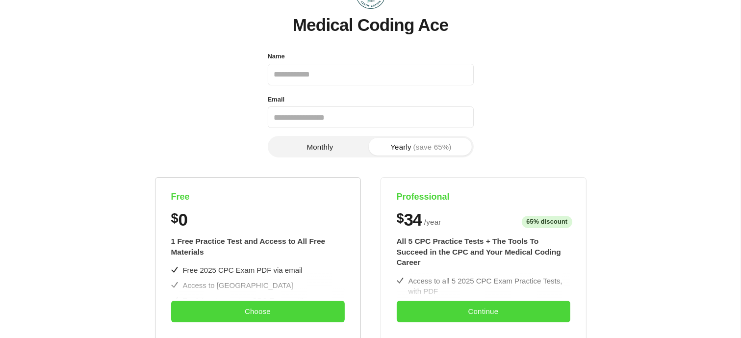
scroll to position [147, 0]
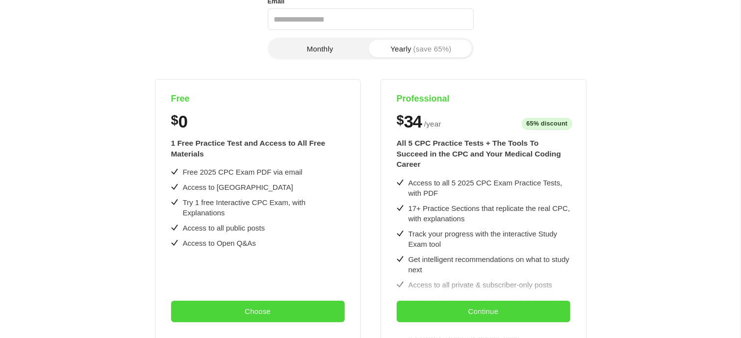
click at [326, 51] on button "Monthly" at bounding box center [320, 49] width 101 height 18
click at [407, 50] on button "Yearly (save 65%)" at bounding box center [421, 49] width 101 height 18
click at [327, 48] on button "Monthly" at bounding box center [320, 49] width 101 height 18
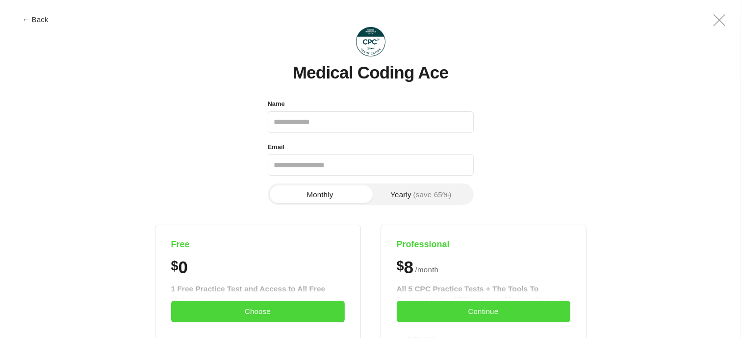
scroll to position [0, 0]
